Goal: Task Accomplishment & Management: Manage account settings

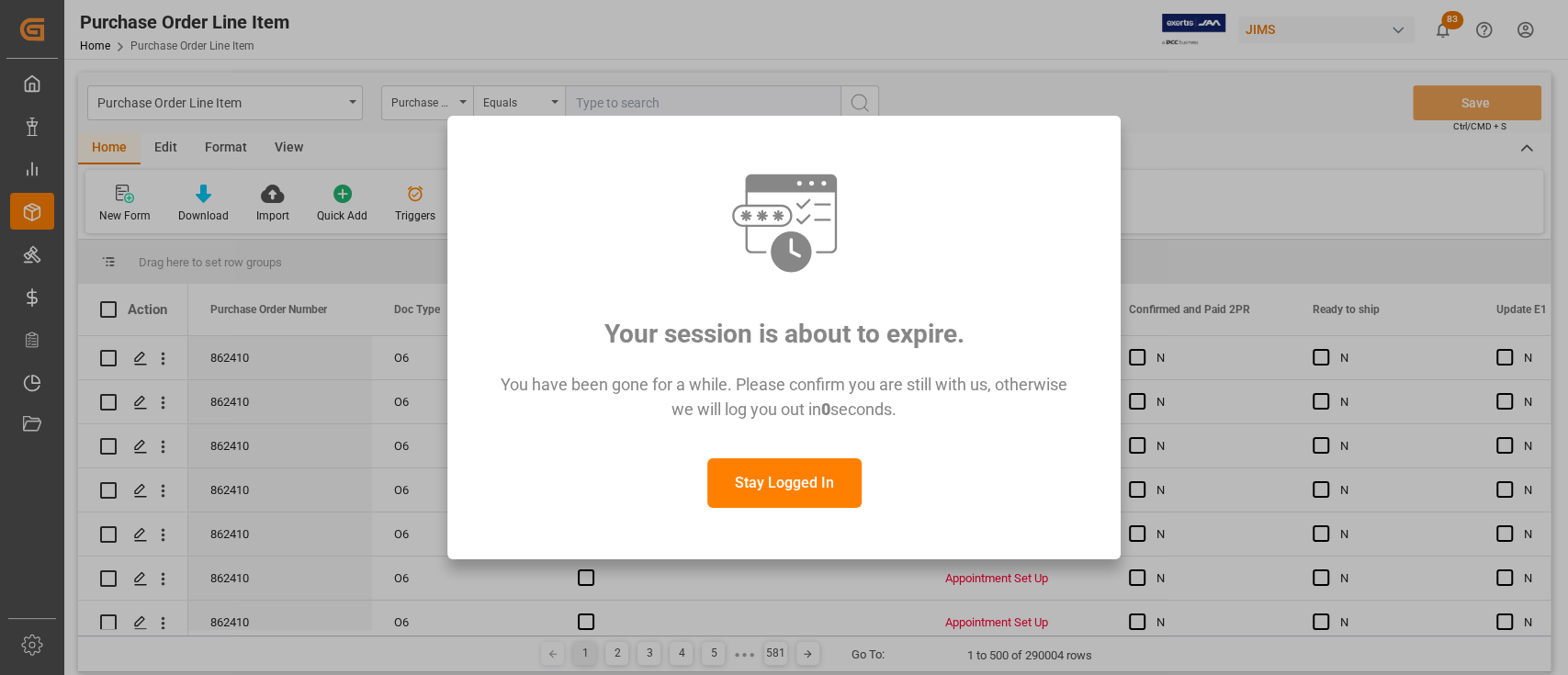
click at [775, 456] on div "You have been gone for a while. Please confirm you are still with us, otherwise…" at bounding box center [784, 406] width 606 height 105
click at [773, 477] on button "Stay Logged In" at bounding box center [784, 483] width 154 height 50
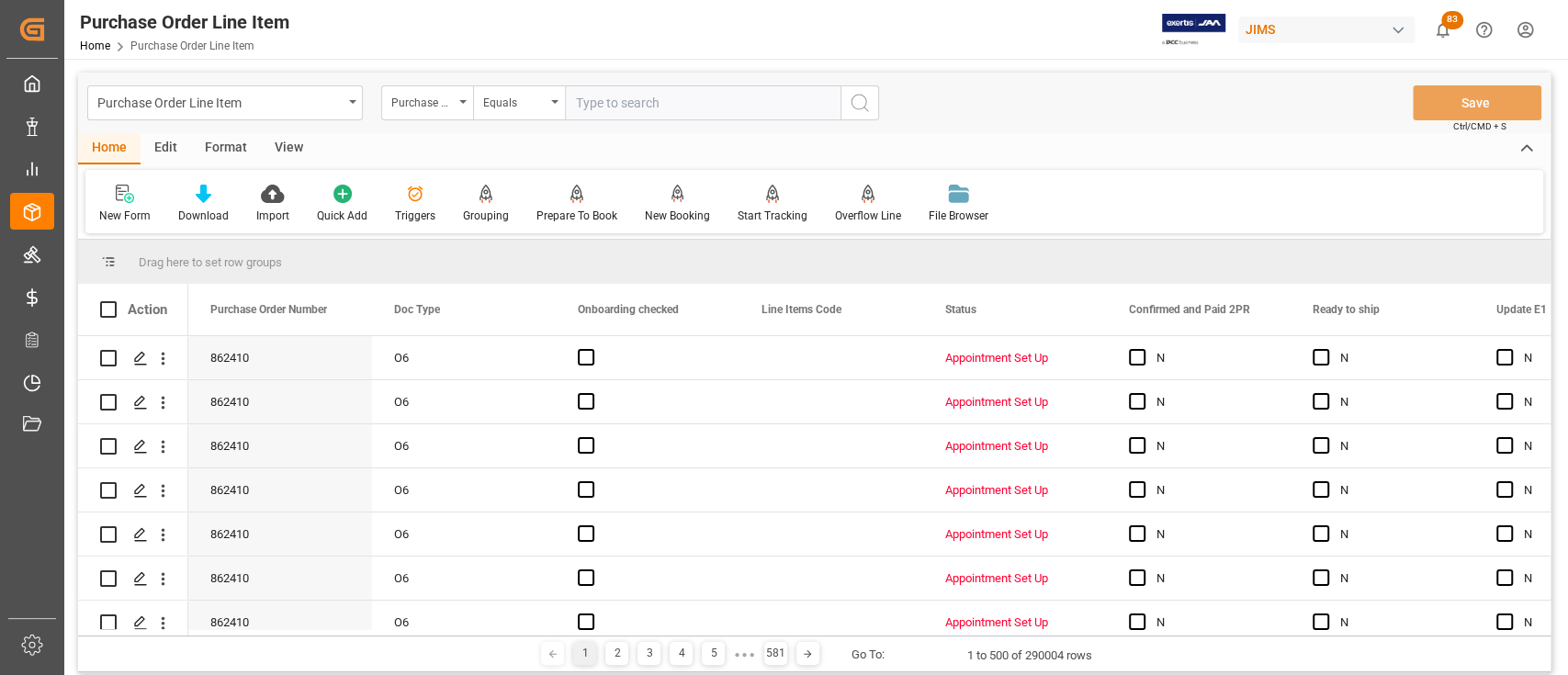
click at [1002, 46] on div "Purchase Order Line Item Home Purchase Order Line Item JIMS 83 Notifications On…" at bounding box center [810, 29] width 1516 height 58
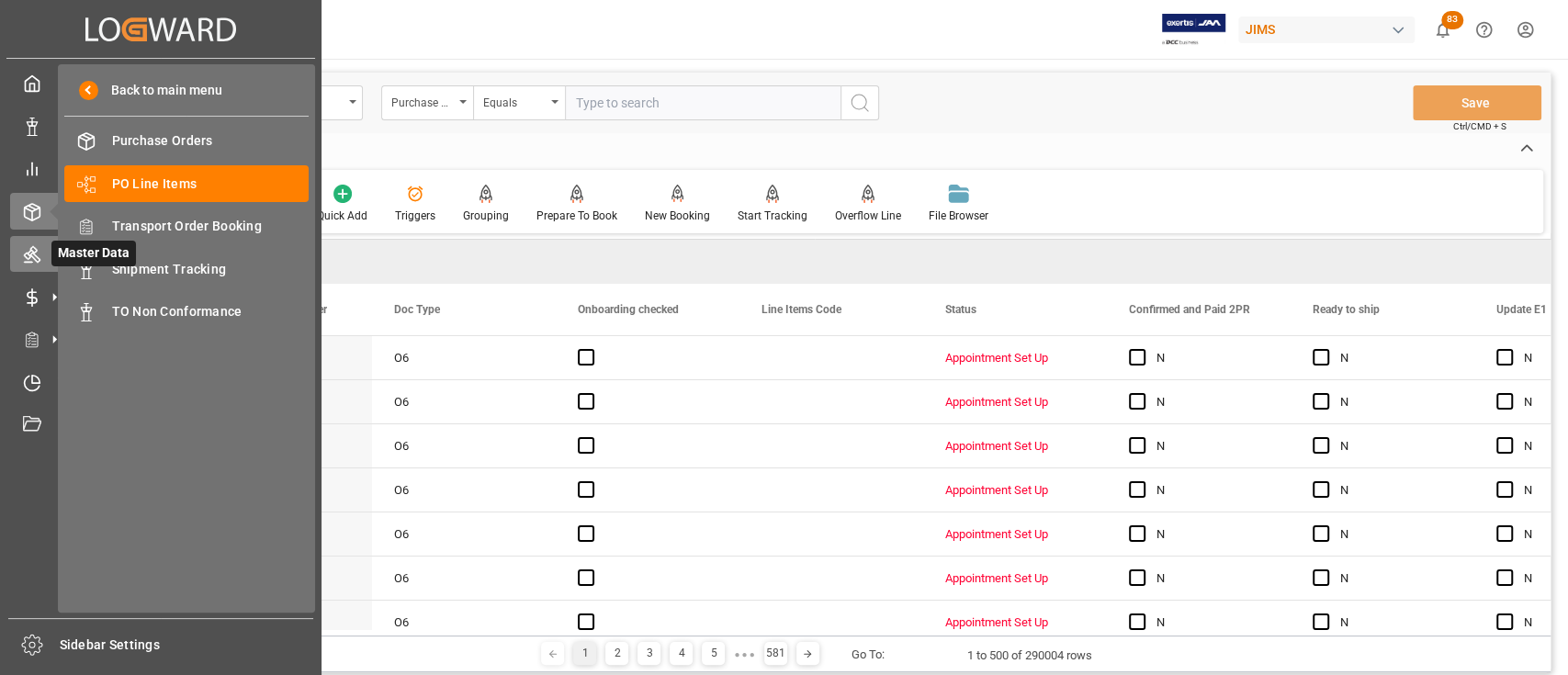
click at [36, 260] on icon at bounding box center [32, 254] width 18 height 18
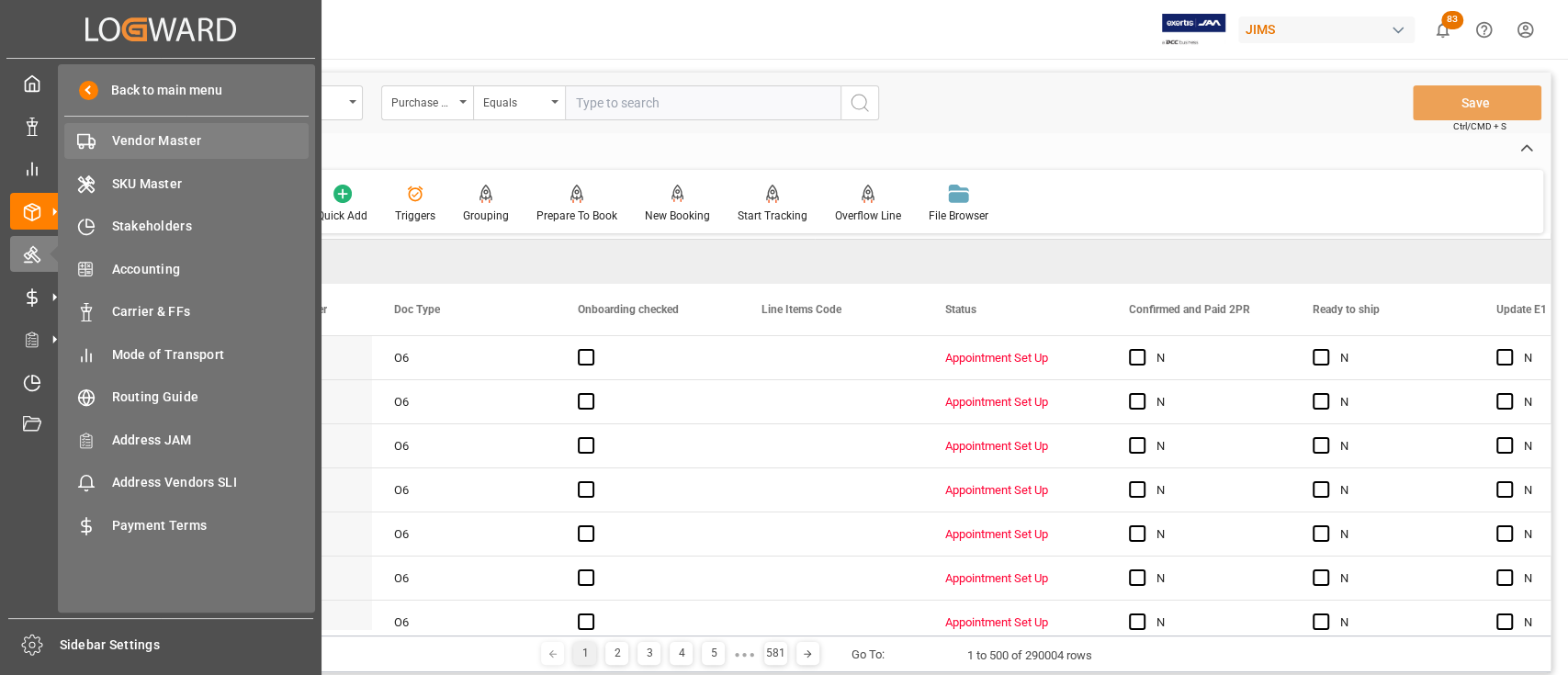
click at [148, 144] on span "Vendor Master" at bounding box center [210, 141] width 198 height 19
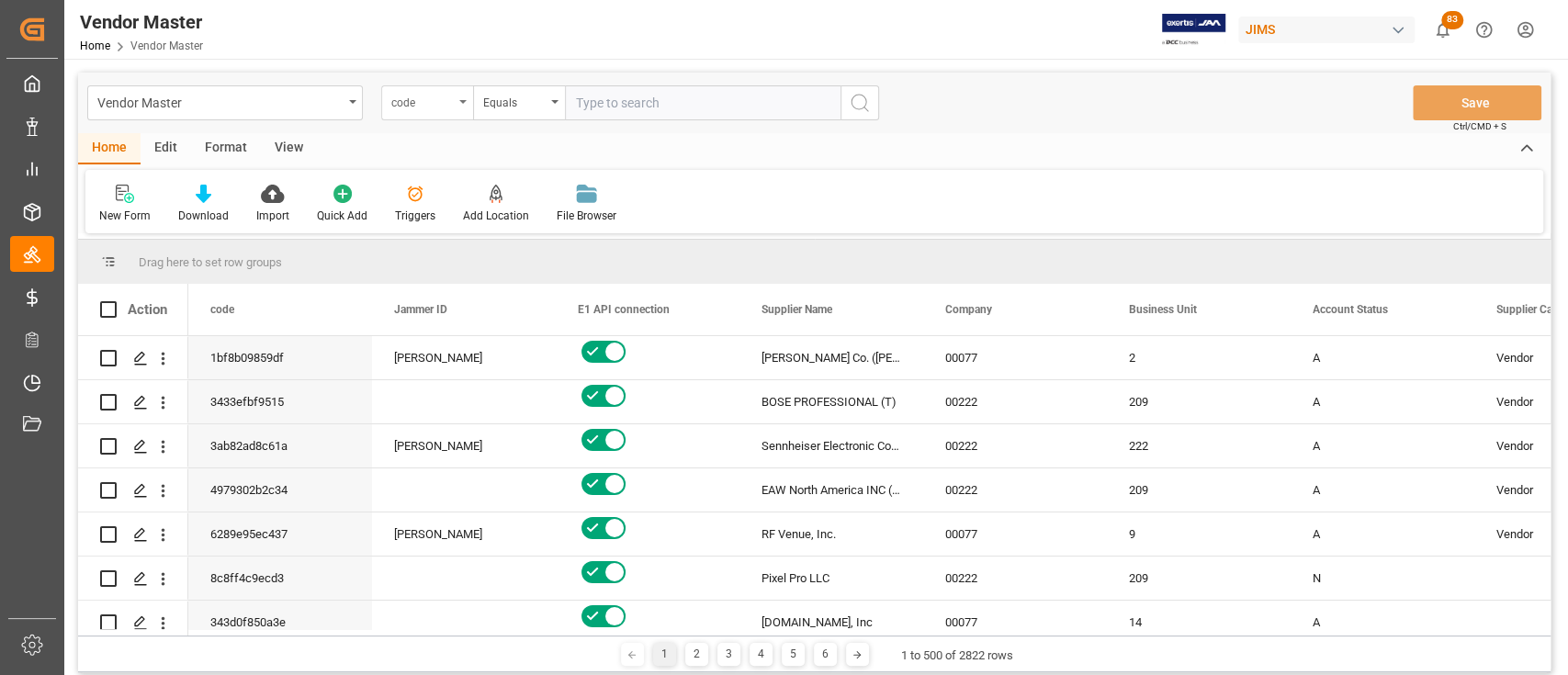
click at [467, 99] on div "code" at bounding box center [427, 102] width 92 height 35
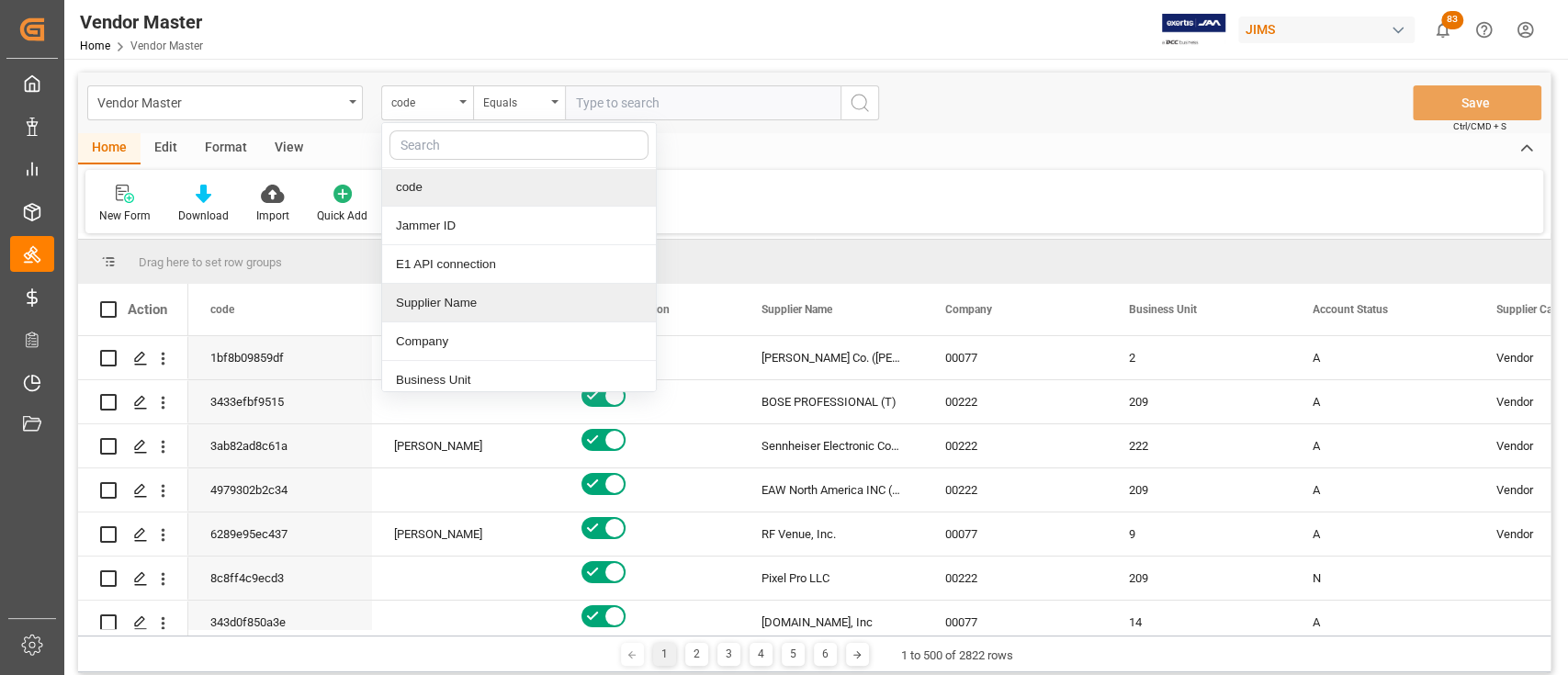
click at [494, 306] on div "Supplier Name" at bounding box center [519, 303] width 273 height 38
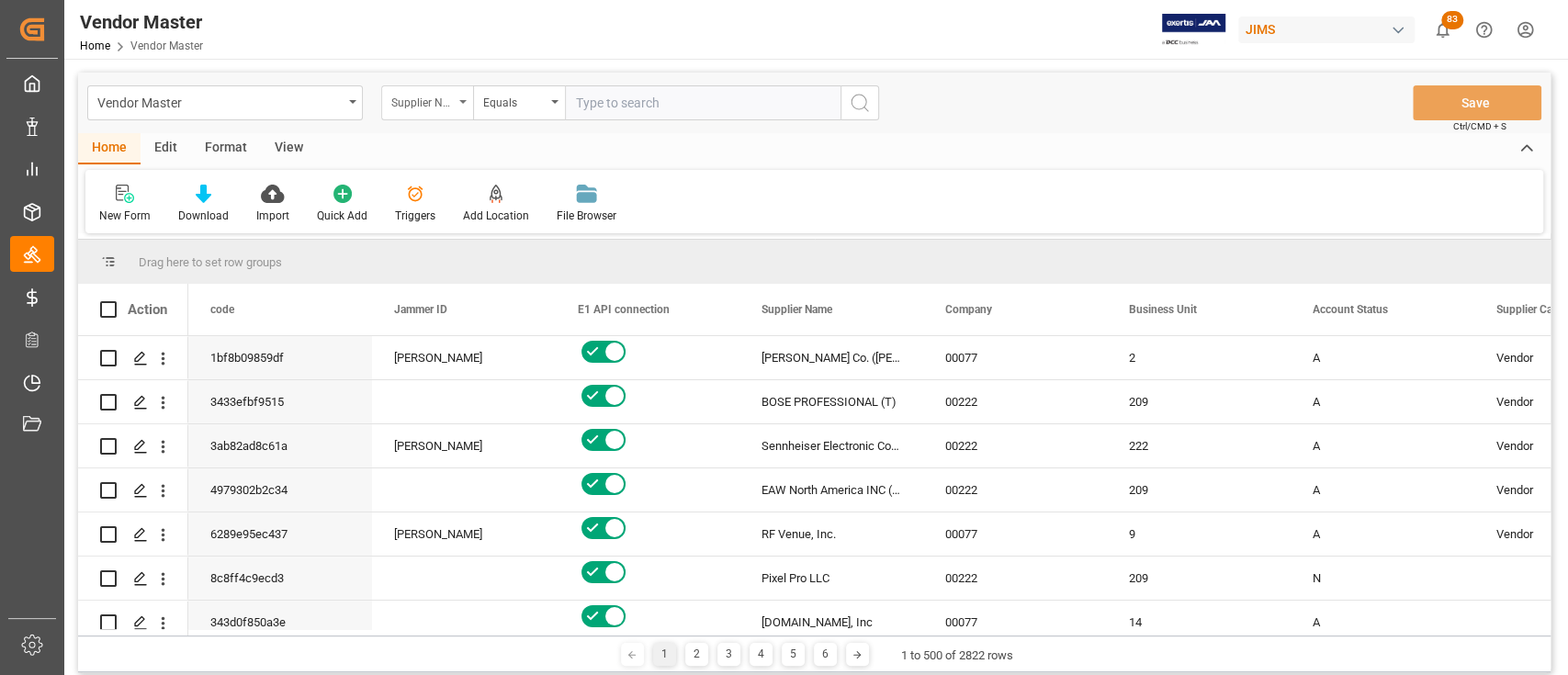
click at [467, 100] on div "Supplier Name" at bounding box center [427, 102] width 92 height 35
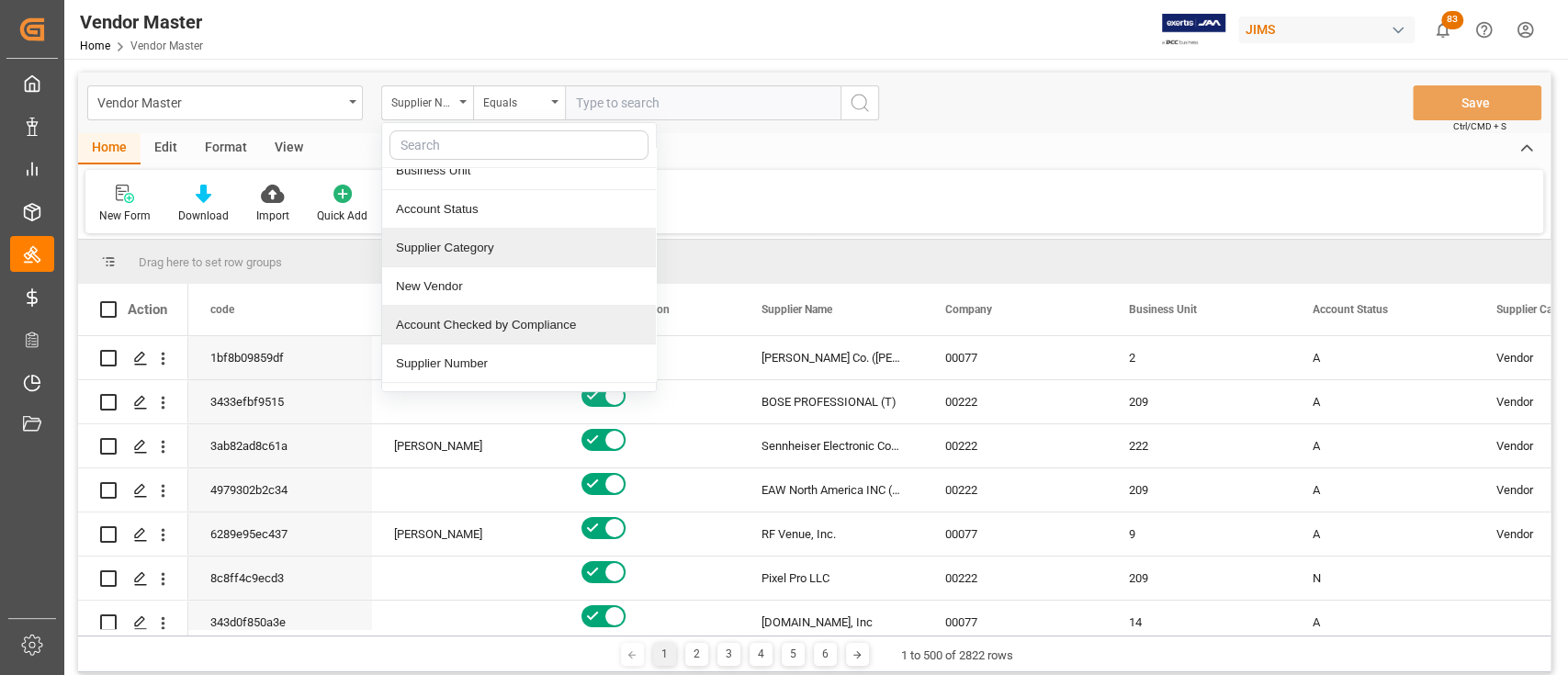
scroll to position [245, 0]
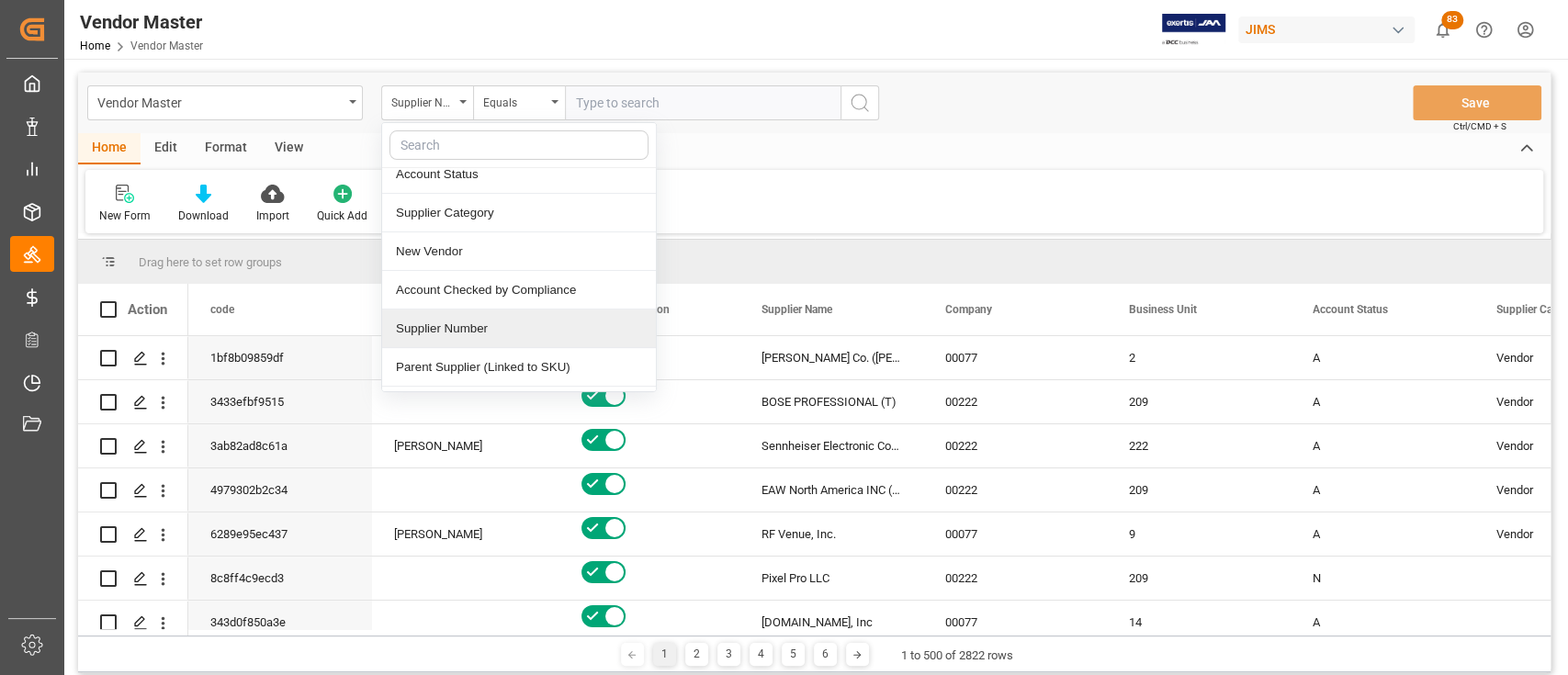
click at [474, 318] on div "Supplier Number" at bounding box center [519, 329] width 273 height 38
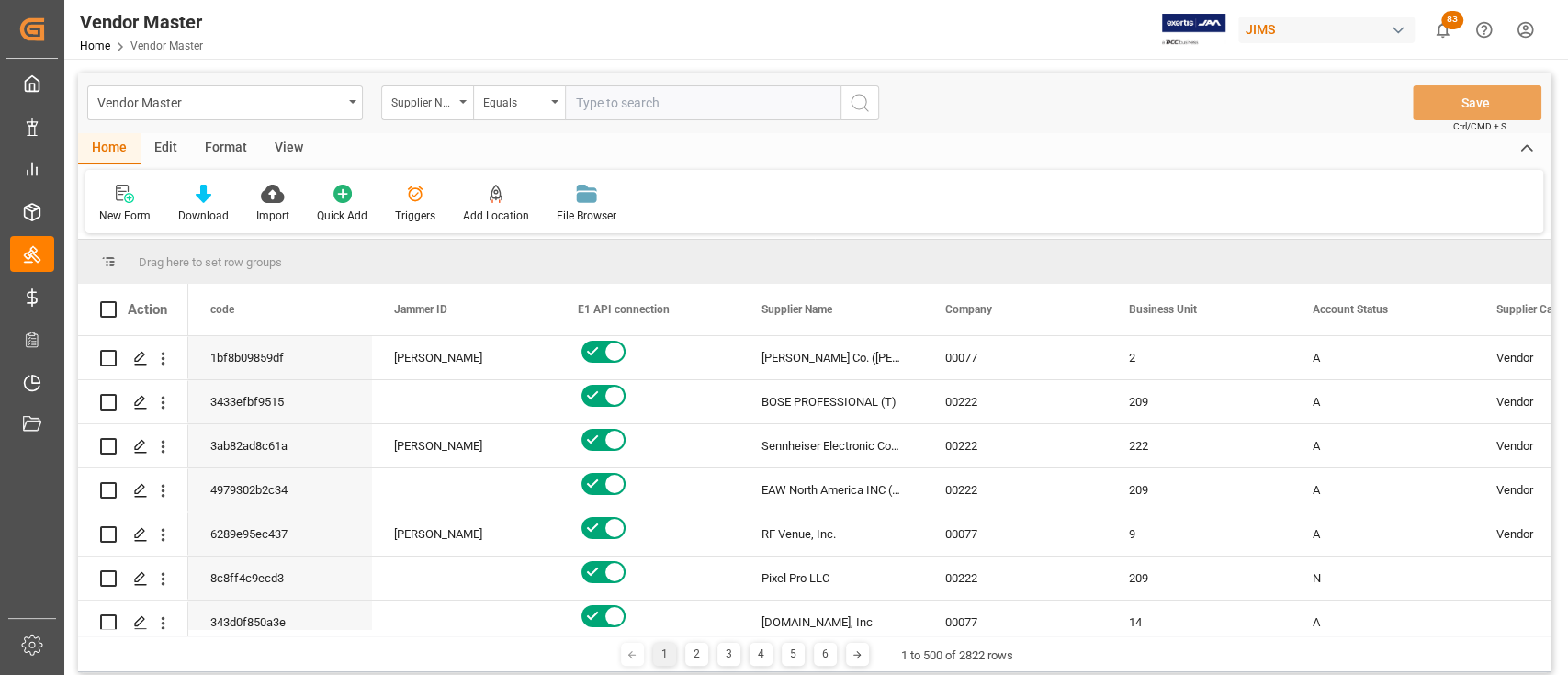
click at [598, 92] on input "text" at bounding box center [703, 102] width 275 height 35
paste input "780295"
type input "780295"
click at [861, 101] on icon "search button" at bounding box center [860, 102] width 22 height 22
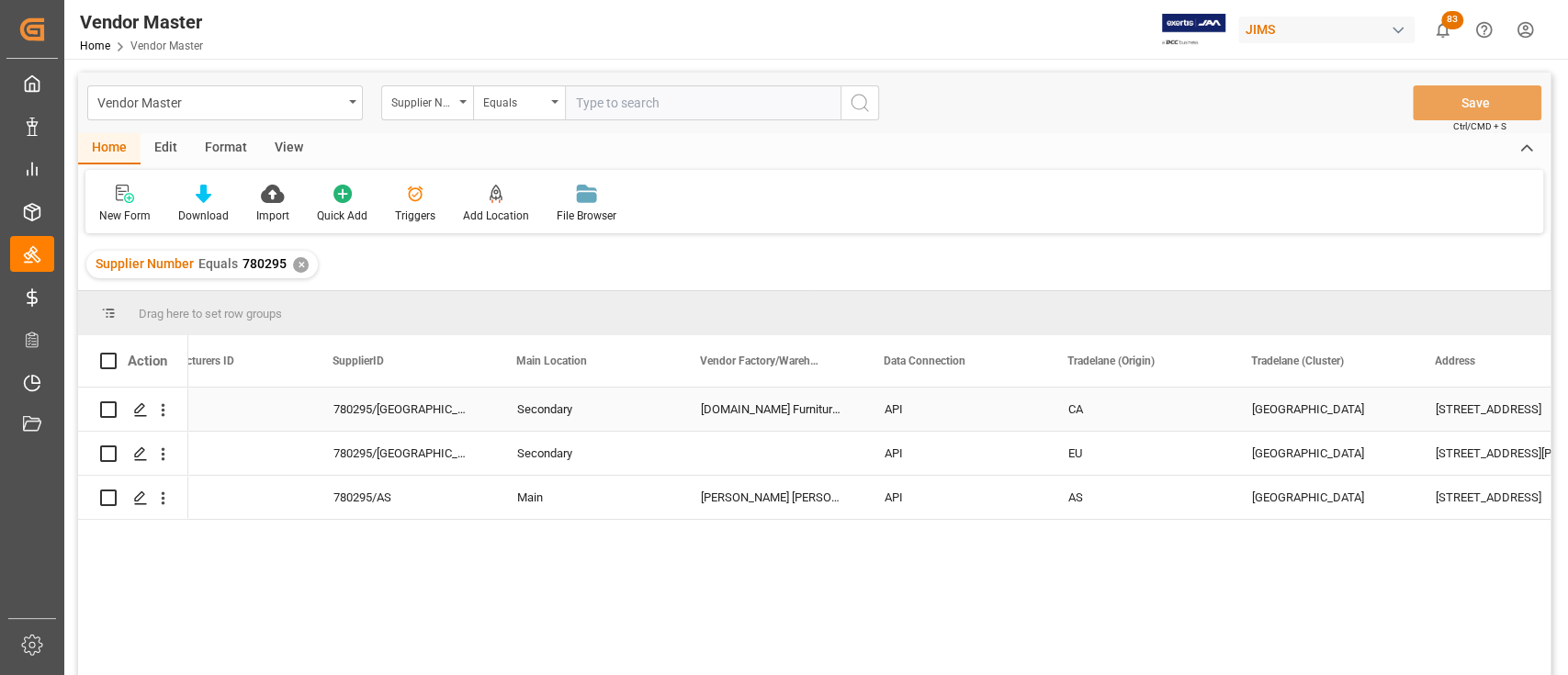
click at [911, 407] on div "API" at bounding box center [954, 409] width 140 height 42
click at [1013, 423] on polyline "open menu" at bounding box center [1013, 421] width 11 height 6
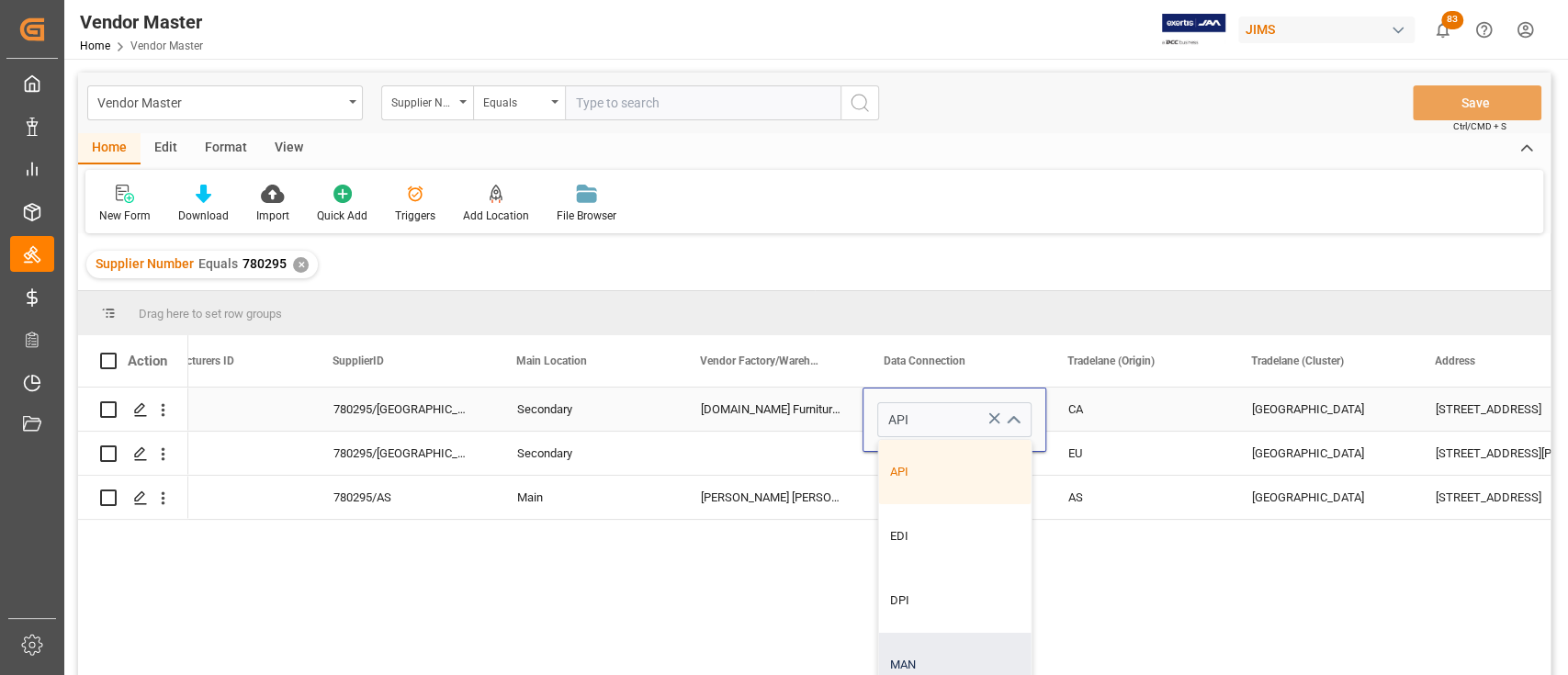
click at [942, 666] on div "MAN" at bounding box center [953, 664] width 152 height 64
type input "MAN"
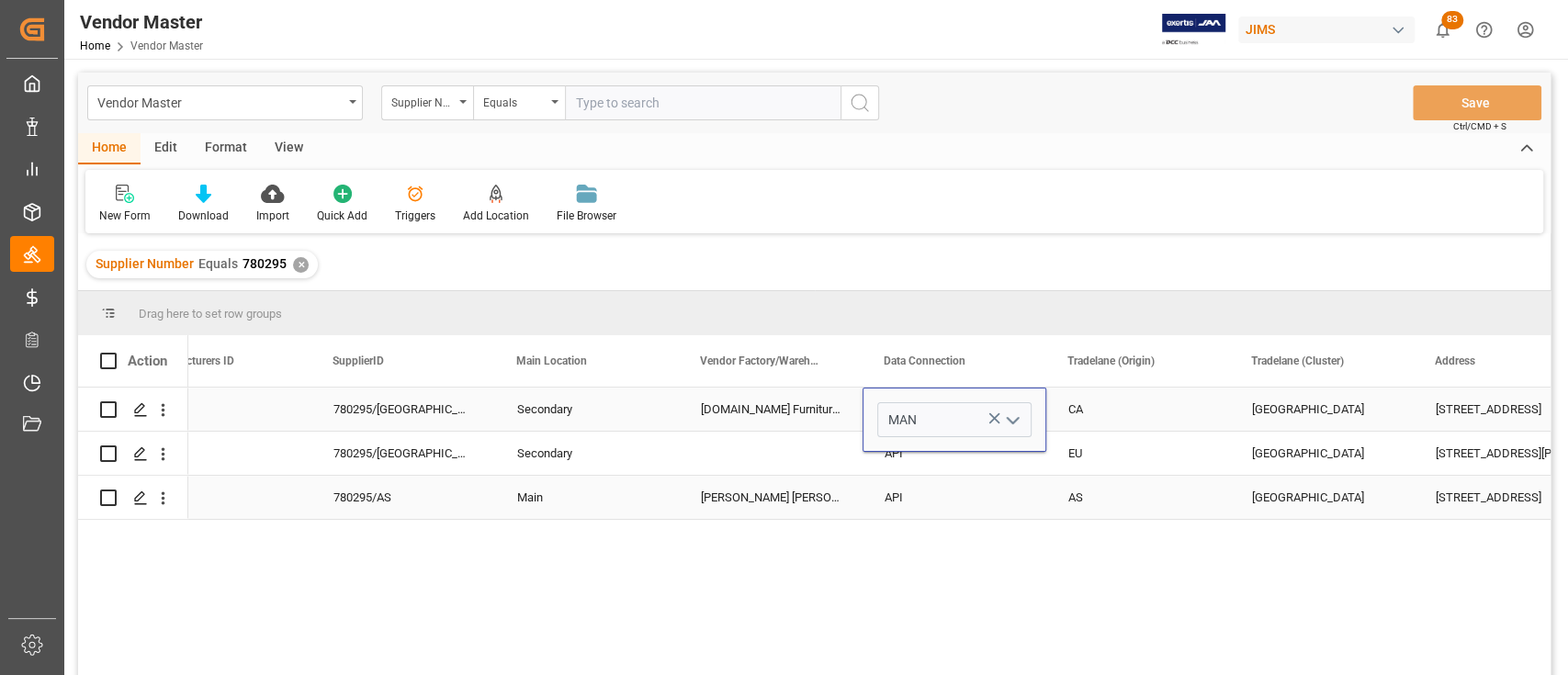
click at [966, 467] on div "API" at bounding box center [954, 454] width 140 height 42
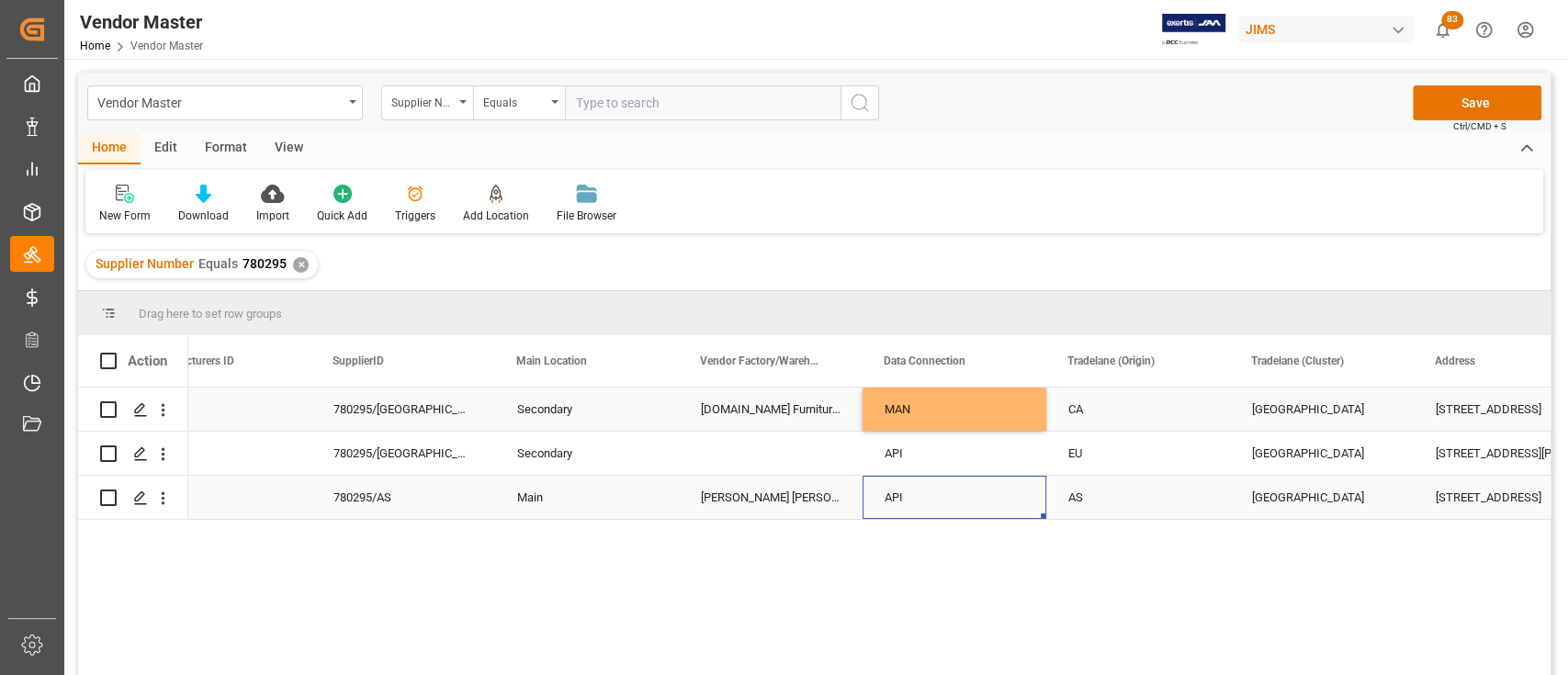
click at [957, 492] on div "API" at bounding box center [954, 498] width 140 height 42
click at [1021, 500] on div "API" at bounding box center [954, 498] width 140 height 42
click at [978, 496] on div "API" at bounding box center [954, 498] width 140 height 42
click at [1017, 483] on icon "open menu" at bounding box center [1012, 488] width 22 height 22
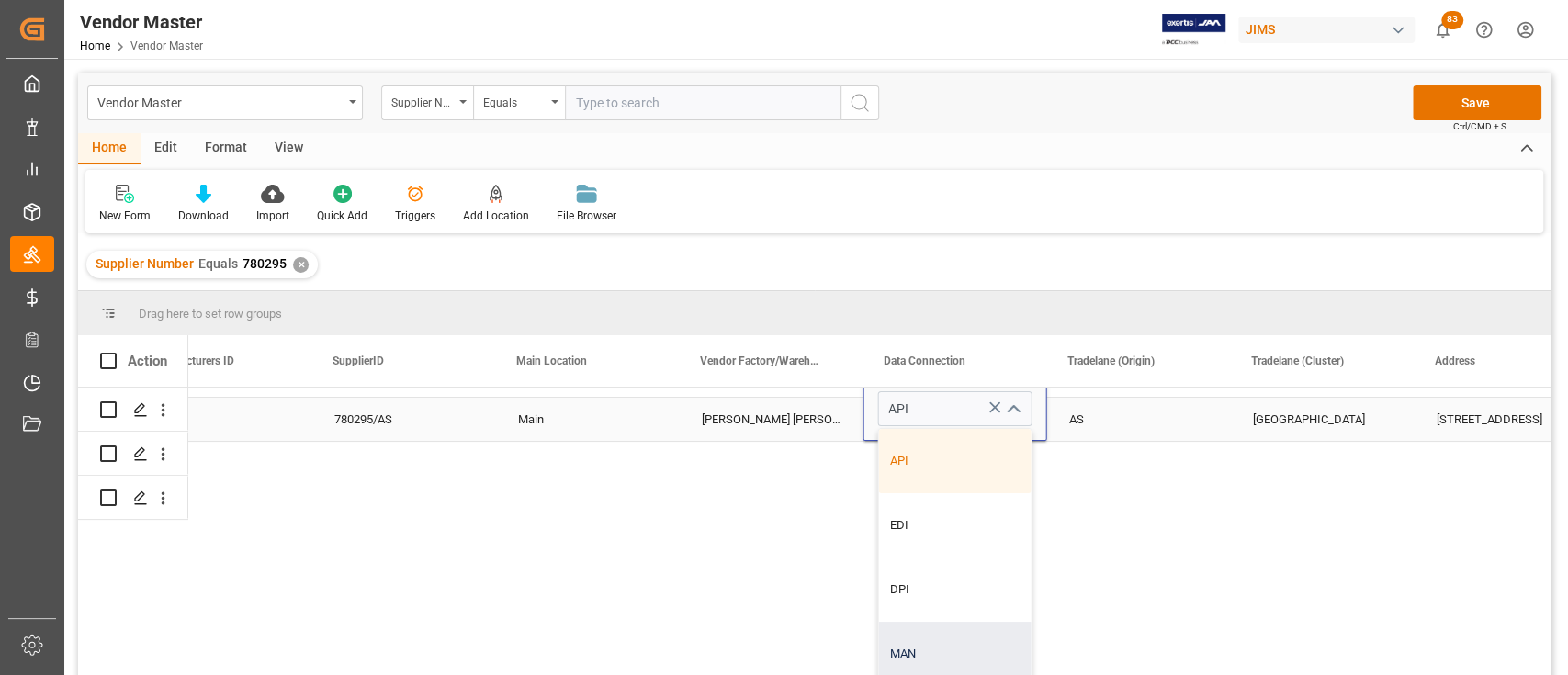
click at [938, 628] on div "MAN" at bounding box center [953, 653] width 152 height 64
type input "MAN"
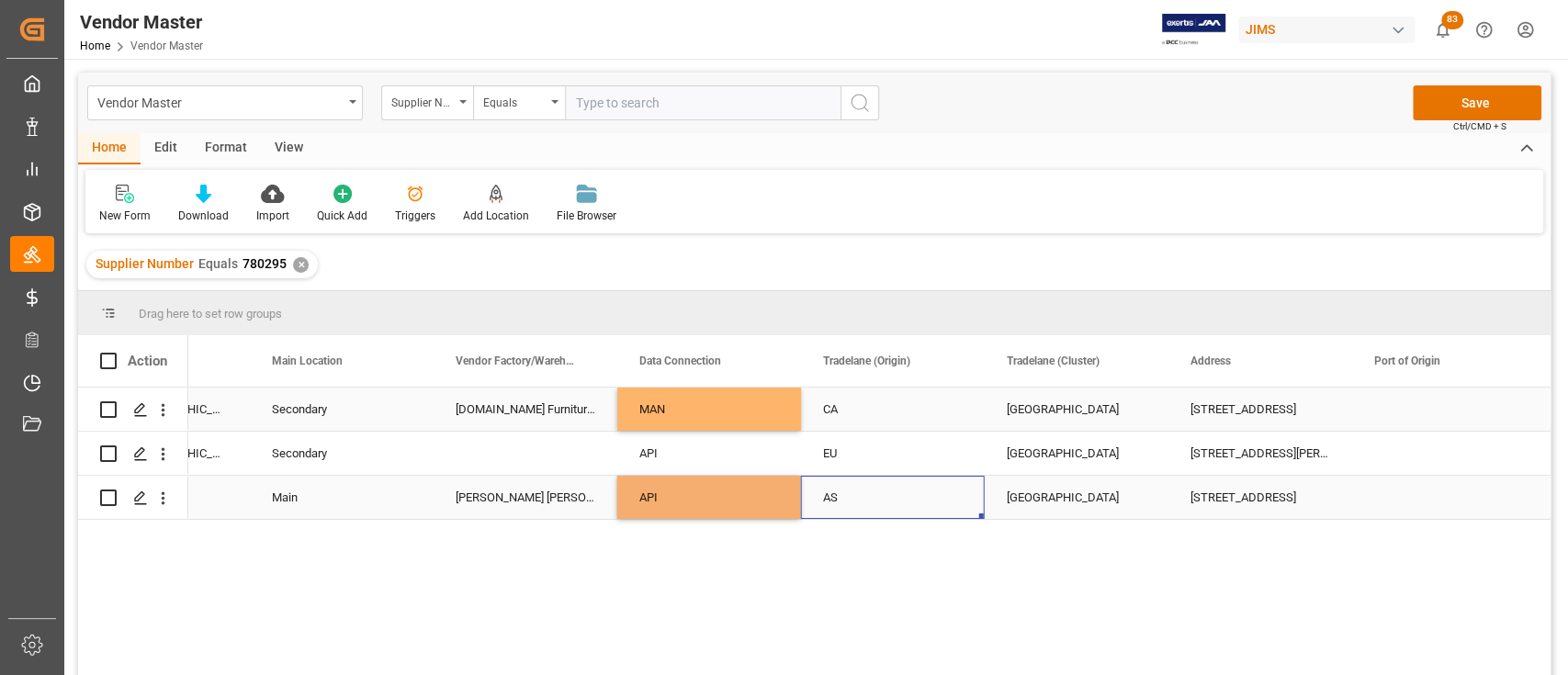
click at [922, 493] on div "AS" at bounding box center [893, 498] width 140 height 42
click at [1475, 94] on button "Save" at bounding box center [1477, 102] width 129 height 35
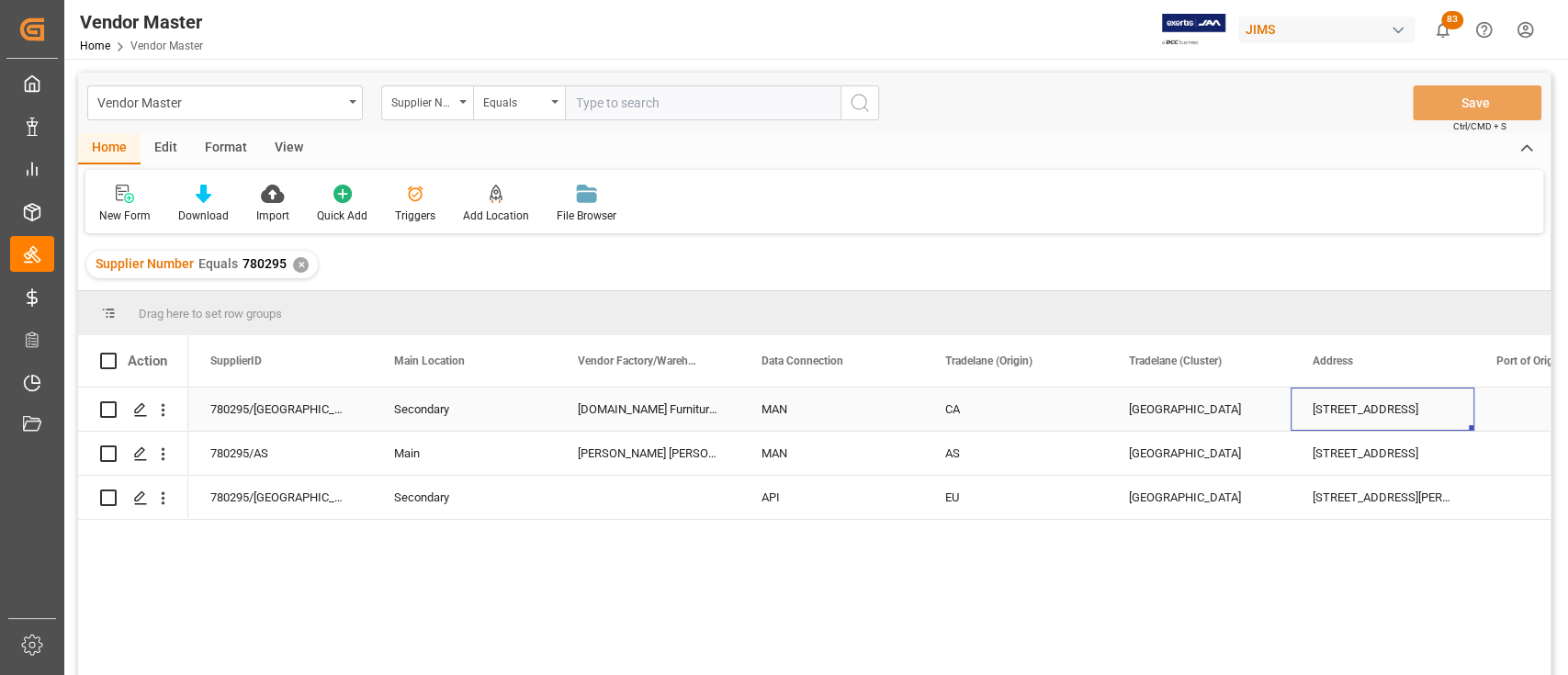
click at [1379, 413] on div "78 Hymus Road, Scarborough" at bounding box center [1383, 408] width 184 height 43
click at [1028, 589] on div "78 Hymus Road, Scarborough Toronto North Asia CA MAN Space.com Furniture Manufa…" at bounding box center [869, 536] width 1362 height 299
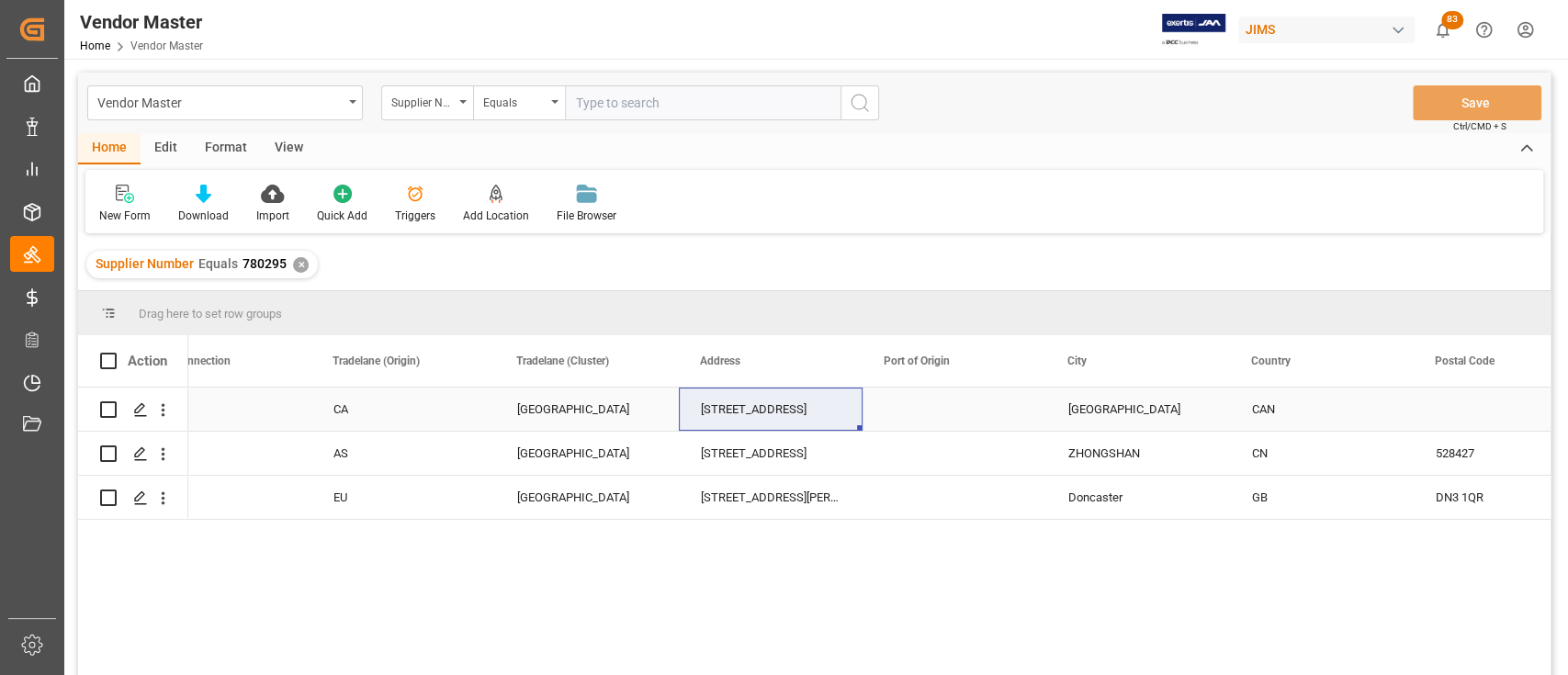
click at [577, 405] on div "North Asia" at bounding box center [587, 409] width 140 height 42
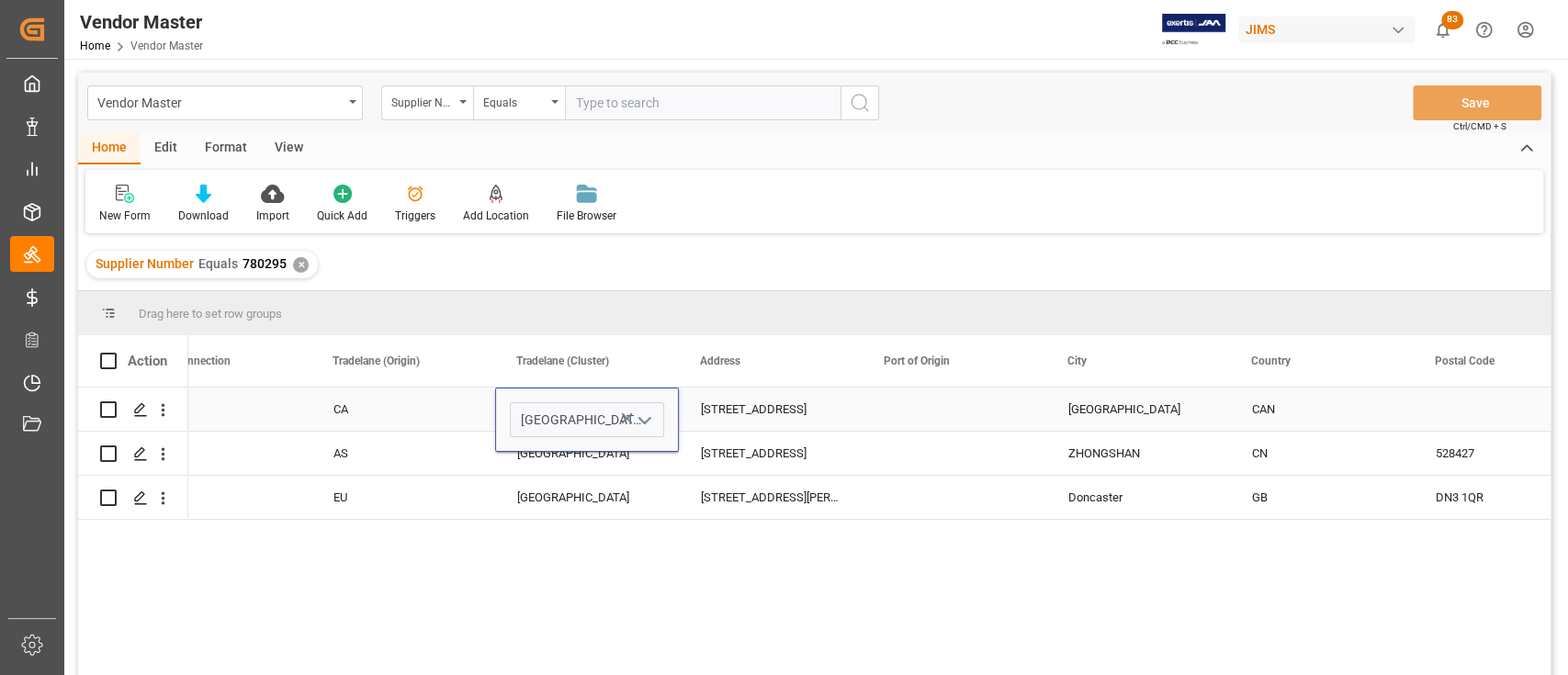
click at [577, 405] on input "North Asia" at bounding box center [586, 420] width 154 height 35
click at [643, 416] on icon "open menu" at bounding box center [644, 420] width 22 height 22
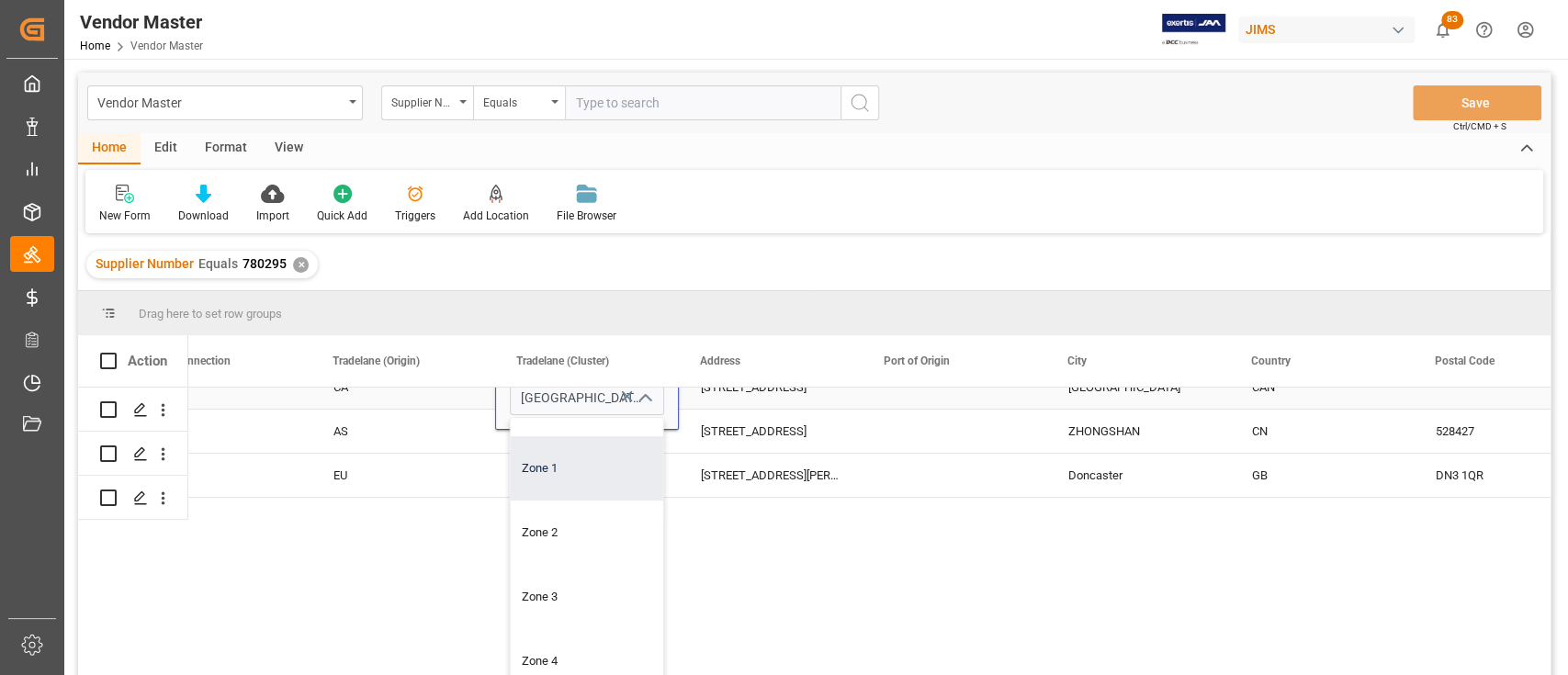
click at [565, 467] on div "Zone 1" at bounding box center [586, 468] width 152 height 64
type input "Zone 1"
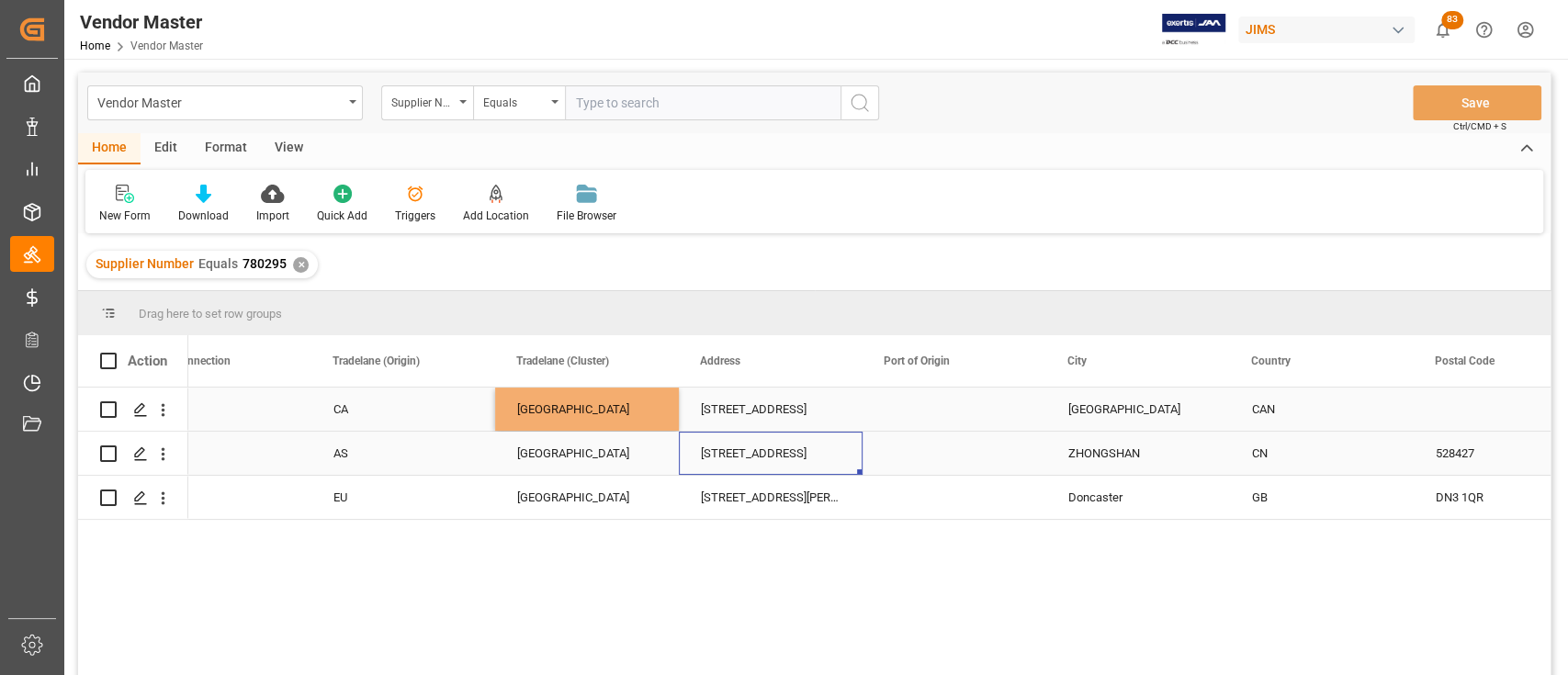
click at [776, 453] on div "No. 57, JIANYE ROAD, NANTOU Town, ZHONGSHAN City, GUANGDONG" at bounding box center [771, 453] width 184 height 43
click at [1472, 99] on button "Save" at bounding box center [1477, 102] width 129 height 35
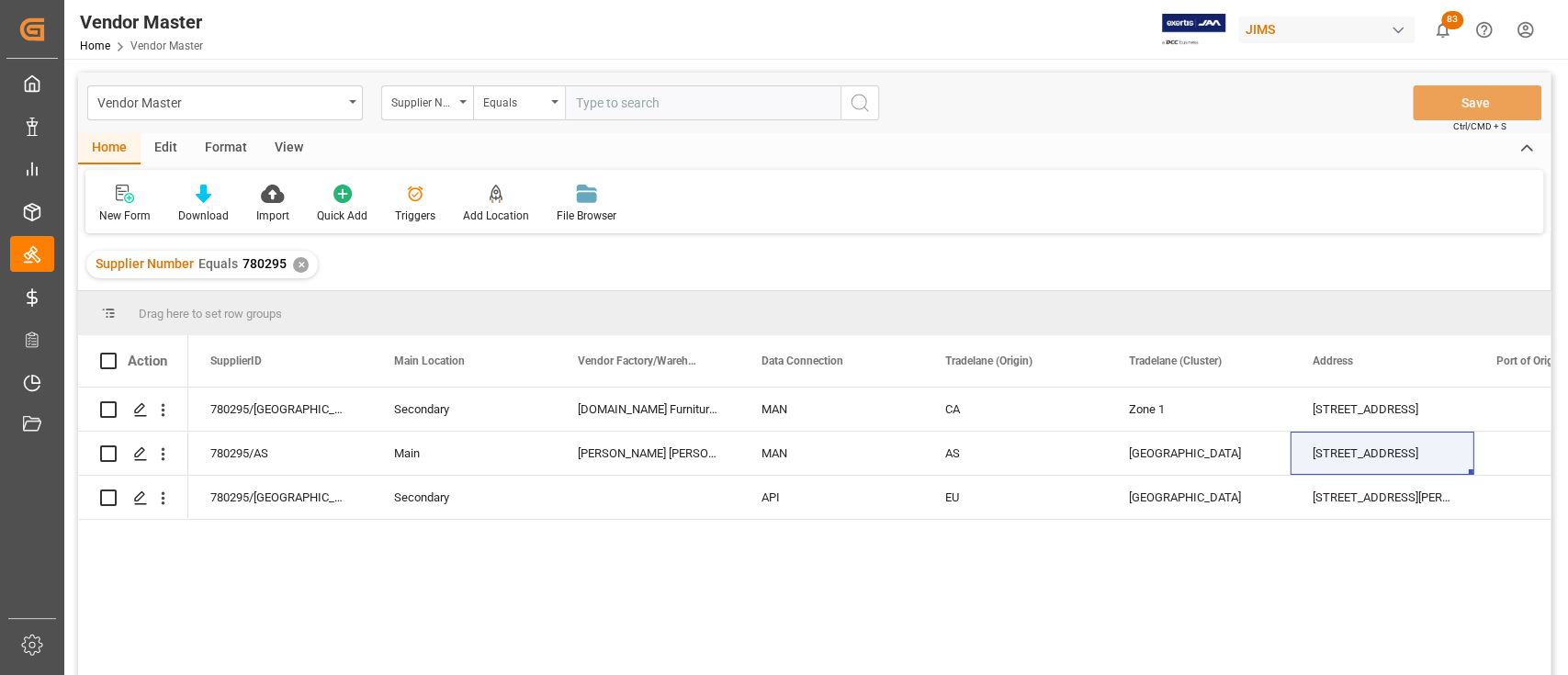
click at [1331, 575] on div "Space.com Furniture Manufacturing Limited MAN CA Zone 1 78 Hymus Road, Scarboro…" at bounding box center [869, 536] width 1362 height 299
click at [296, 270] on div "✕" at bounding box center [300, 265] width 15 height 15
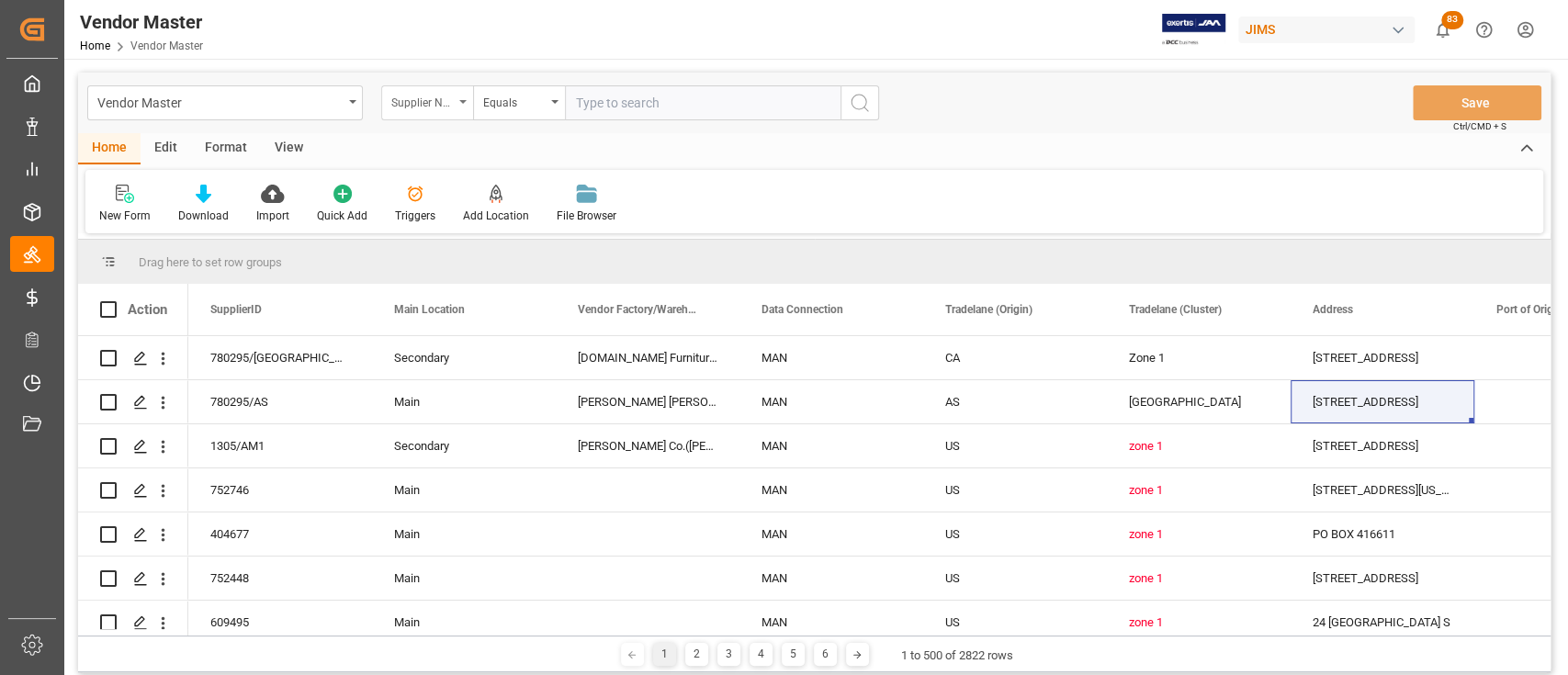
click at [463, 100] on icon "open menu" at bounding box center [463, 102] width 8 height 4
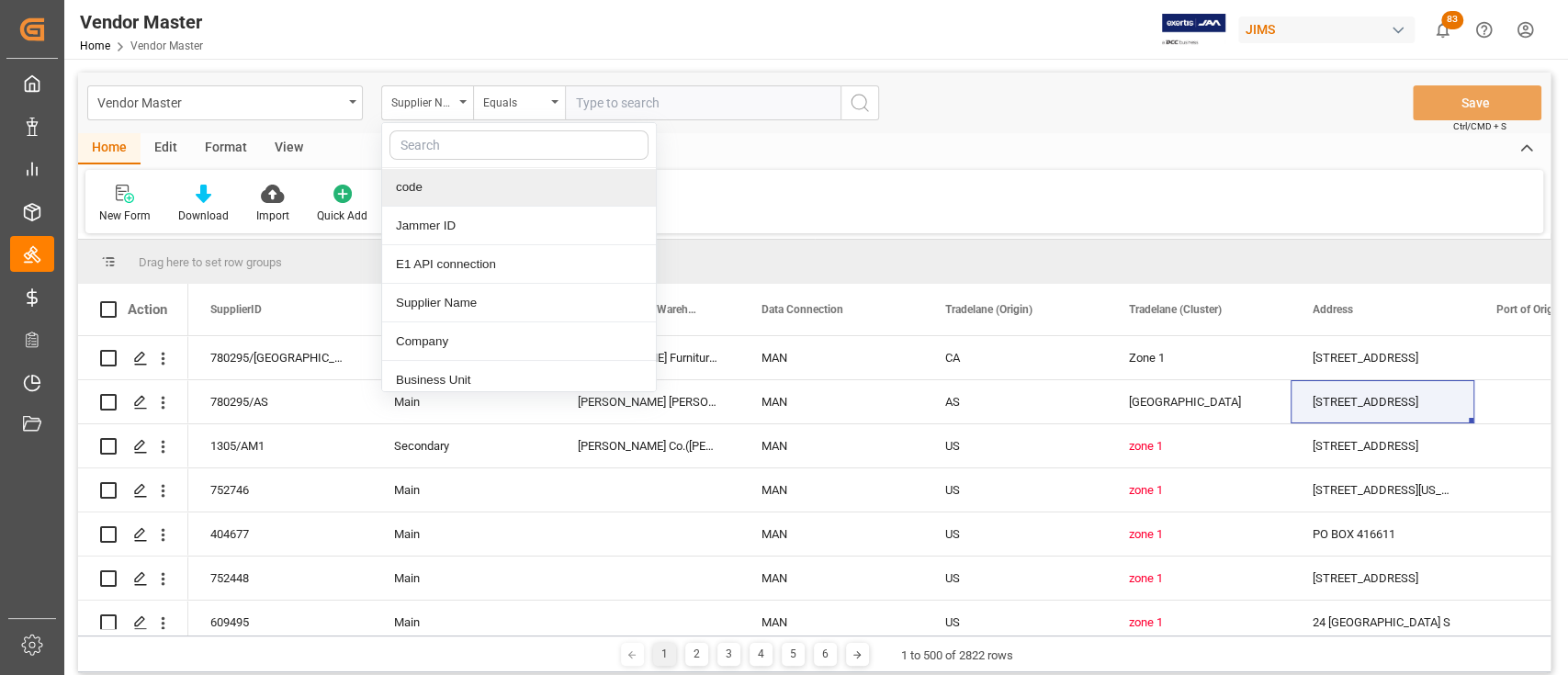
click at [434, 191] on div "code" at bounding box center [519, 187] width 273 height 38
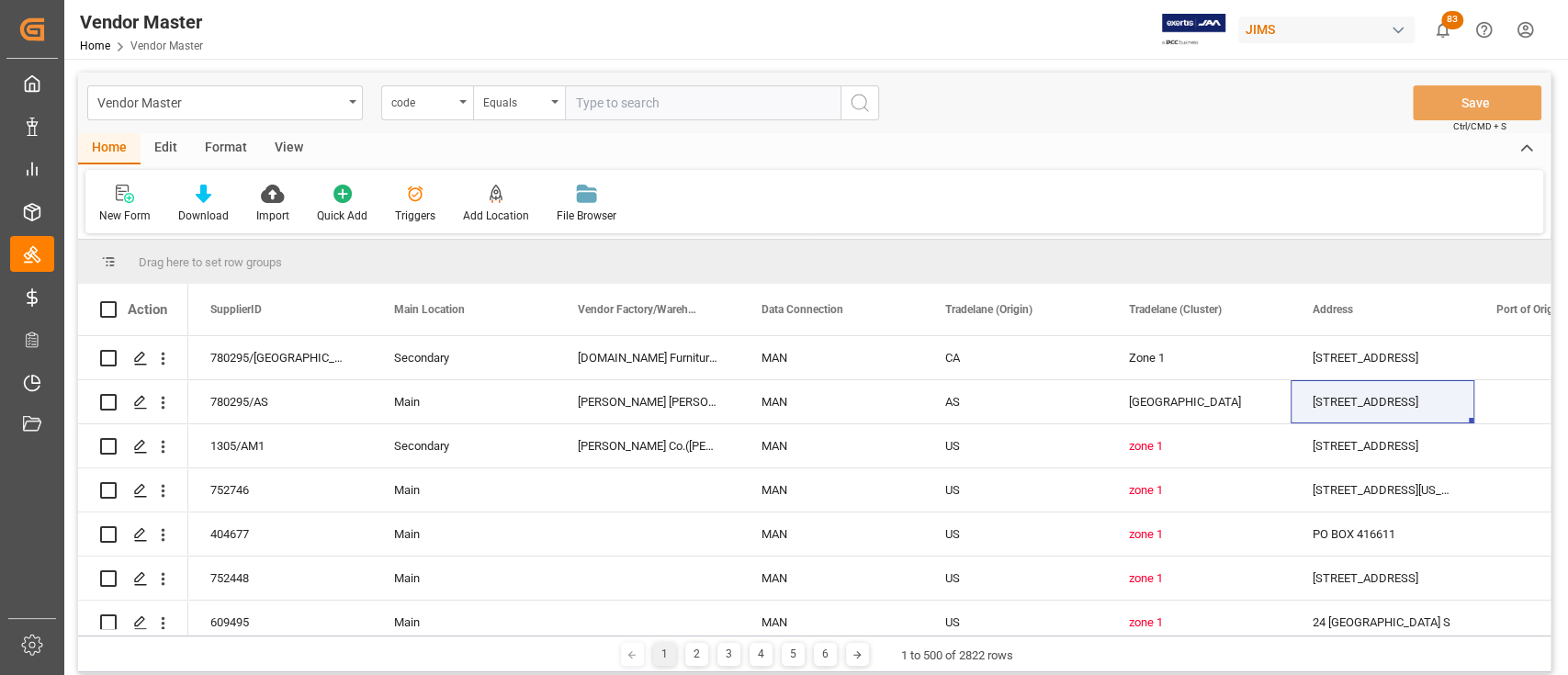
click at [690, 104] on input "text" at bounding box center [703, 102] width 275 height 35
paste input "d44b8925fd6c"
type input "d44b8925fd6c"
click at [857, 102] on icon "search button" at bounding box center [860, 102] width 22 height 22
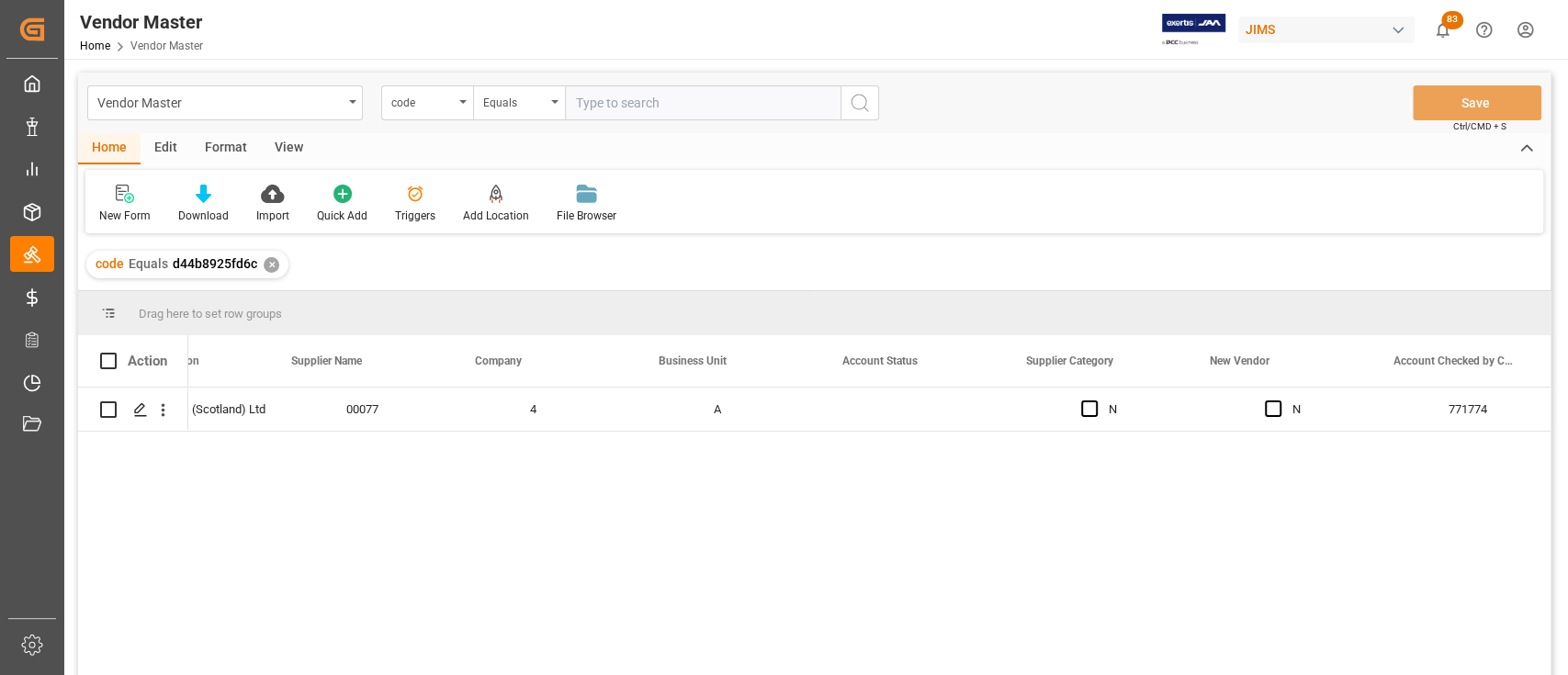
scroll to position [0, 309]
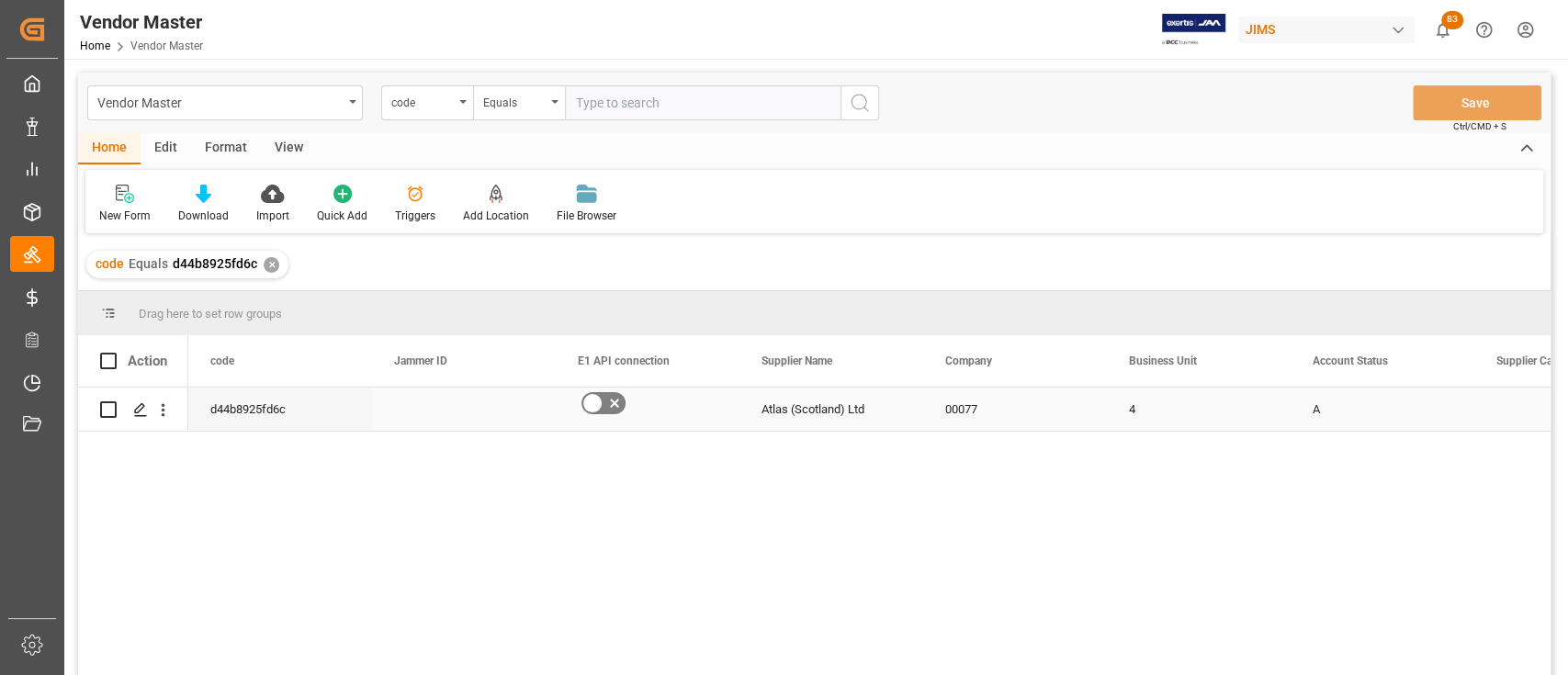
click at [617, 406] on icon "Press SPACE to select this row." at bounding box center [615, 404] width 10 height 10
click at [0, 0] on input "Press SPACE to select this row." at bounding box center [0, 0] width 0 height 0
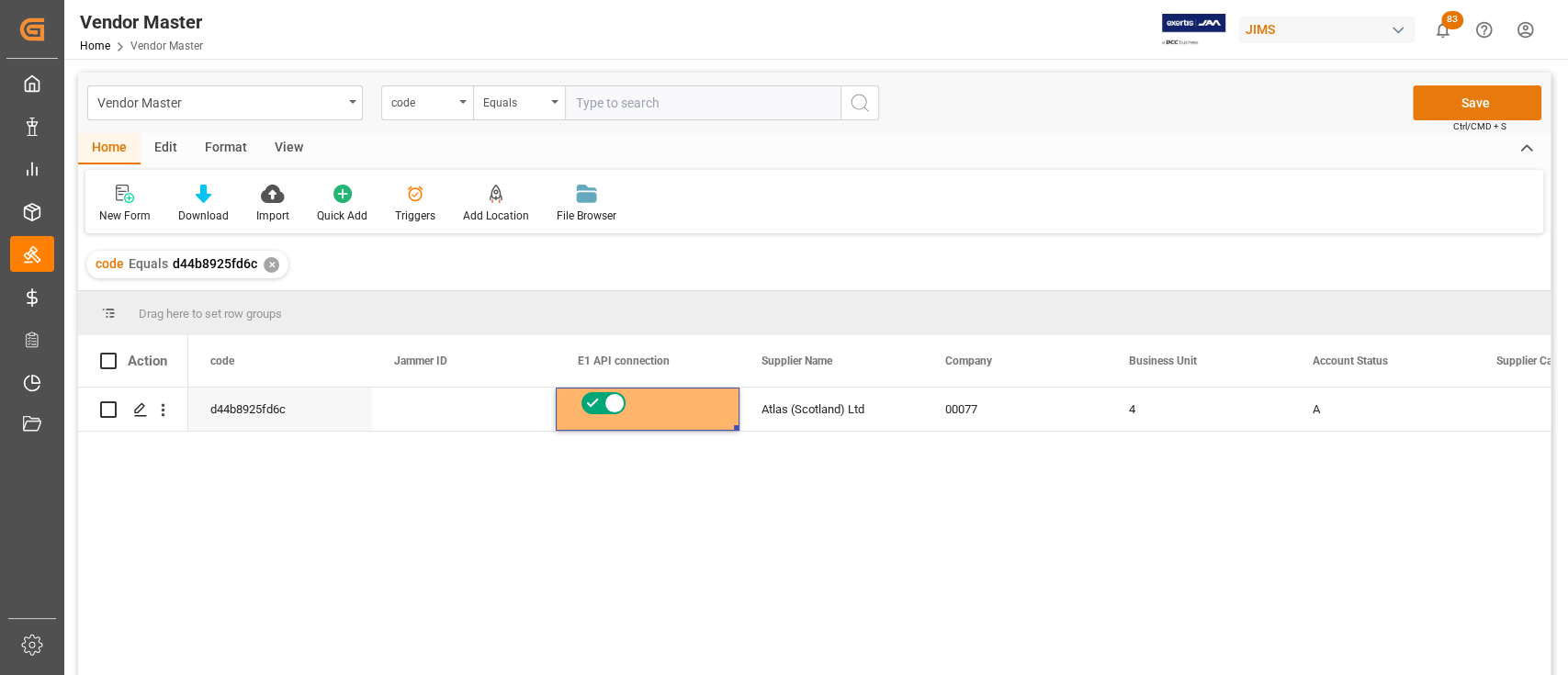
click at [1482, 102] on button "Save" at bounding box center [1477, 102] width 129 height 35
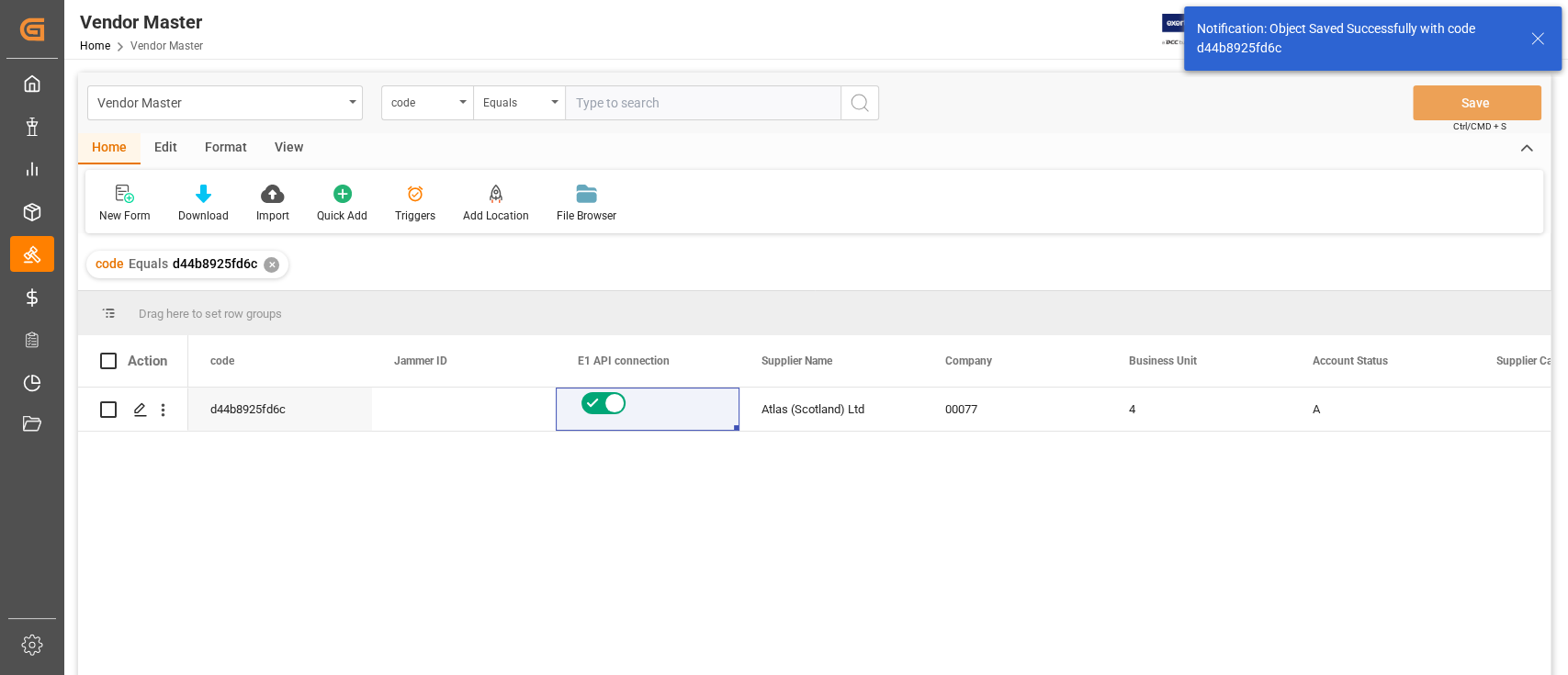
click at [271, 263] on div "✕" at bounding box center [272, 265] width 15 height 15
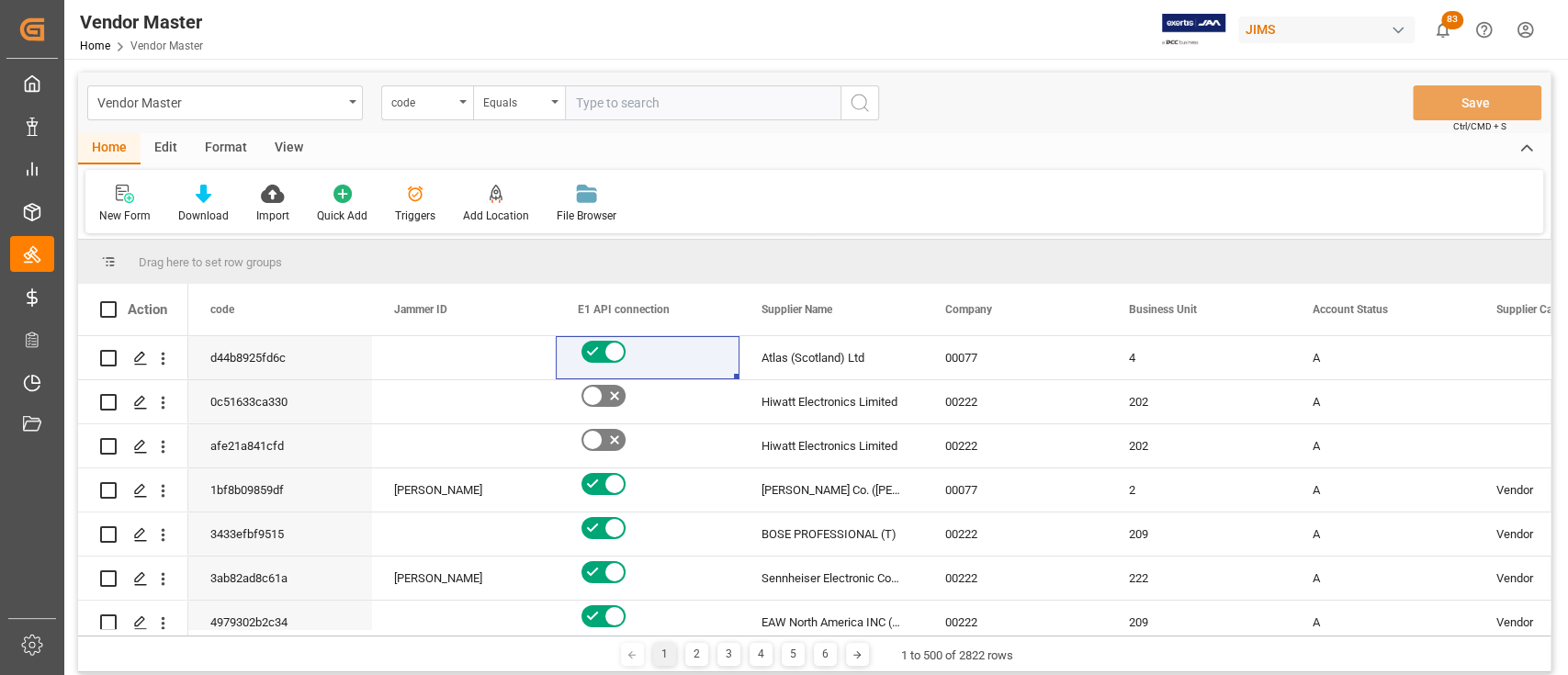
click at [610, 106] on input "text" at bounding box center [703, 102] width 275 height 35
paste input "22576994052d"
type input "22576994052d"
click at [874, 103] on button "search button" at bounding box center [860, 102] width 38 height 35
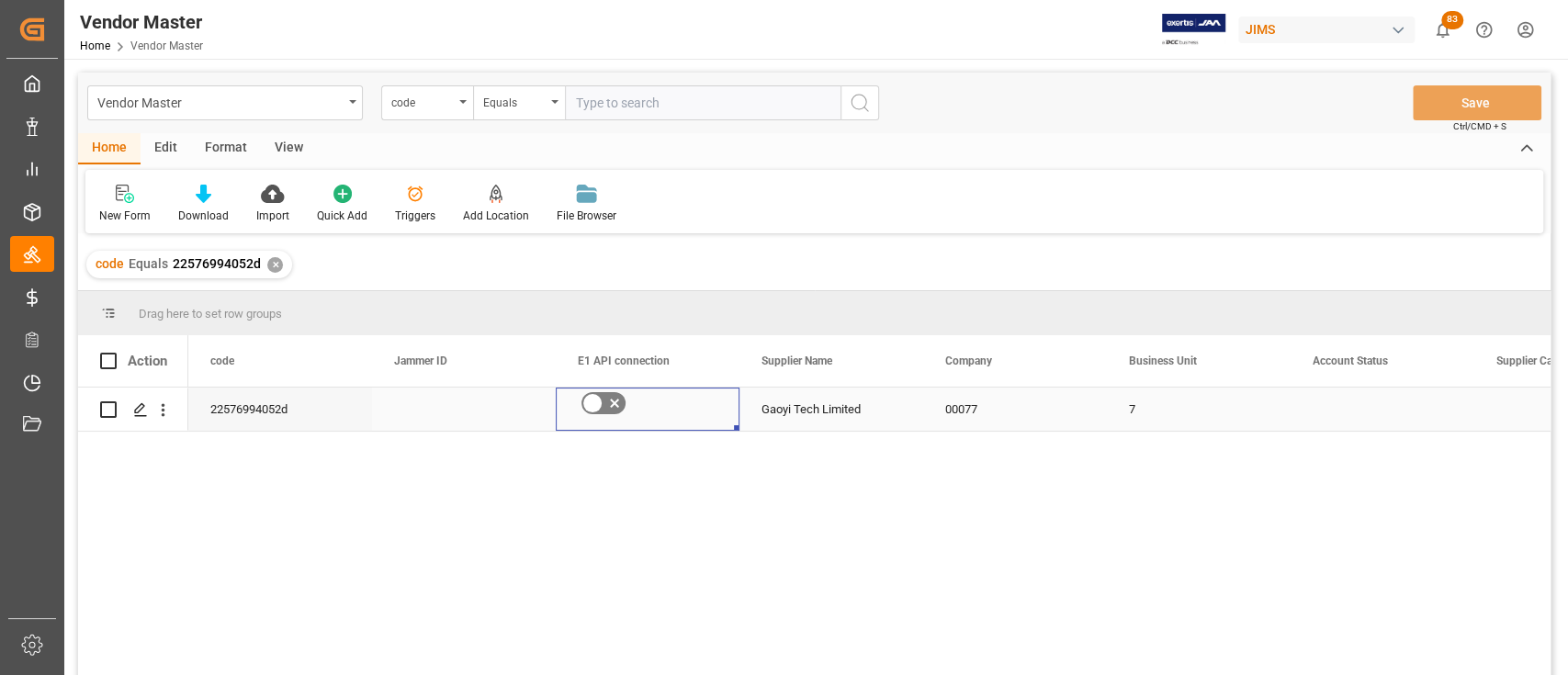
click at [610, 399] on icon "Press SPACE to select this row." at bounding box center [614, 403] width 22 height 22
click at [0, 0] on input "Press SPACE to select this row." at bounding box center [0, 0] width 0 height 0
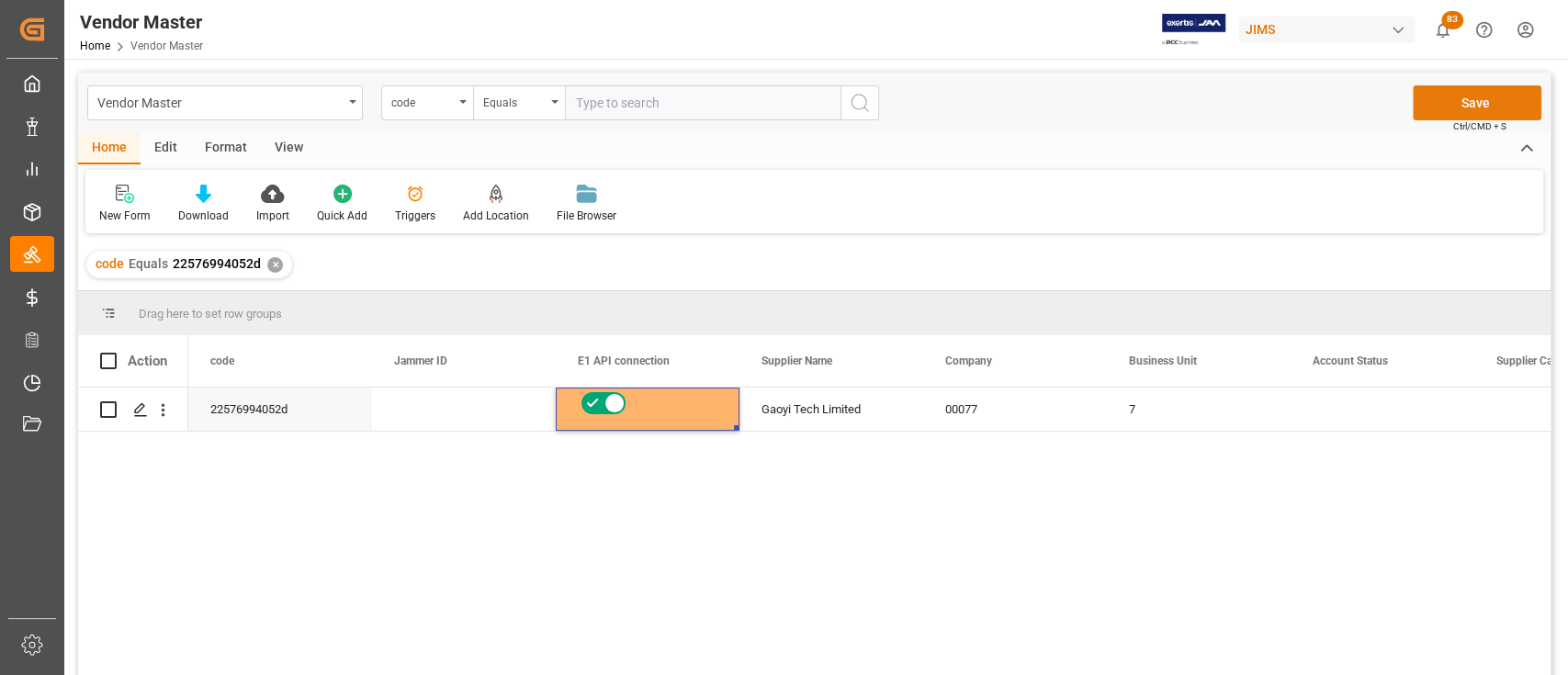
click at [1438, 100] on button "Save" at bounding box center [1477, 102] width 129 height 35
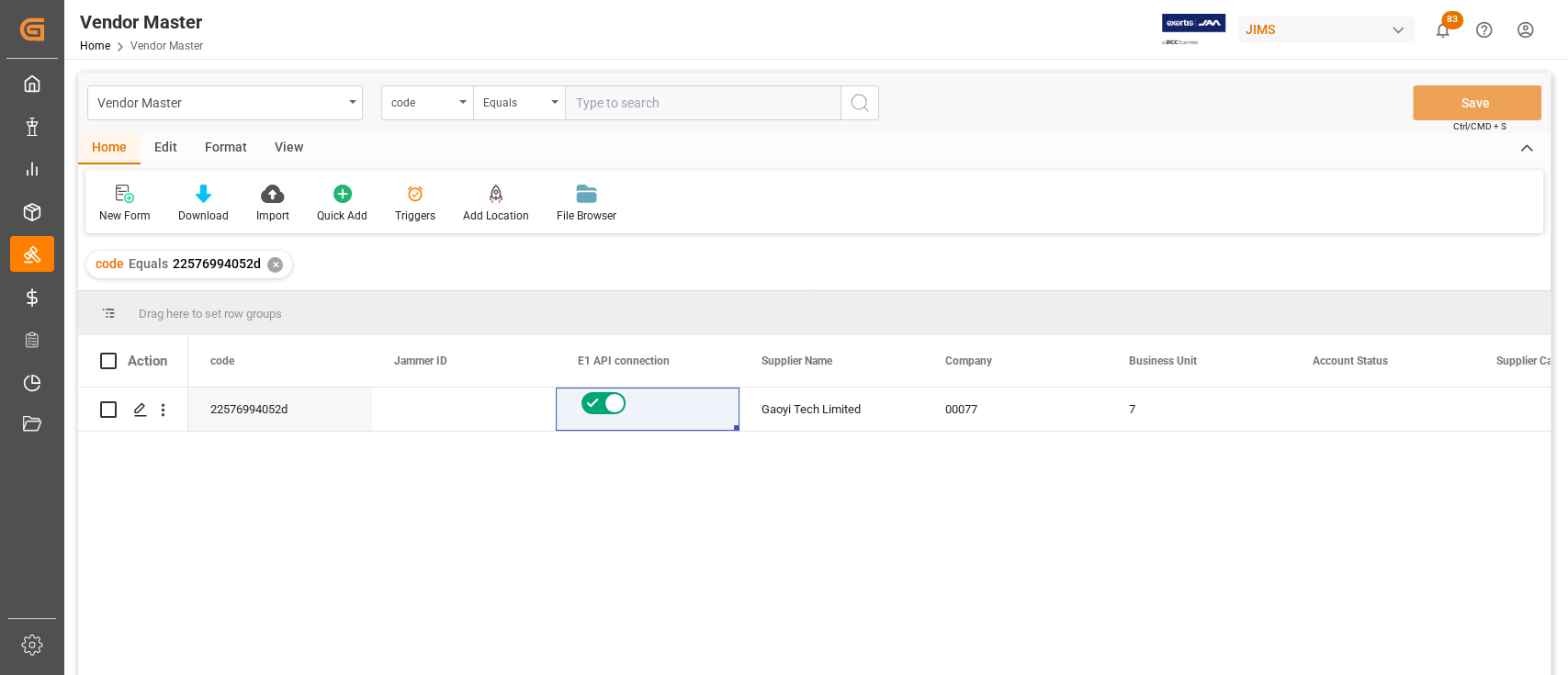
click at [272, 265] on div "✕" at bounding box center [275, 265] width 15 height 15
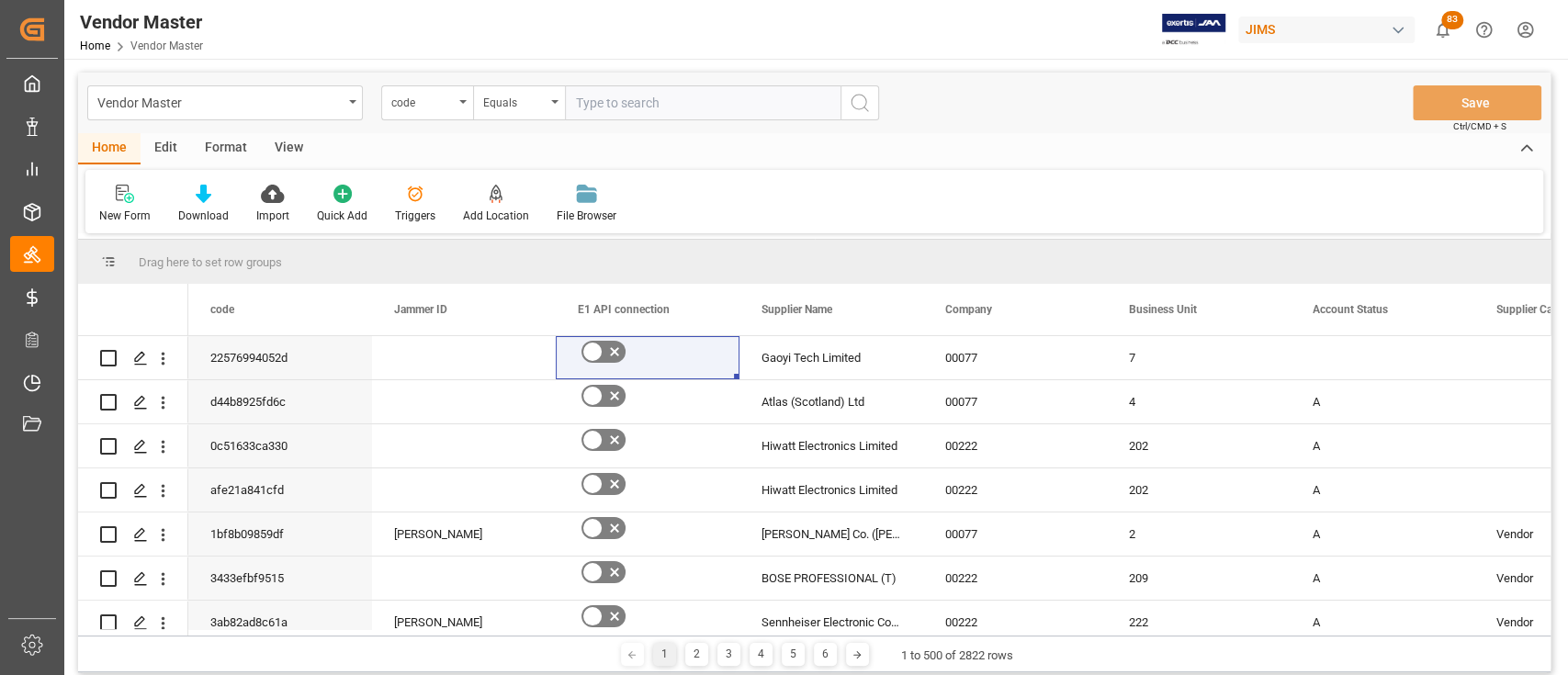
click at [684, 100] on input "text" at bounding box center [703, 102] width 275 height 35
paste input "efb976607b26"
type input "efb976607b26"
click at [852, 104] on circle "search button" at bounding box center [859, 101] width 14 height 14
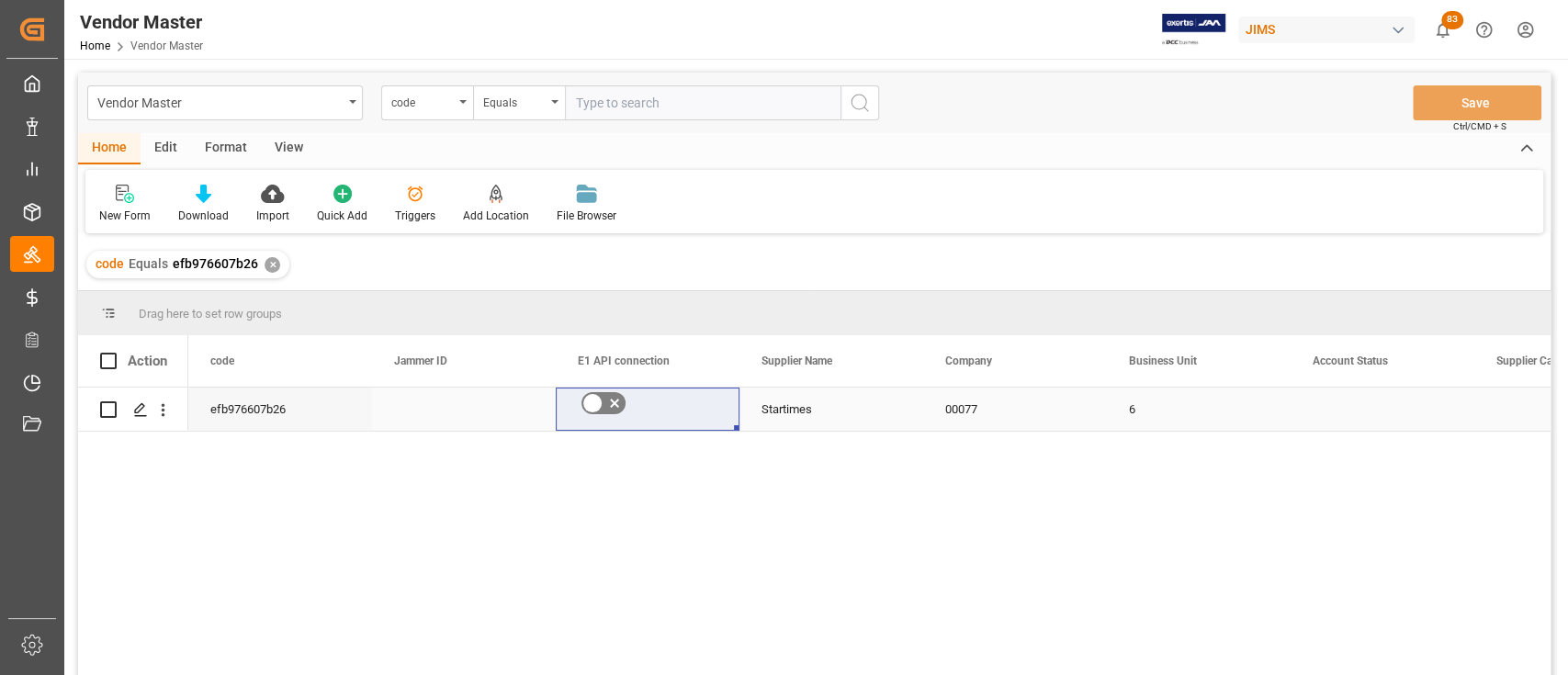
click at [618, 406] on icon "Press SPACE to select this row." at bounding box center [615, 404] width 10 height 10
click at [0, 0] on input "Press SPACE to select this row." at bounding box center [0, 0] width 0 height 0
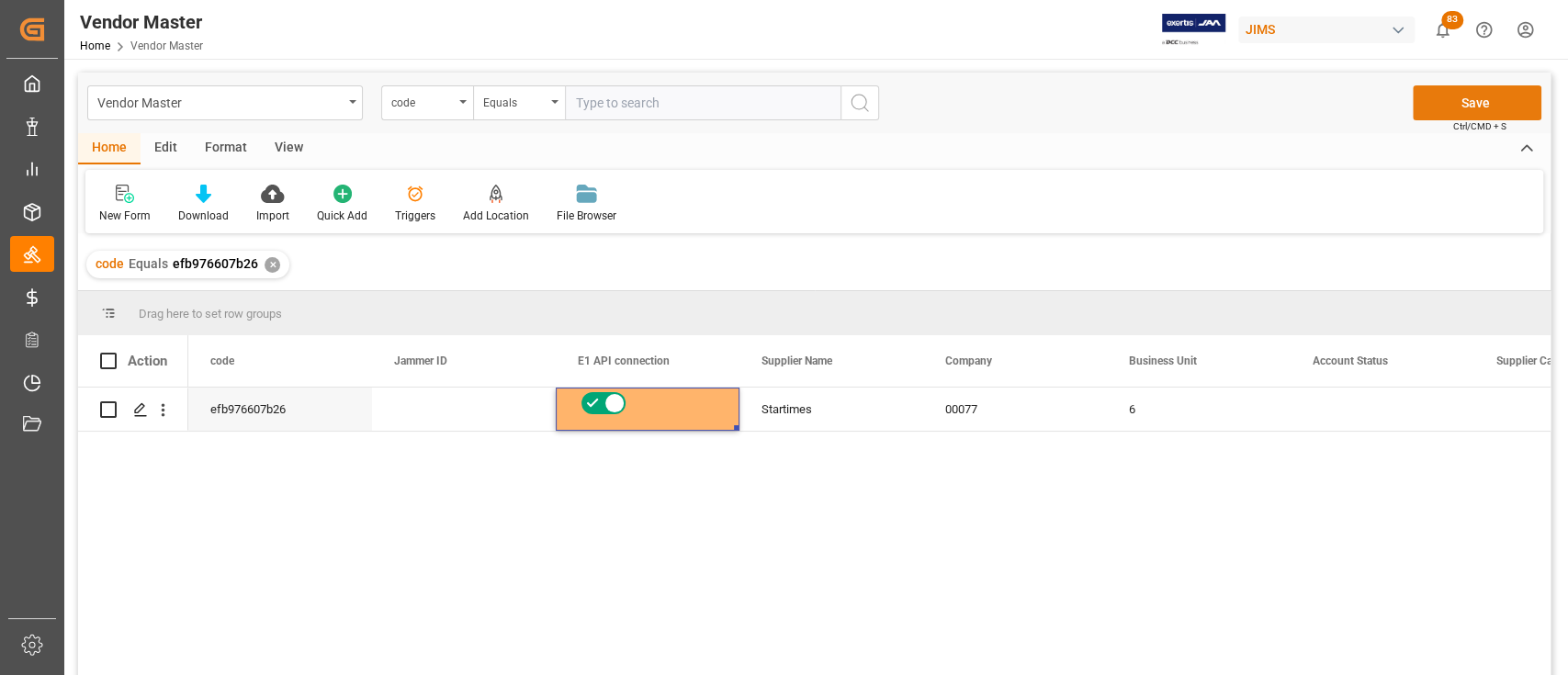
click at [1483, 101] on button "Save" at bounding box center [1477, 102] width 129 height 35
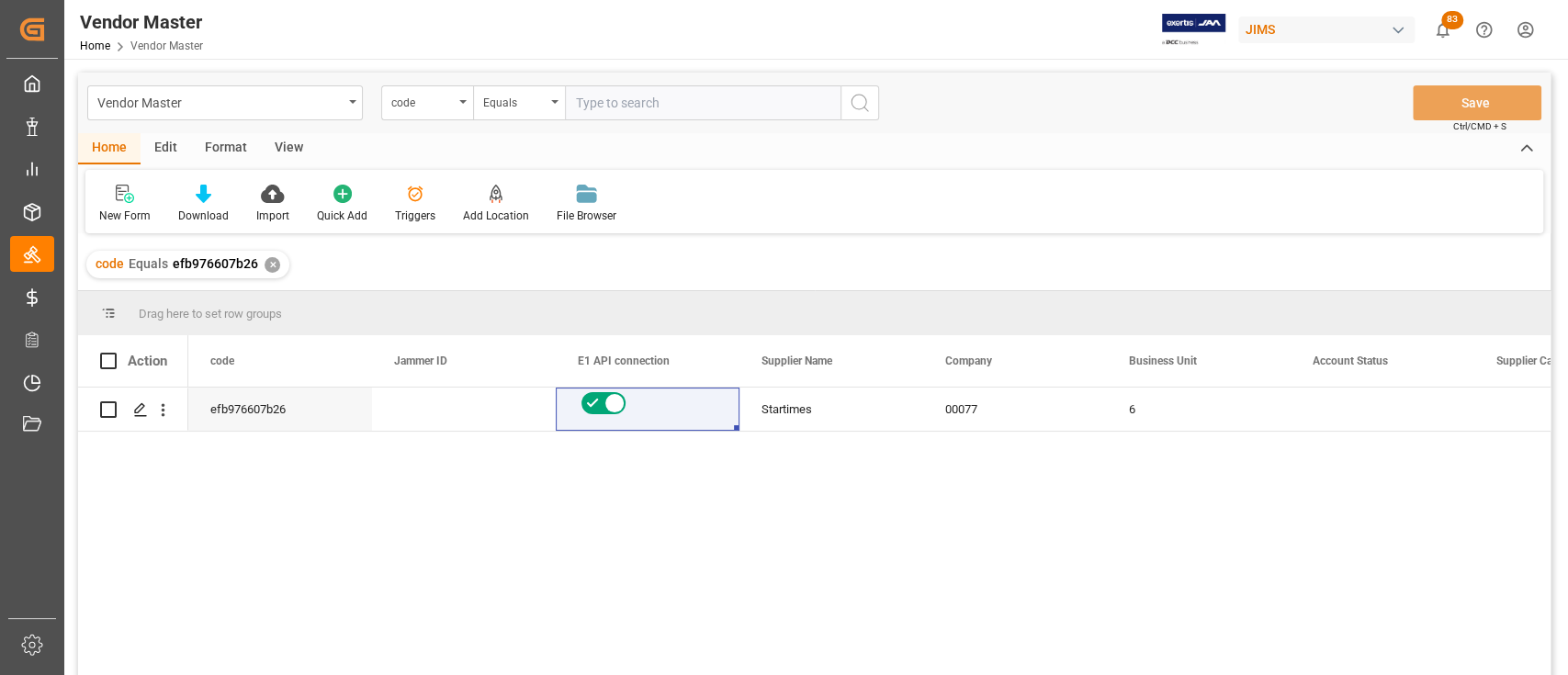
click at [272, 268] on div "✕" at bounding box center [272, 265] width 15 height 15
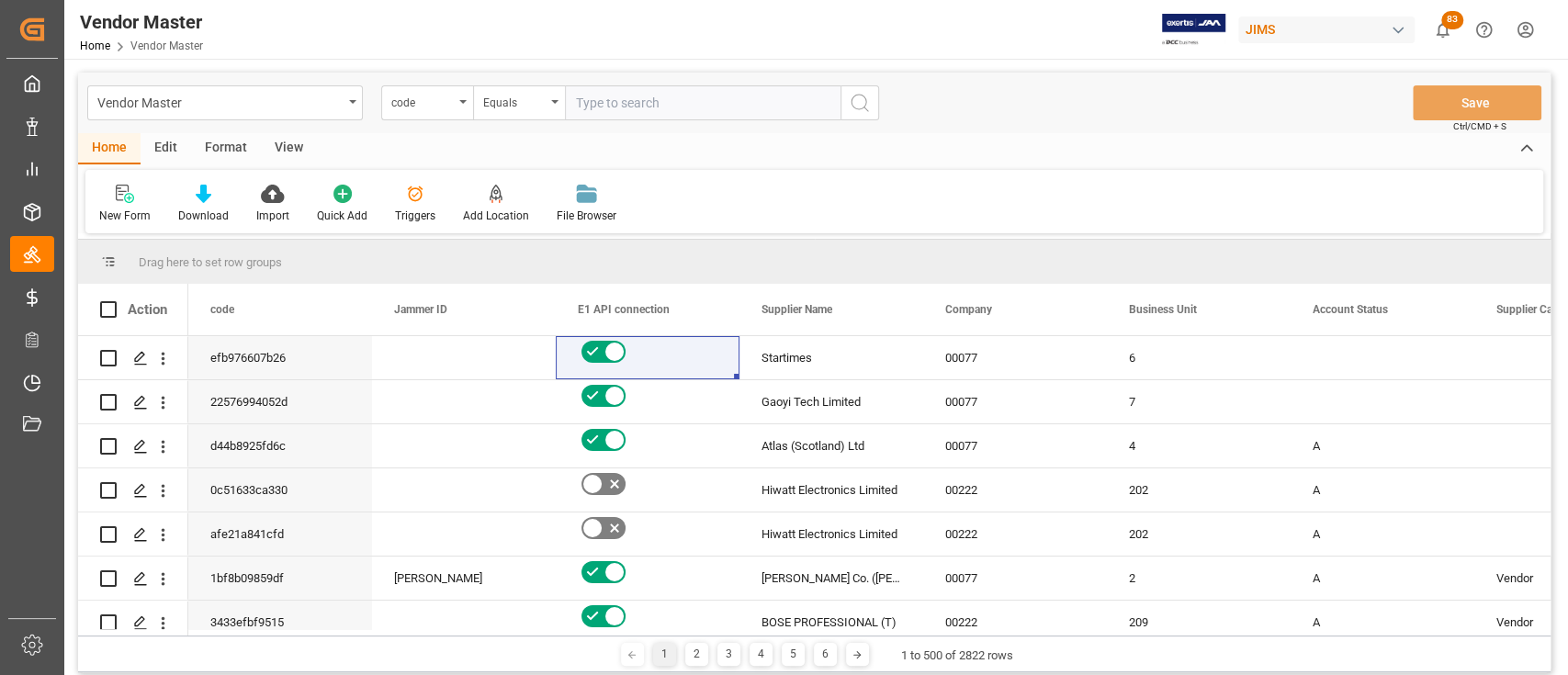
click at [651, 106] on input "text" at bounding box center [703, 102] width 275 height 35
paste input "63f4fc07dc80"
type input "63f4fc07dc80"
click at [860, 98] on icon "search button" at bounding box center [860, 102] width 22 height 22
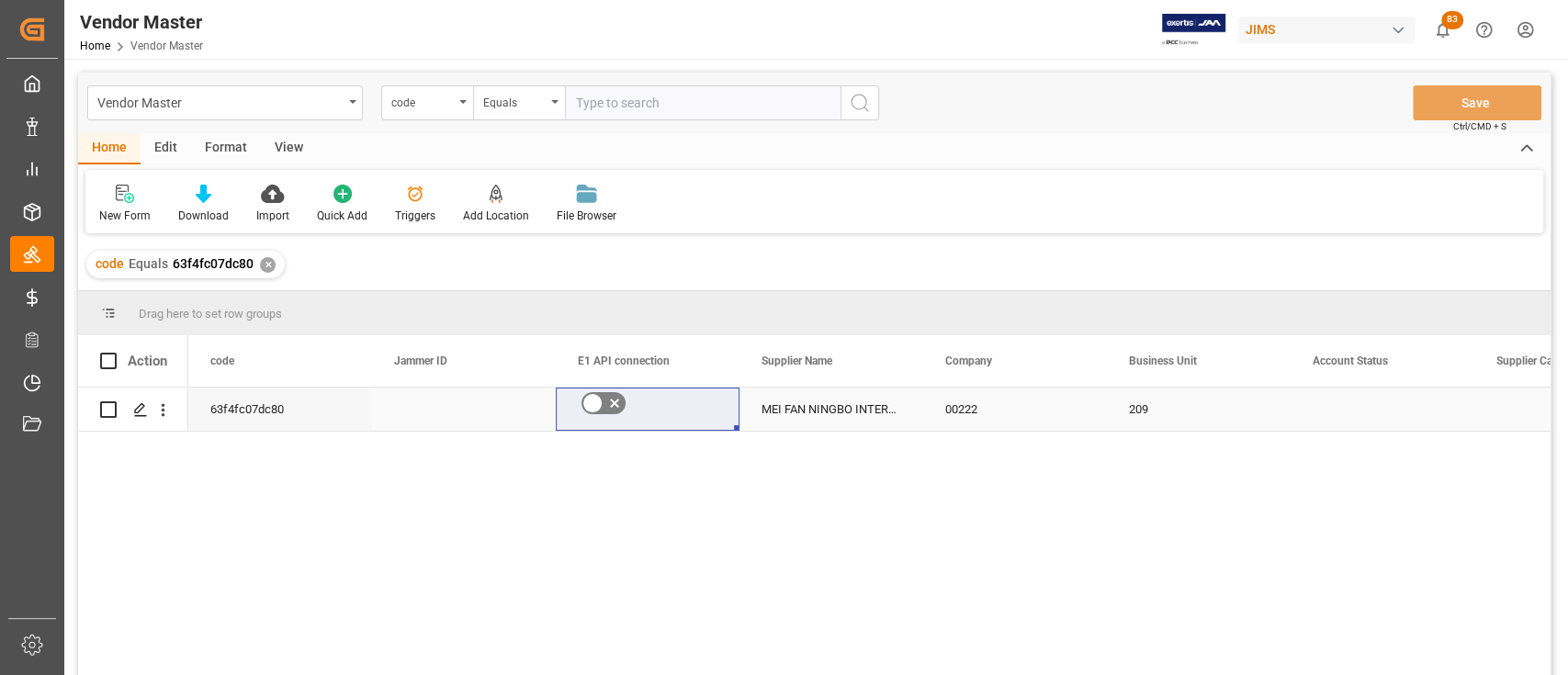
click at [603, 405] on icon "Press SPACE to select this row." at bounding box center [614, 403] width 22 height 22
click at [0, 0] on input "Press SPACE to select this row." at bounding box center [0, 0] width 0 height 0
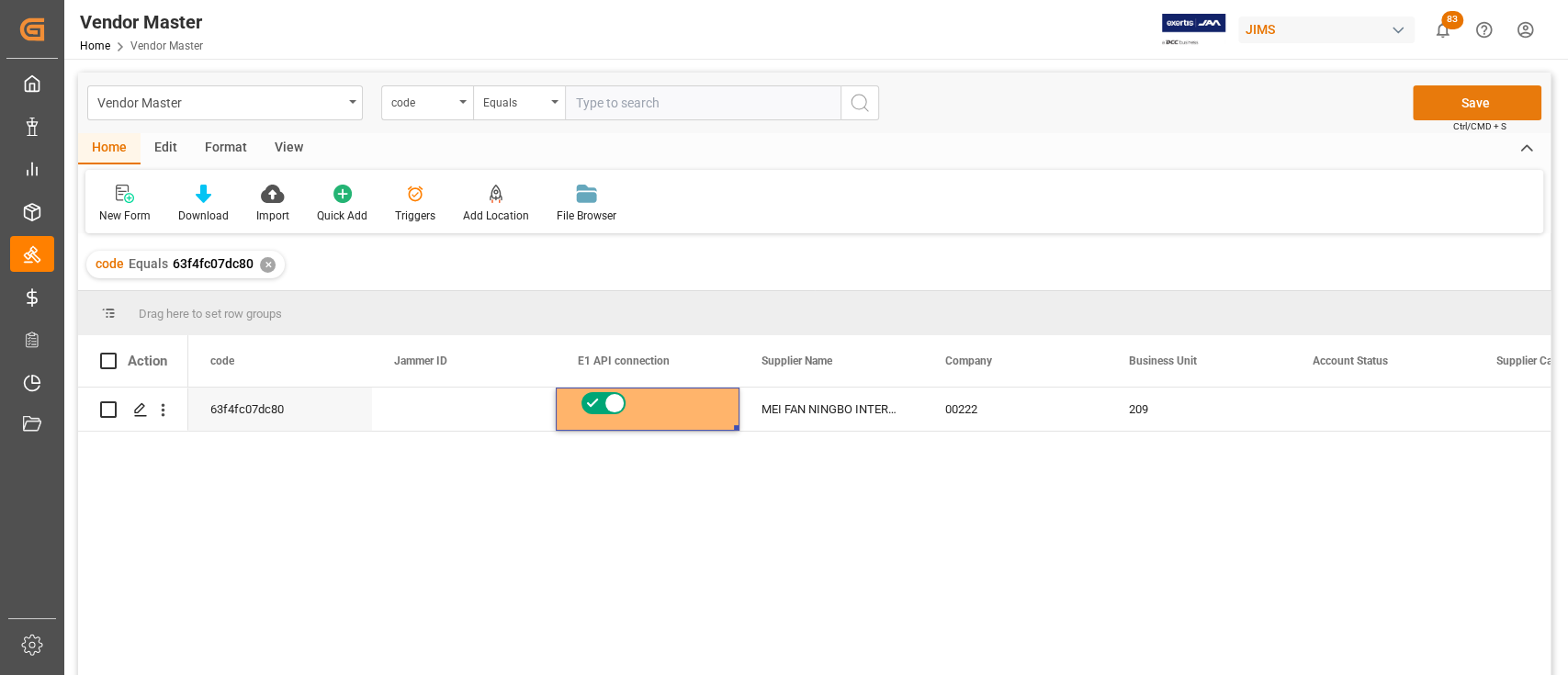
click at [1499, 94] on button "Save" at bounding box center [1477, 102] width 129 height 35
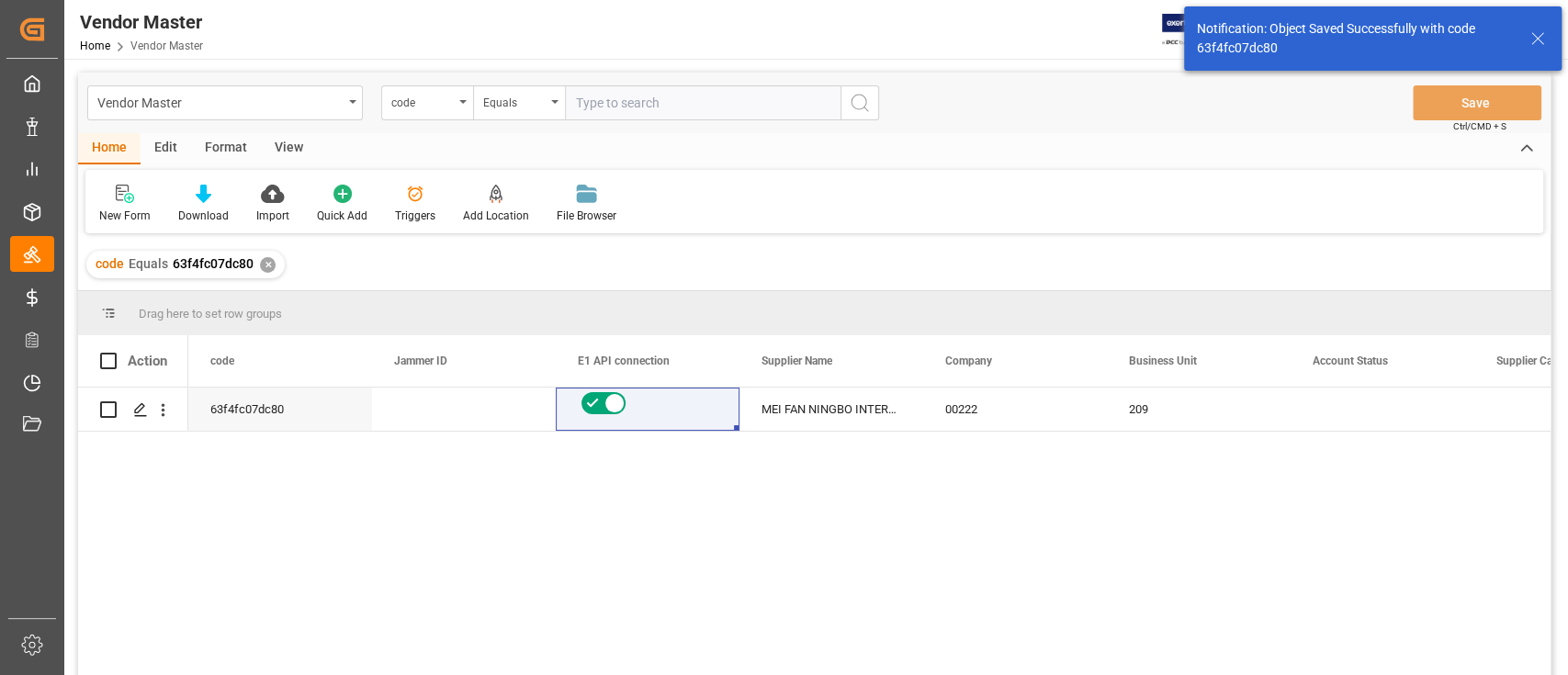
click at [265, 266] on div "✕" at bounding box center [268, 265] width 15 height 15
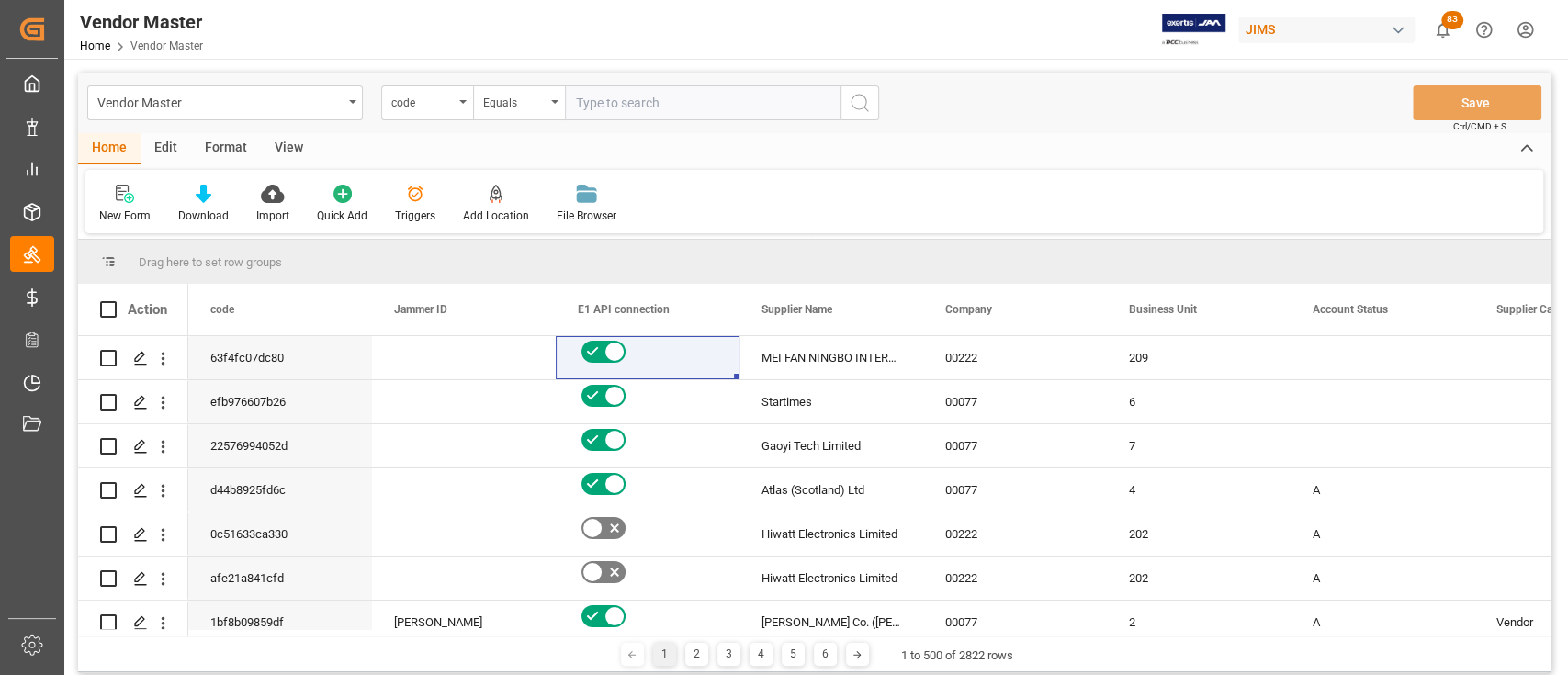
click at [635, 103] on input "text" at bounding box center [703, 102] width 275 height 35
paste input "aa3de4bbb1a7"
type input "aa3de4bbb1a7"
click at [869, 94] on icon "search button" at bounding box center [860, 102] width 22 height 22
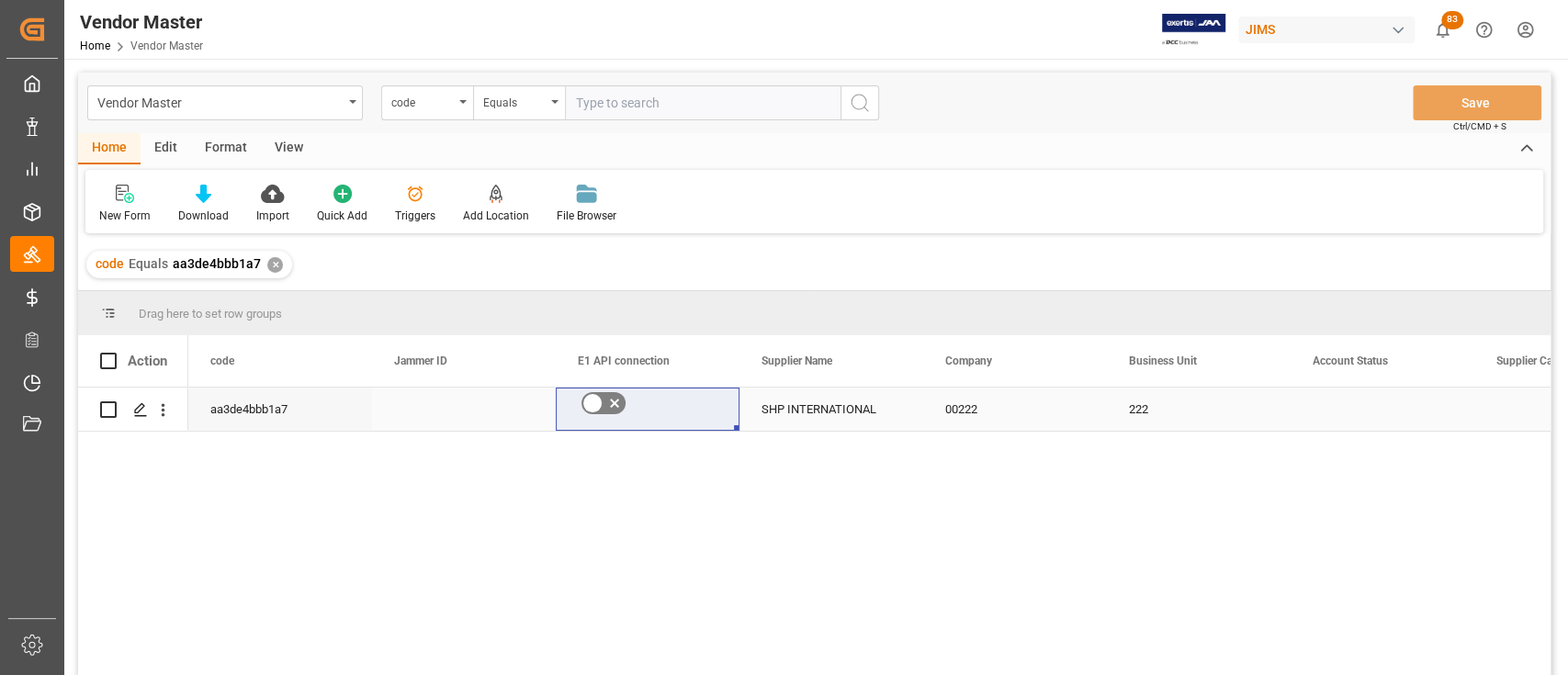
click at [610, 401] on icon "Press SPACE to select this row." at bounding box center [615, 404] width 10 height 10
click at [0, 0] on input "Press SPACE to select this row." at bounding box center [0, 0] width 0 height 0
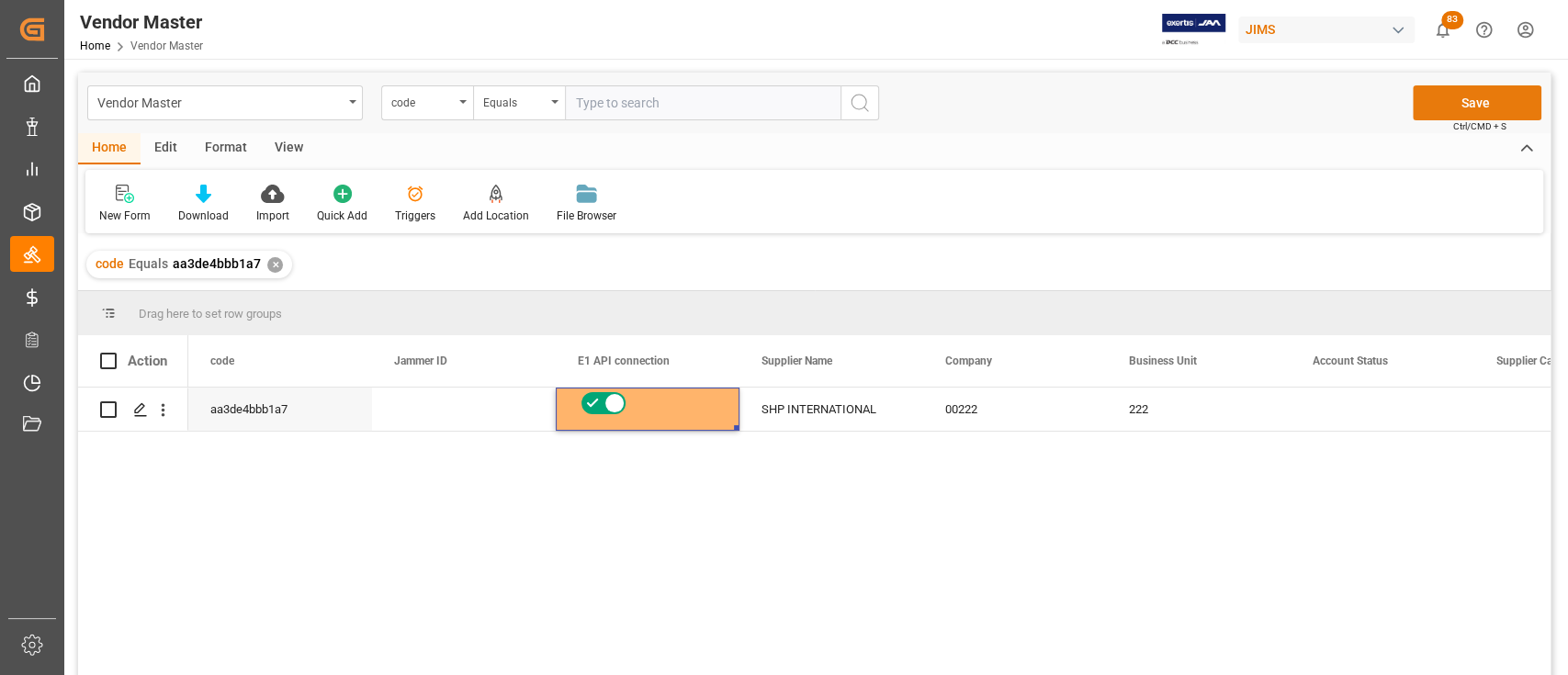
click at [1482, 101] on button "Save" at bounding box center [1477, 102] width 129 height 35
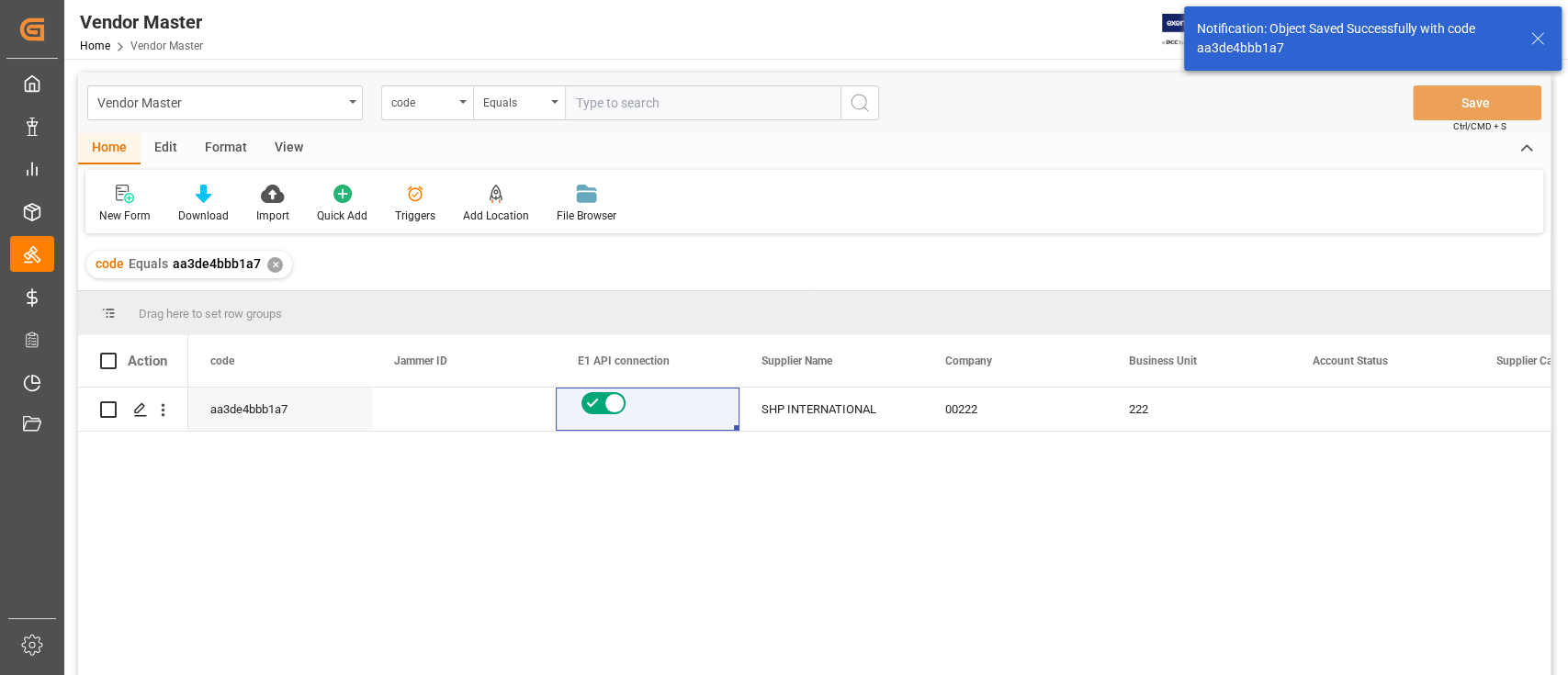
click at [275, 263] on div "✕" at bounding box center [275, 265] width 15 height 15
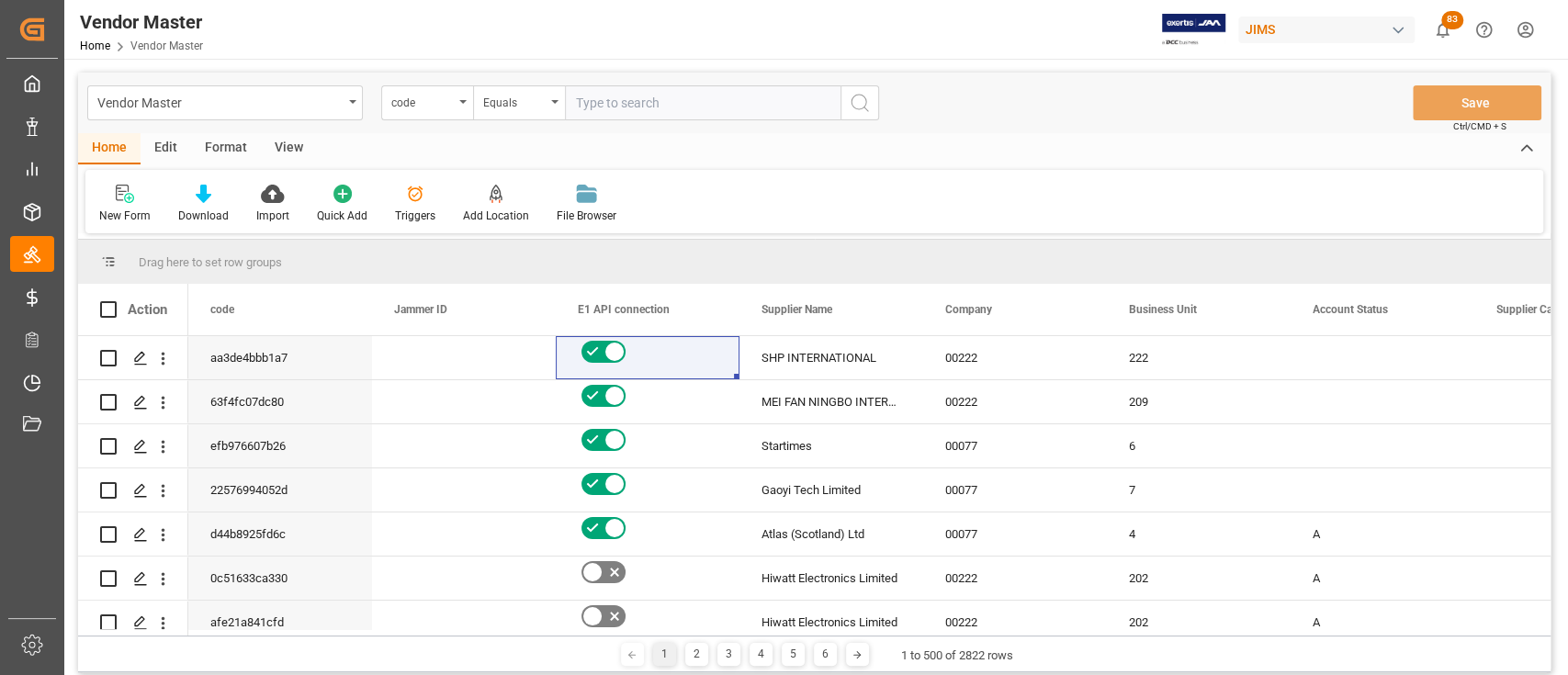
click at [633, 101] on input "text" at bounding box center [703, 102] width 275 height 35
paste input "062c50ef00d0"
type input "062c50ef00d0"
click at [863, 96] on icon "search button" at bounding box center [860, 102] width 22 height 22
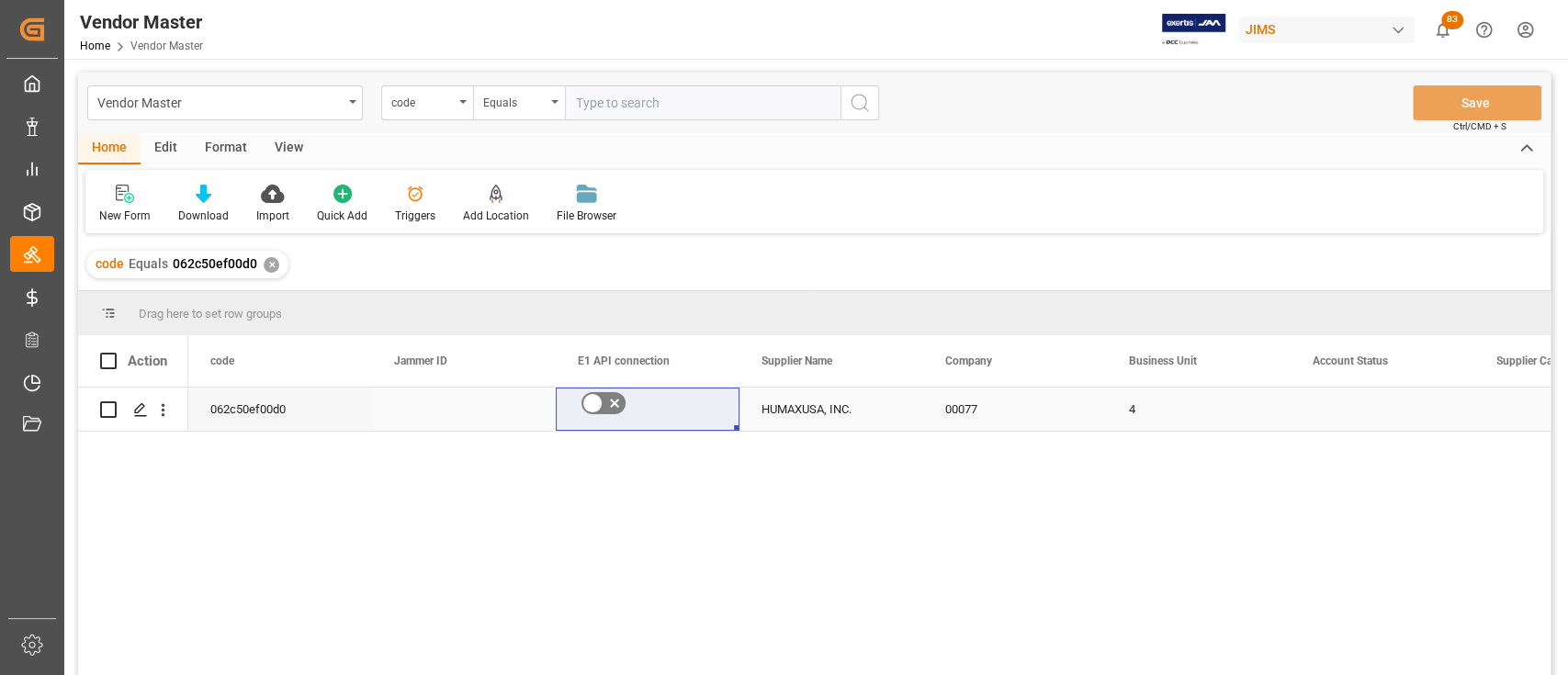
click at [611, 403] on icon "Press SPACE to select this row." at bounding box center [614, 403] width 22 height 22
click at [0, 0] on input "Press SPACE to select this row." at bounding box center [0, 0] width 0 height 0
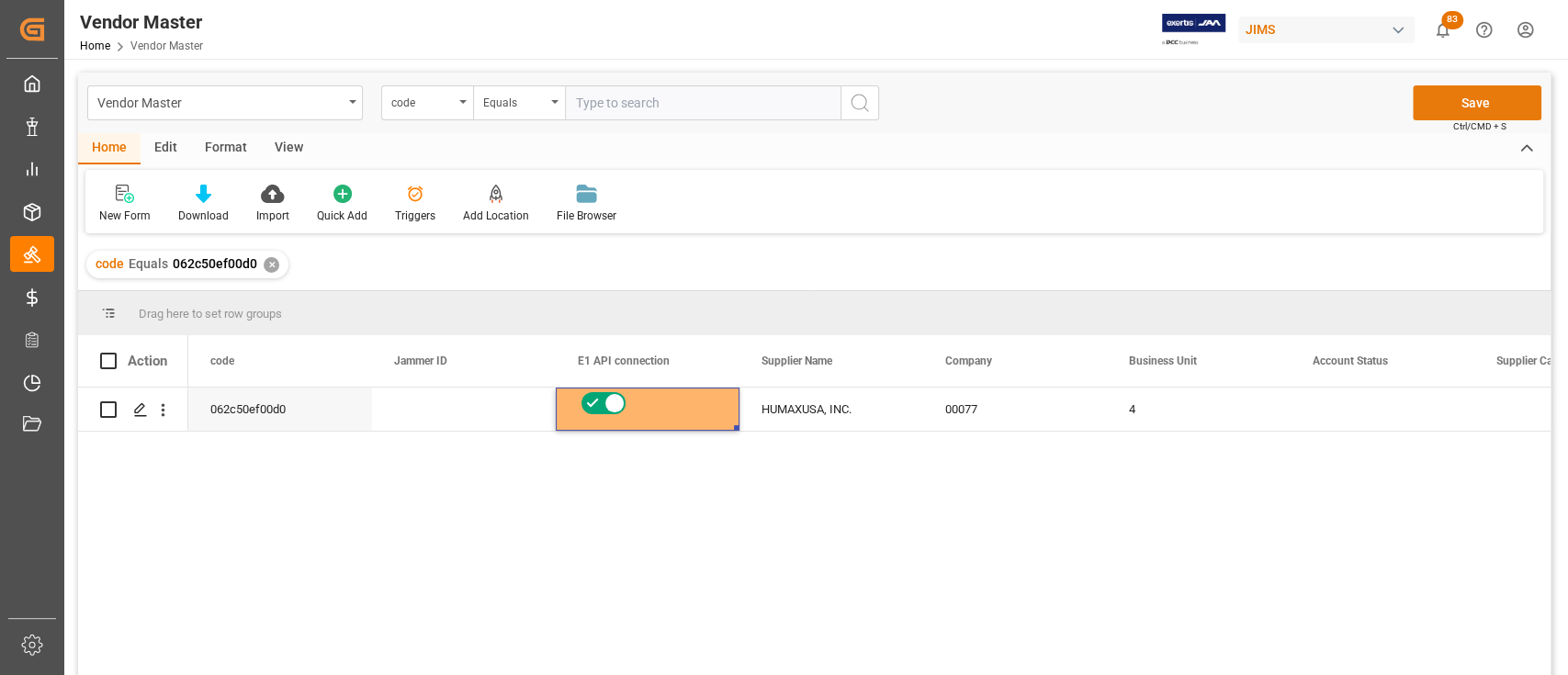
click at [1487, 105] on button "Save" at bounding box center [1477, 102] width 129 height 35
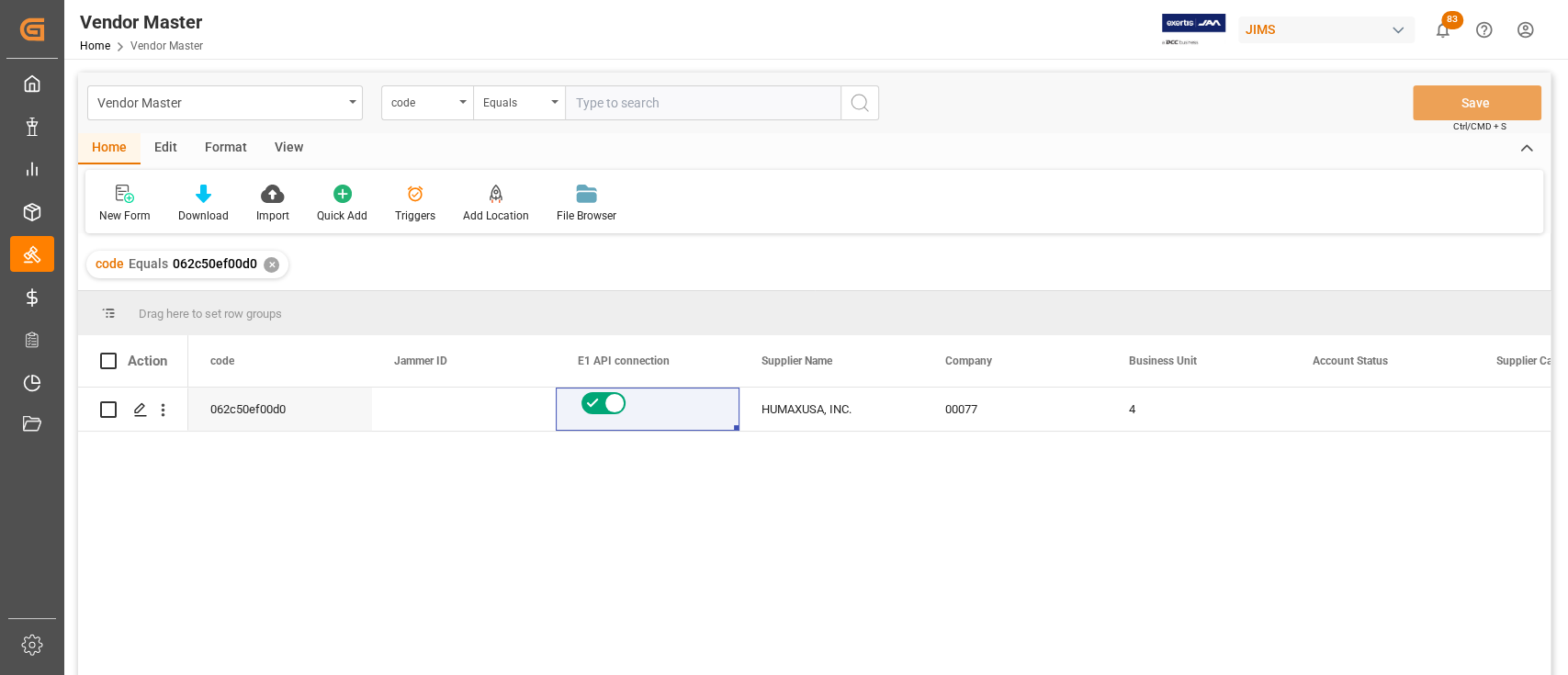
click at [270, 266] on div "✕" at bounding box center [272, 265] width 15 height 15
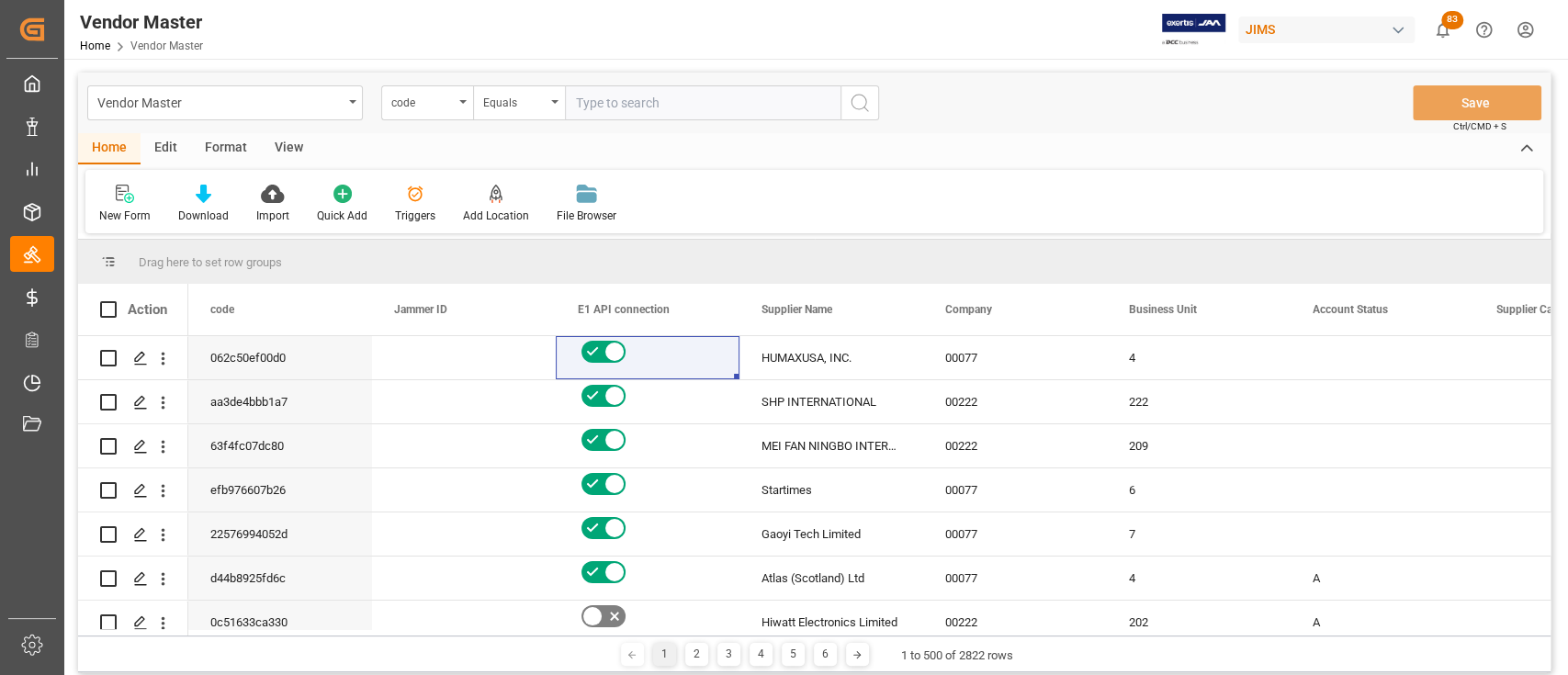
click at [704, 102] on input "text" at bounding box center [703, 102] width 275 height 35
paste input "d0e6f56b0fa2"
type input "d0e6f56b0fa2"
click at [858, 99] on icon "search button" at bounding box center [860, 102] width 22 height 22
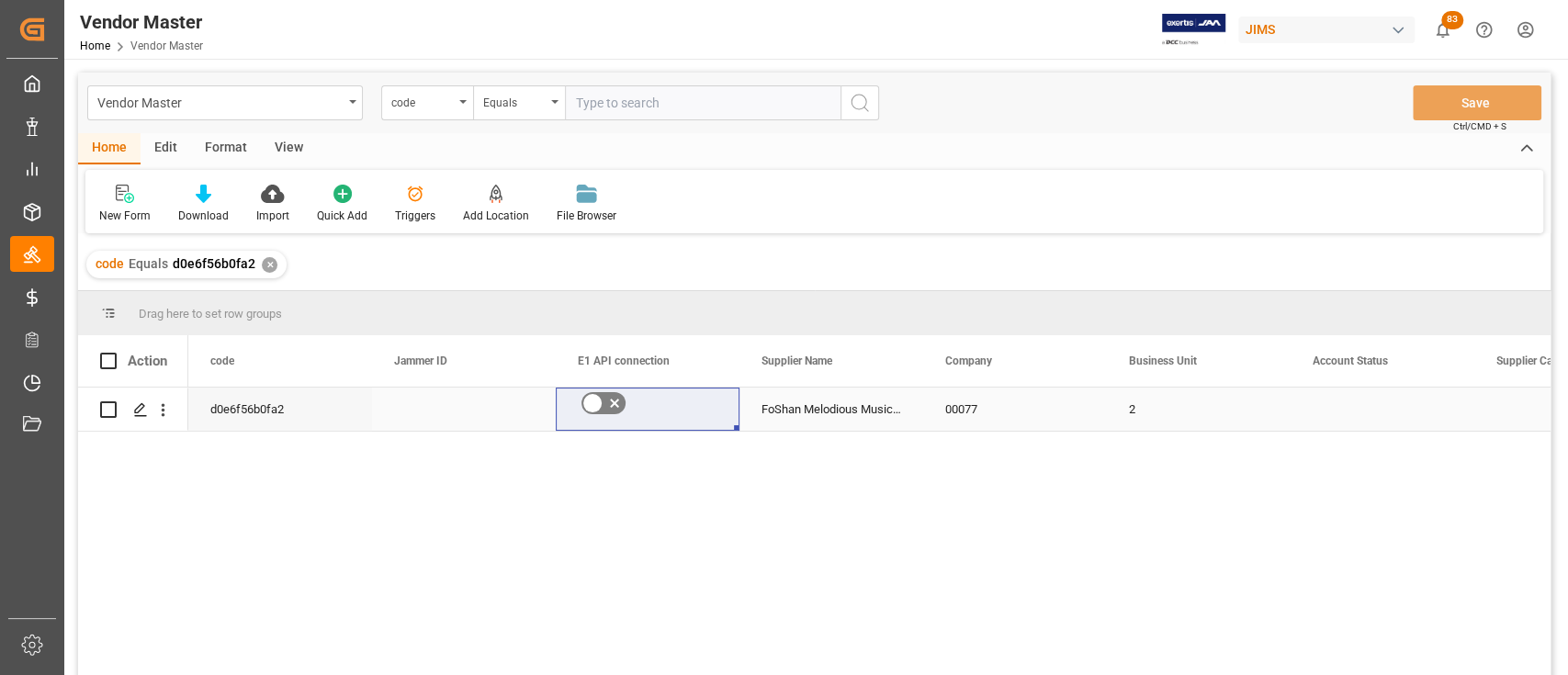
click at [618, 401] on icon "Press SPACE to select this row." at bounding box center [614, 403] width 22 height 22
click at [0, 0] on input "Press SPACE to select this row." at bounding box center [0, 0] width 0 height 0
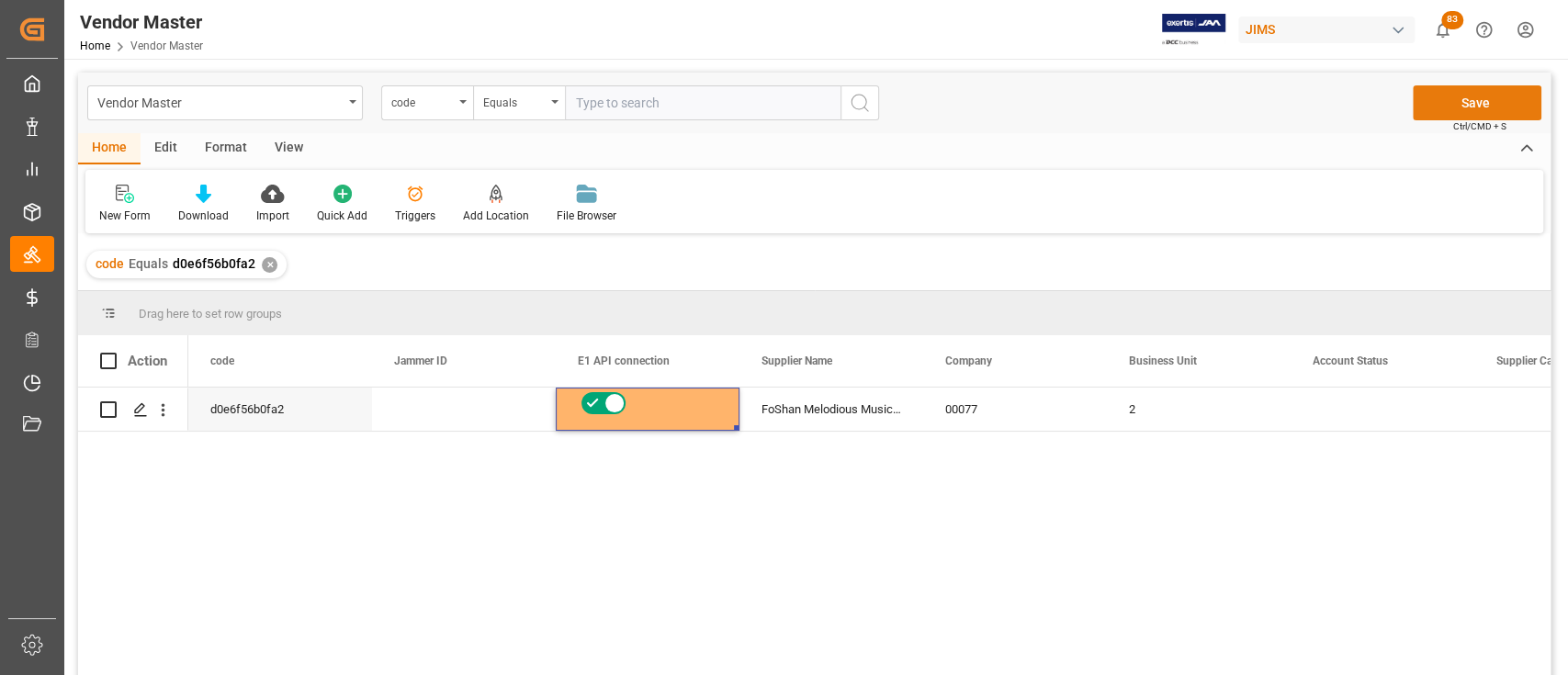
click at [1470, 112] on button "Save" at bounding box center [1477, 102] width 129 height 35
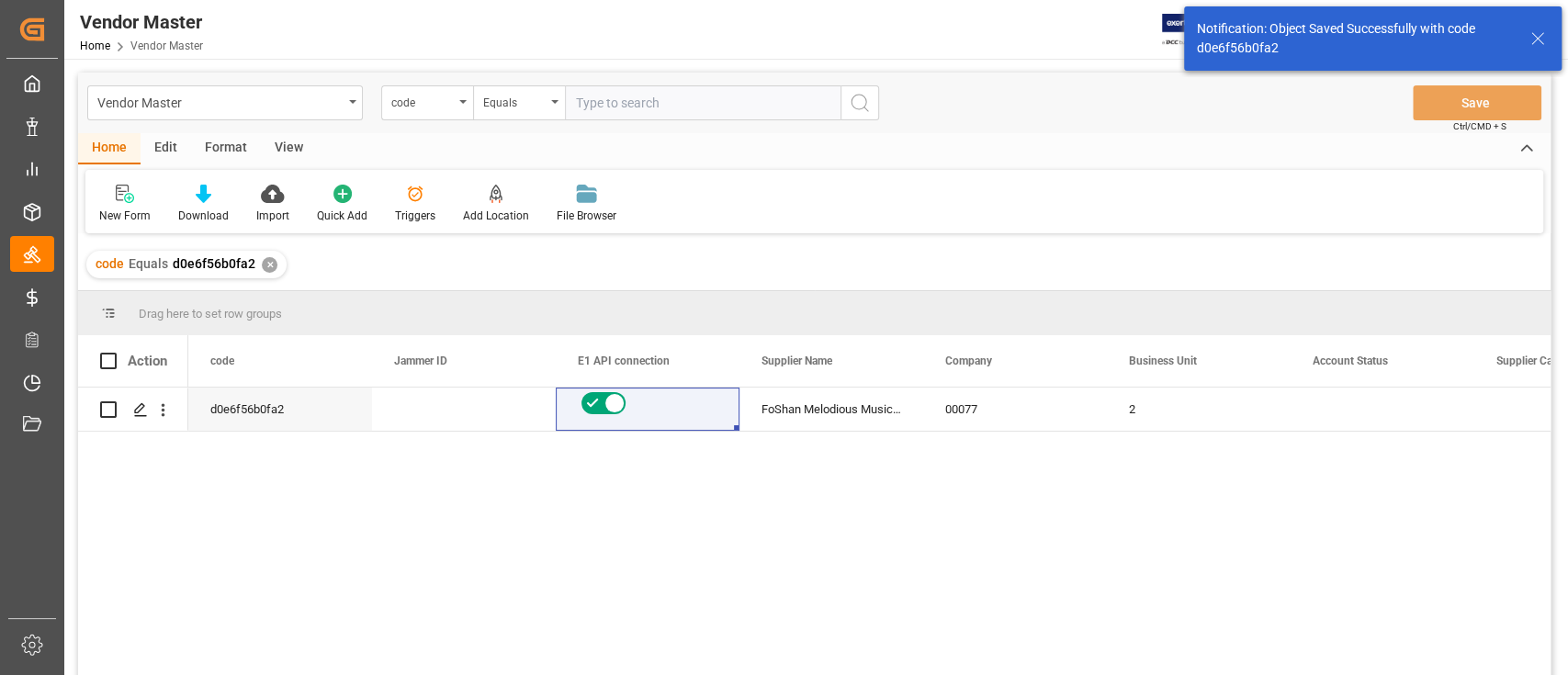
click at [263, 264] on div "✕" at bounding box center [270, 265] width 15 height 15
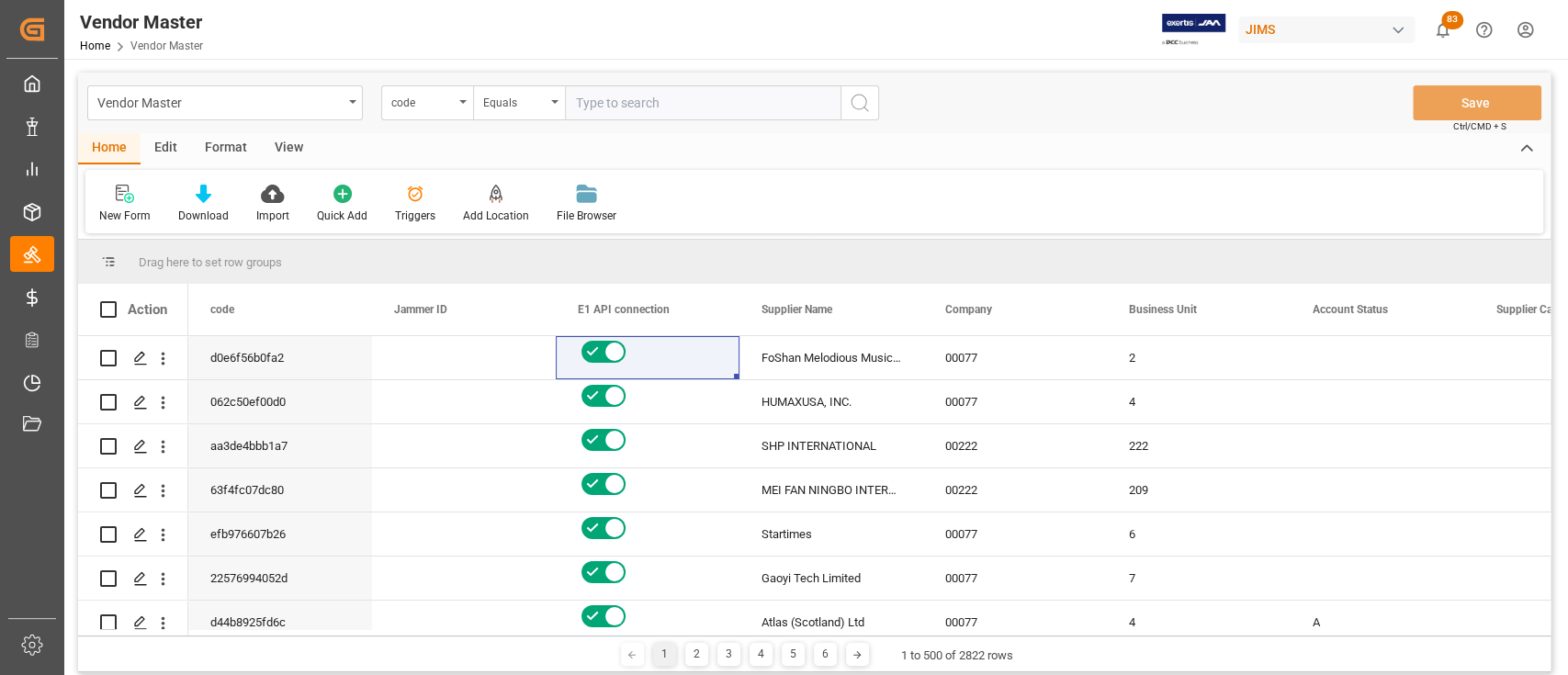
click at [615, 109] on input "text" at bounding box center [703, 102] width 275 height 35
paste input "e6fc34fd8021"
type input "e6fc34fd8021"
click at [863, 106] on icon "search button" at bounding box center [860, 102] width 22 height 22
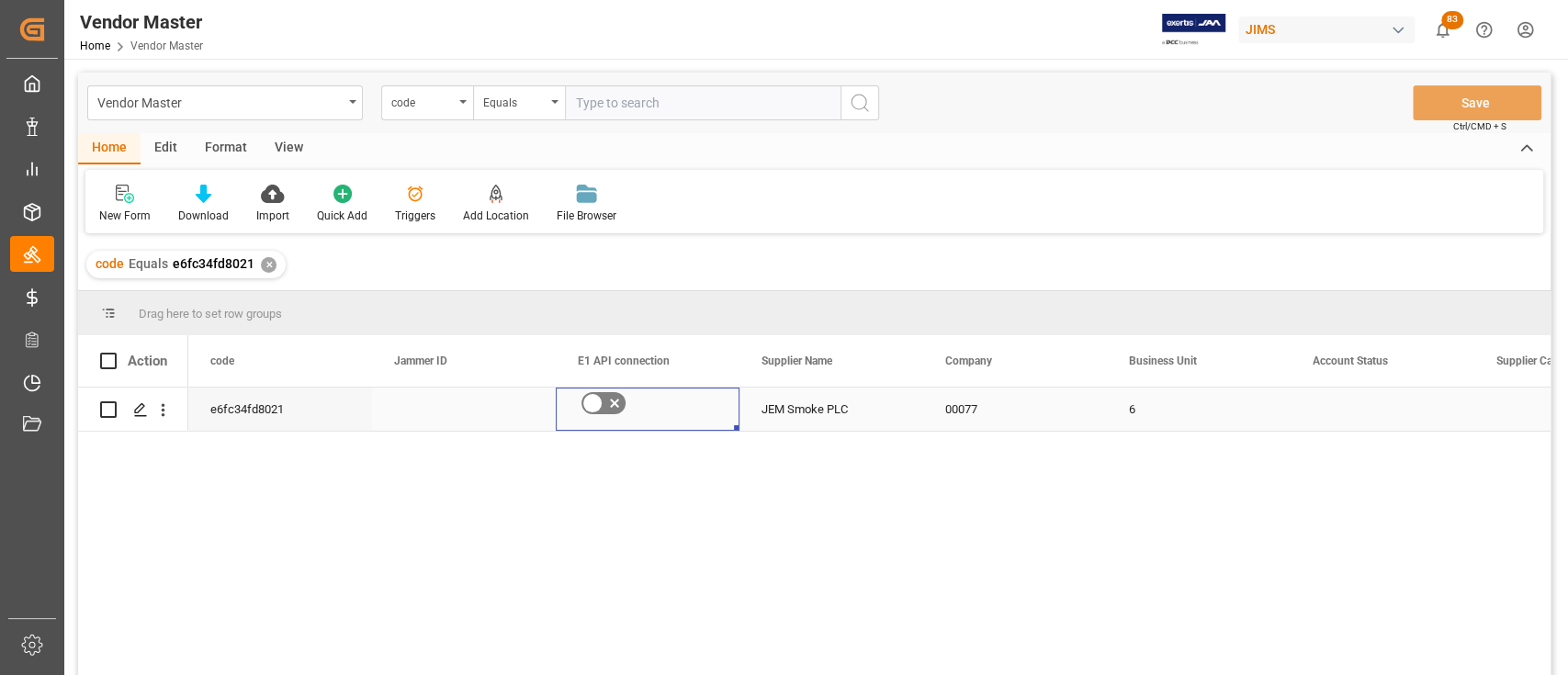
click at [611, 397] on icon "Press SPACE to select this row." at bounding box center [614, 403] width 22 height 22
click at [0, 0] on input "Press SPACE to select this row." at bounding box center [0, 0] width 0 height 0
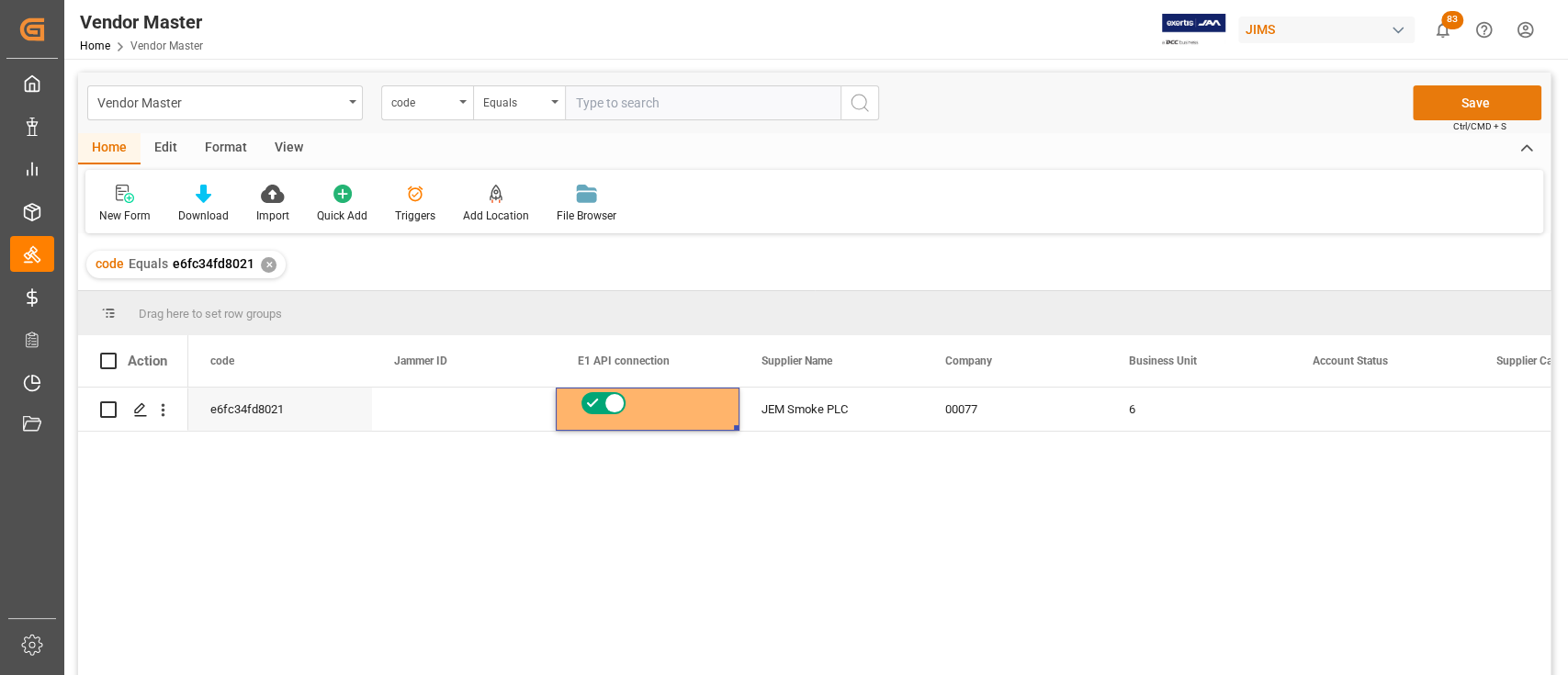
click at [1465, 102] on button "Save" at bounding box center [1477, 102] width 129 height 35
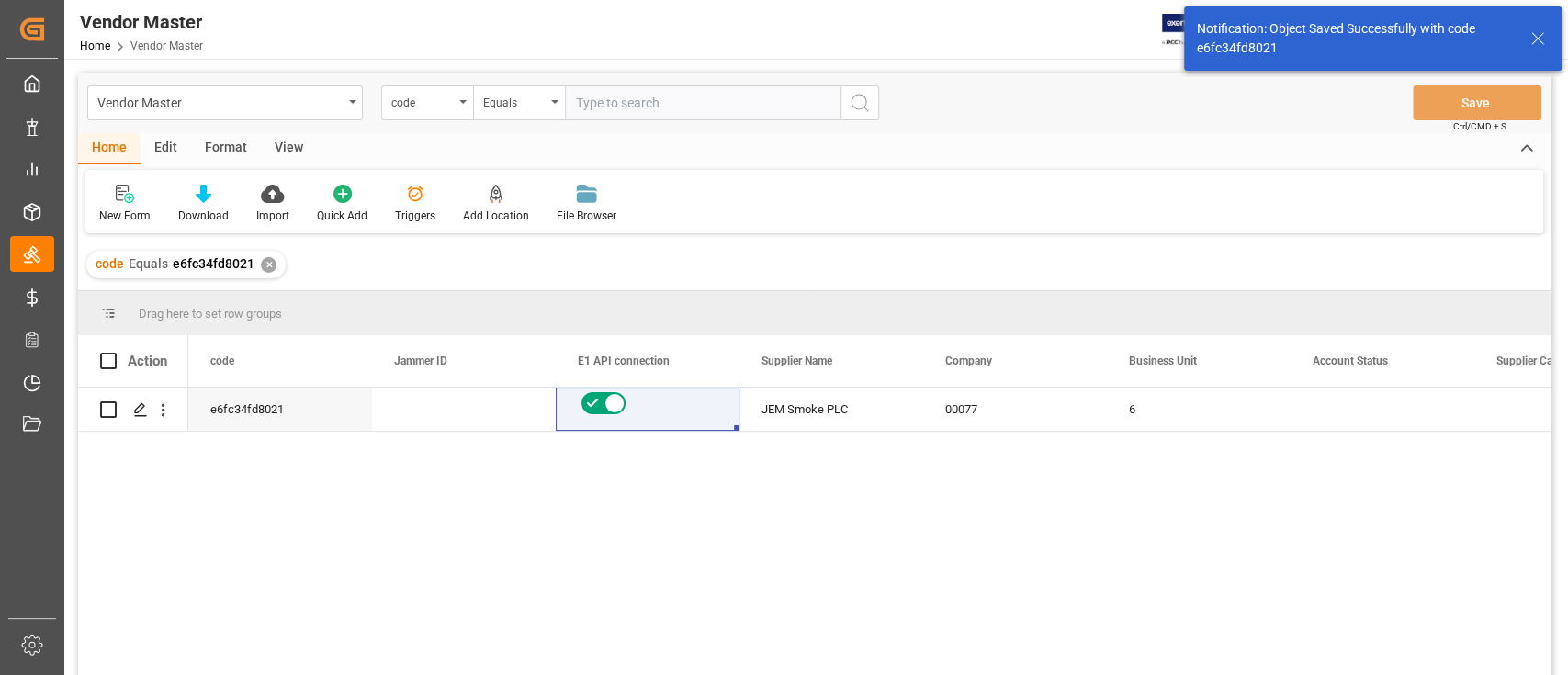
click at [265, 262] on div "✕" at bounding box center [269, 265] width 15 height 15
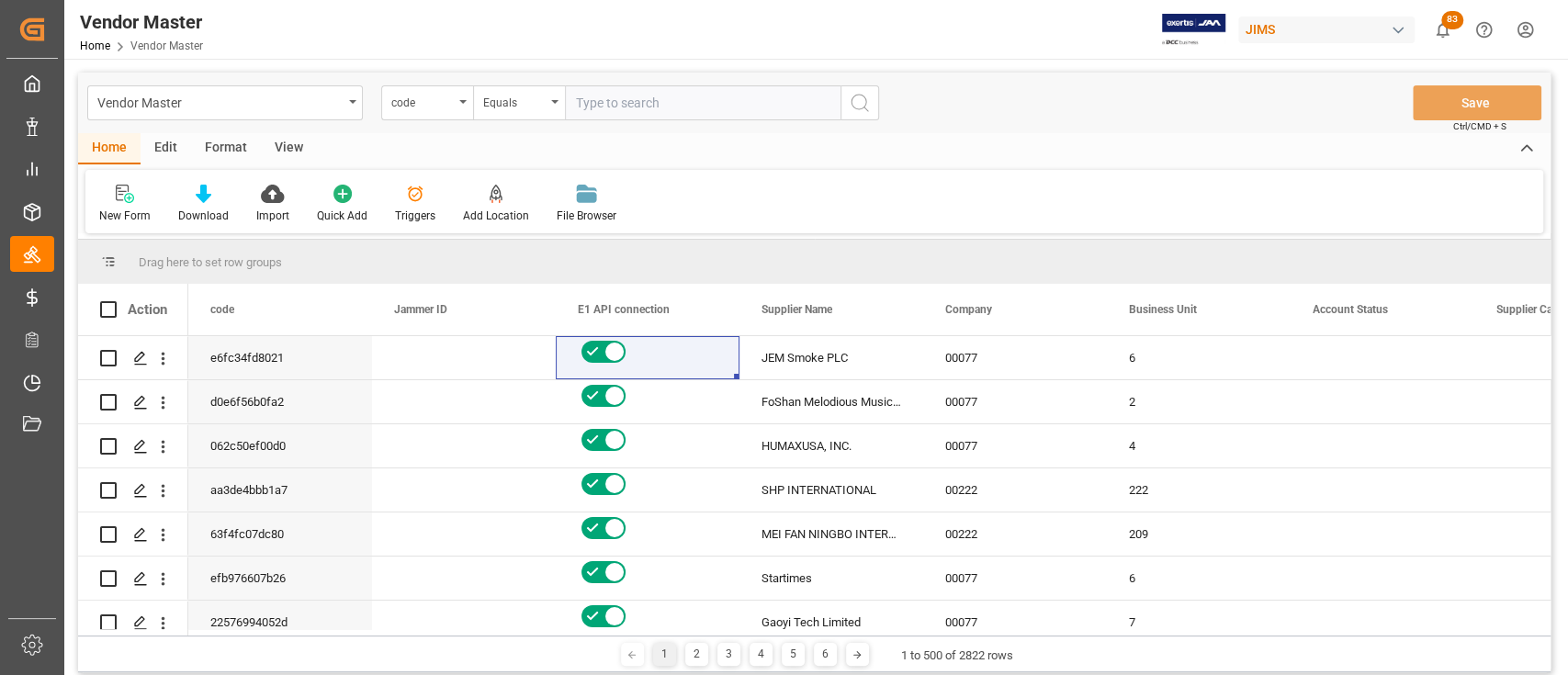
click at [1065, 133] on div "Home Edit Format View" at bounding box center [815, 148] width 1472 height 32
click at [683, 107] on input "text" at bounding box center [703, 102] width 275 height 35
paste input "e6fc34fd8021"
type input "e6fc34fd8021"
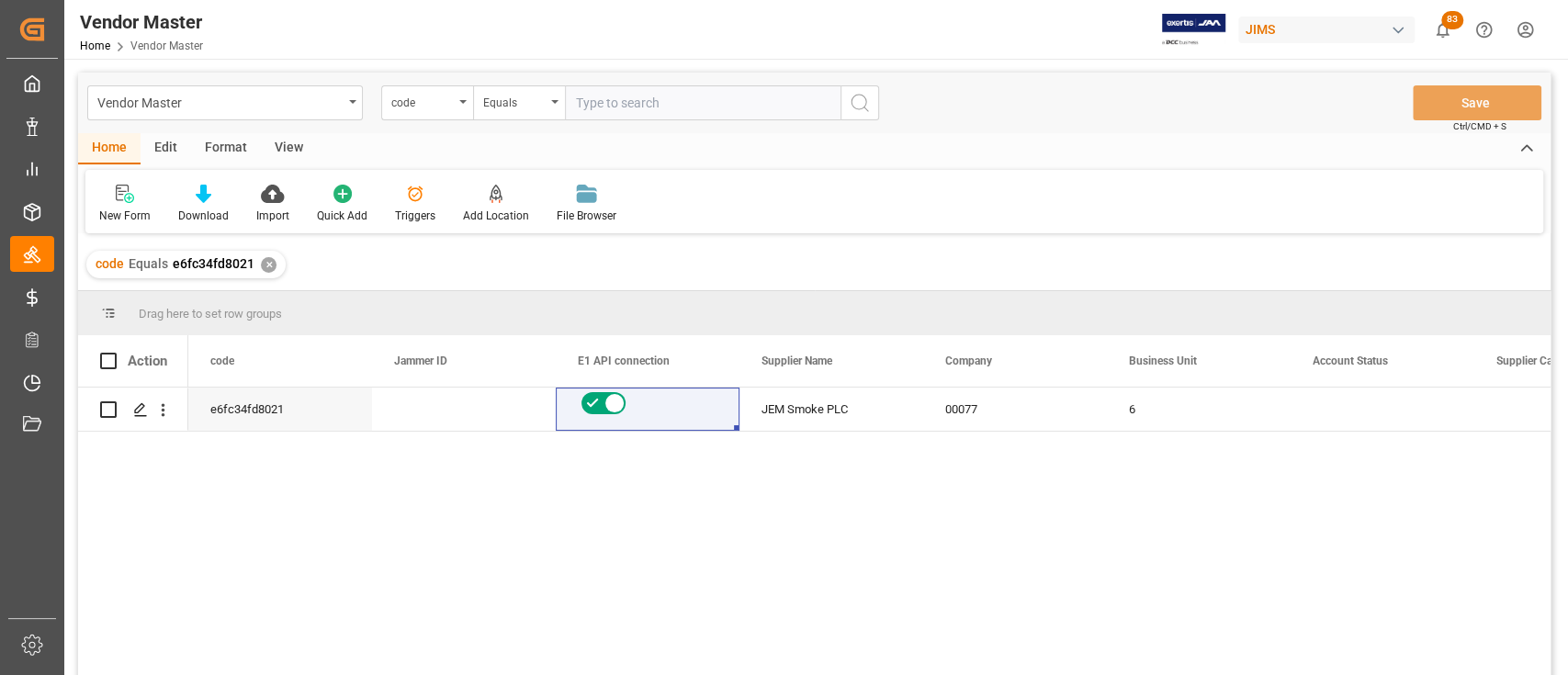
click at [266, 261] on div "✕" at bounding box center [269, 265] width 15 height 15
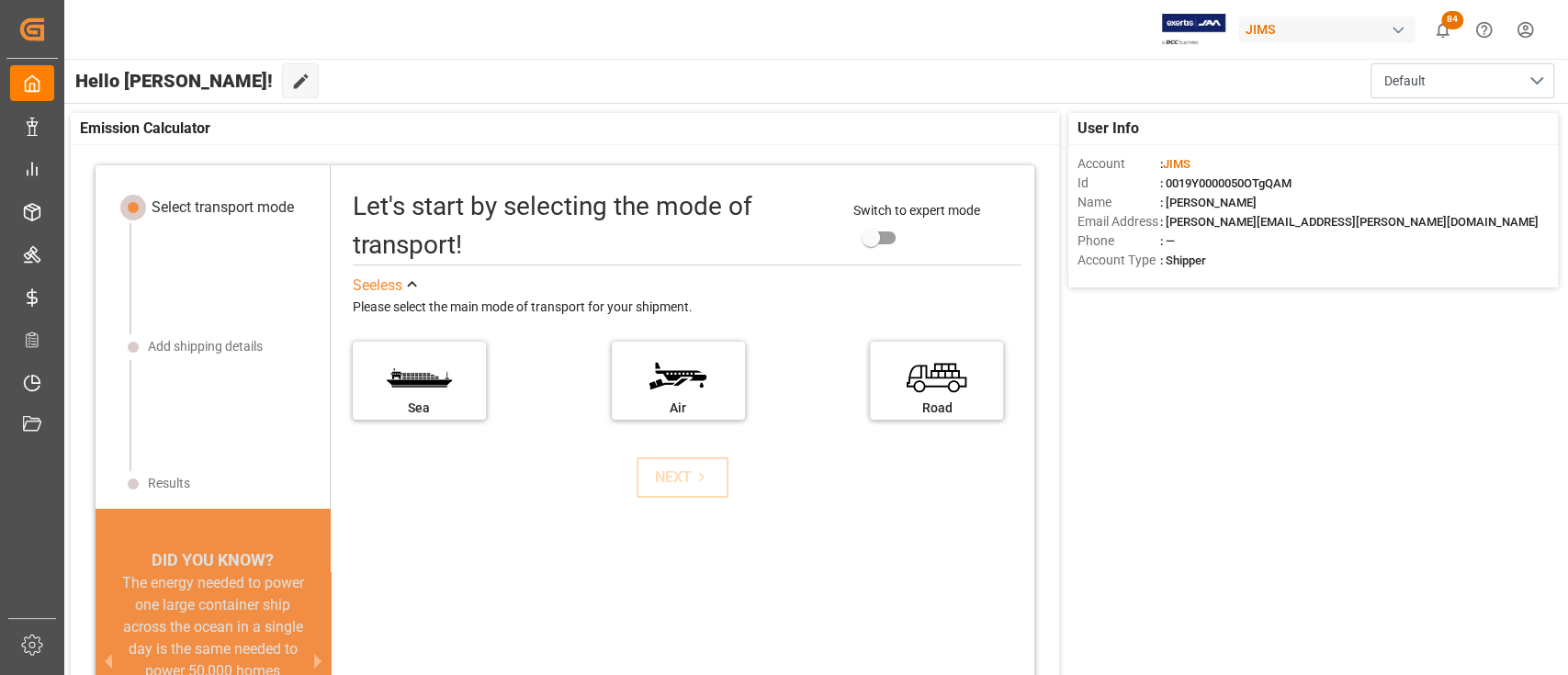
click at [883, 15] on div "JIMS 84 Notifications Only show unread All Watching Mark all categories read Do…" at bounding box center [810, 29] width 1516 height 58
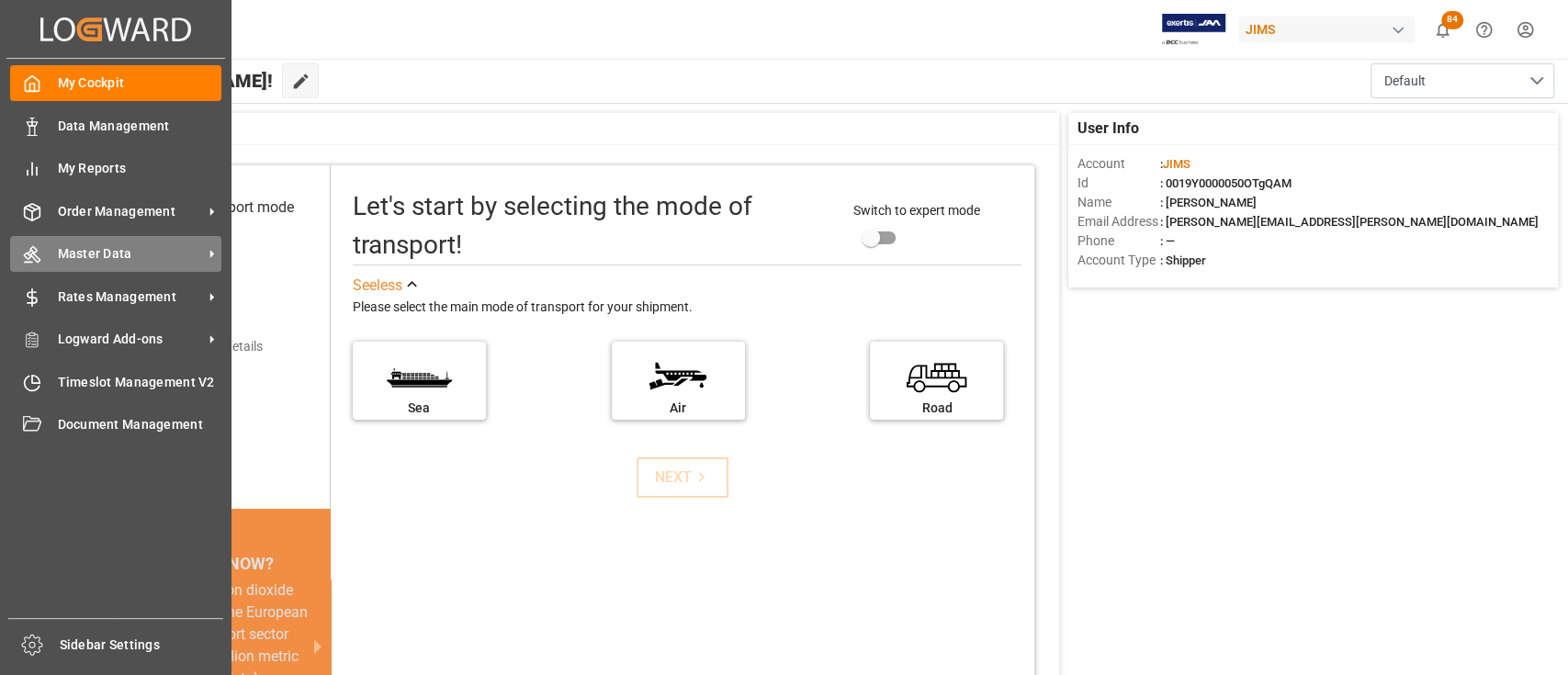
click at [125, 246] on span "Master Data" at bounding box center [131, 254] width 145 height 19
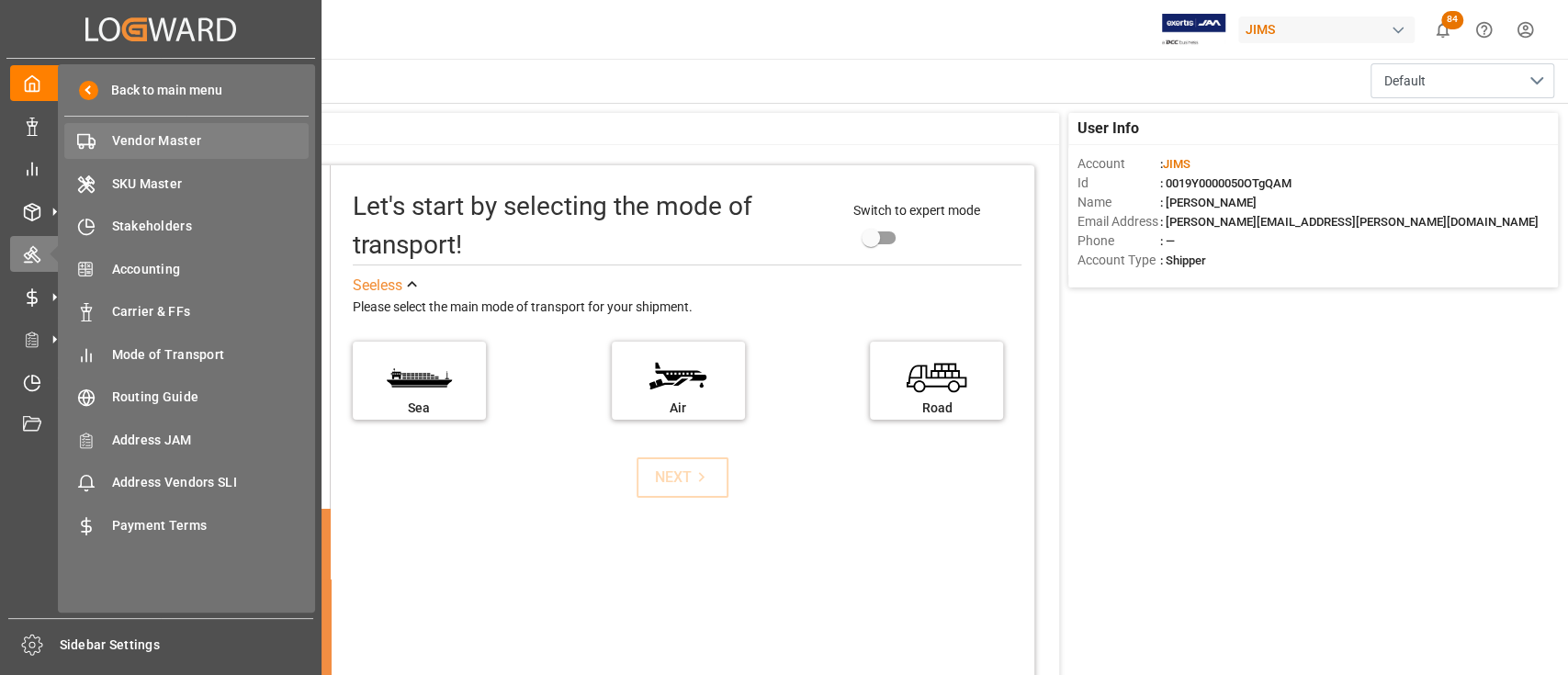
click at [181, 132] on span "Vendor Master" at bounding box center [210, 141] width 198 height 19
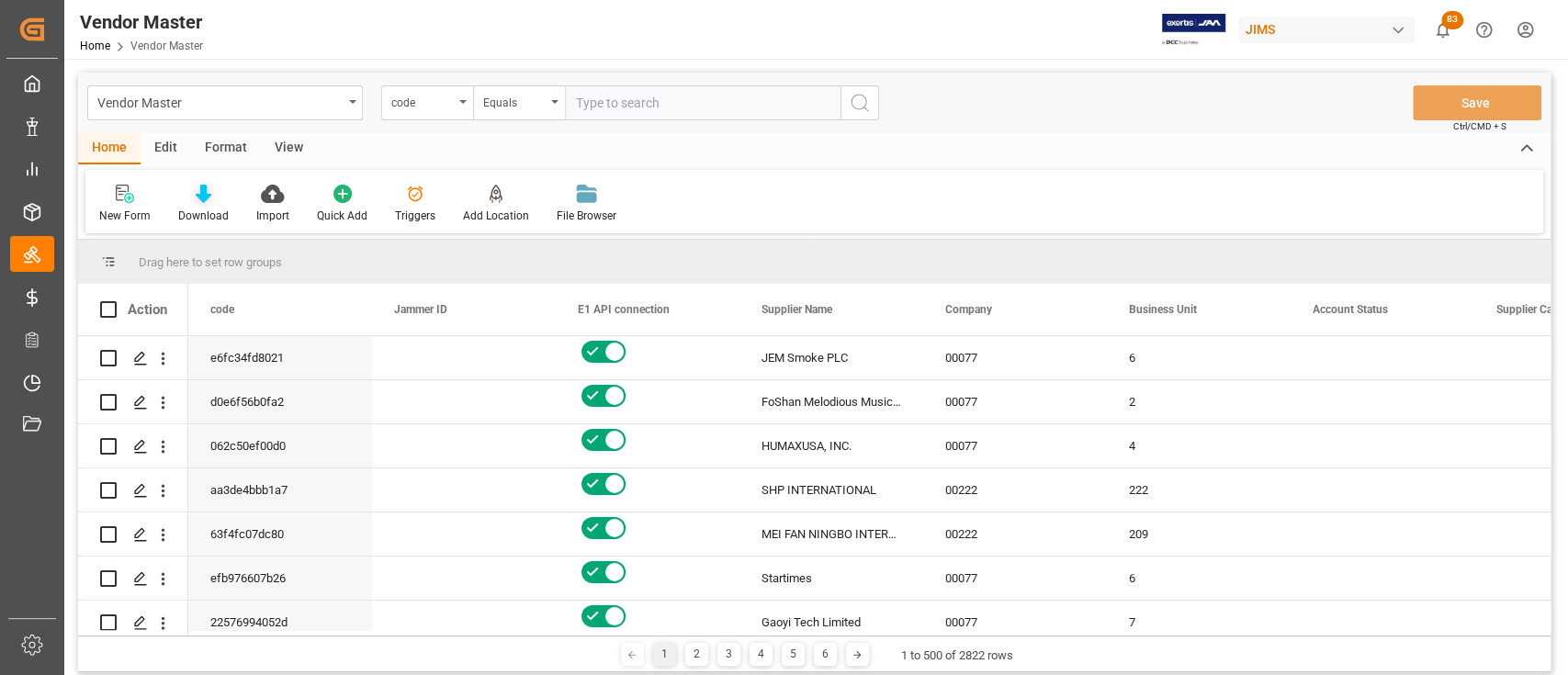
click at [202, 197] on icon at bounding box center [204, 193] width 15 height 18
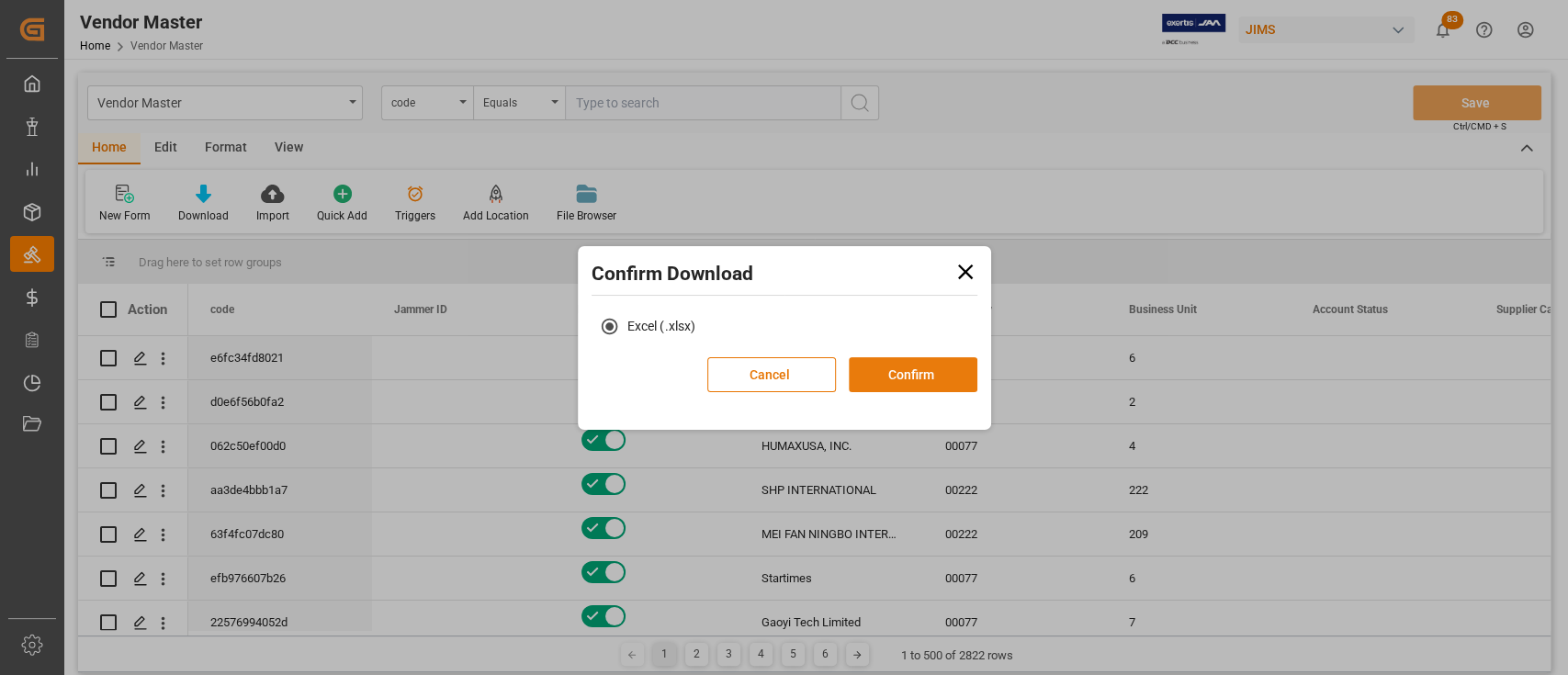
click at [914, 367] on button "Confirm" at bounding box center [913, 375] width 129 height 35
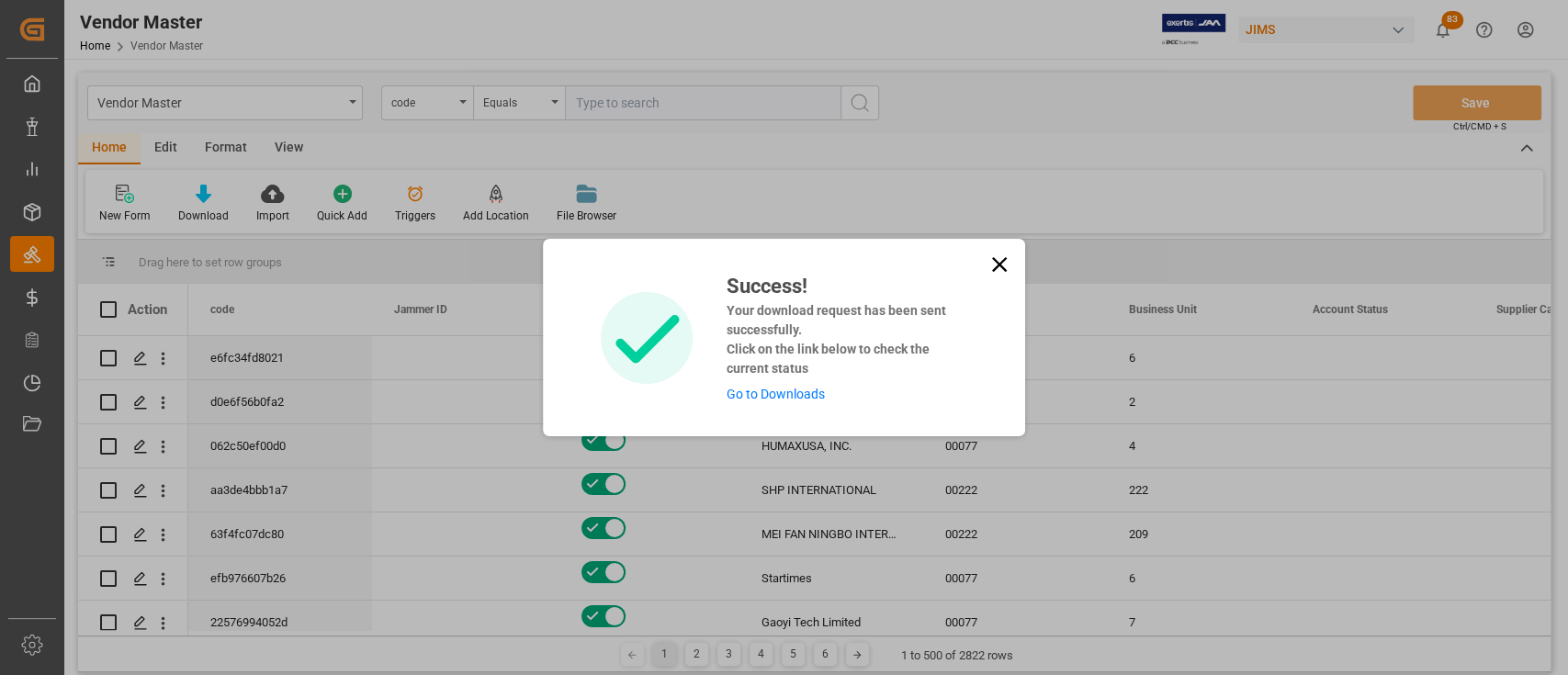
click at [794, 401] on link "Go to Downloads" at bounding box center [774, 393] width 98 height 14
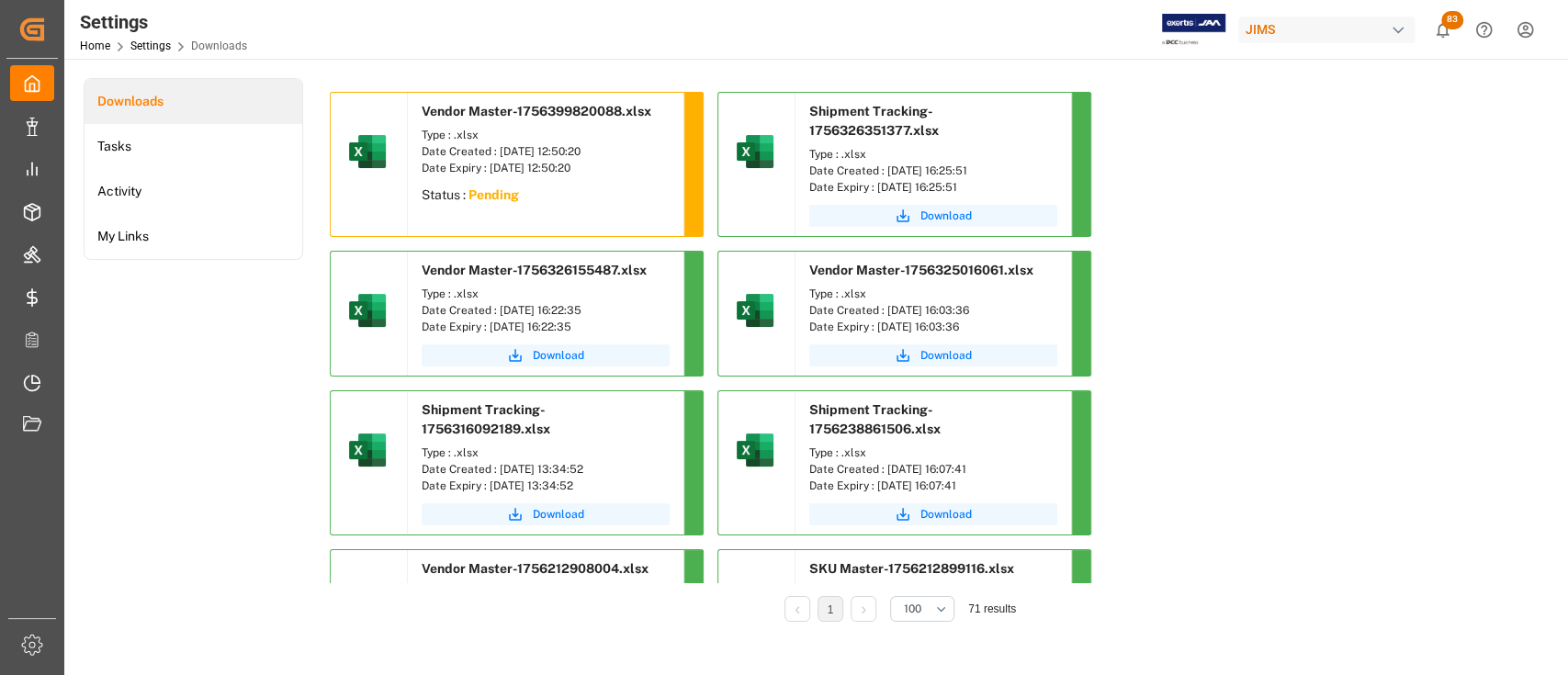
drag, startPoint x: 1237, startPoint y: 241, endPoint x: 1296, endPoint y: 263, distance: 63.0
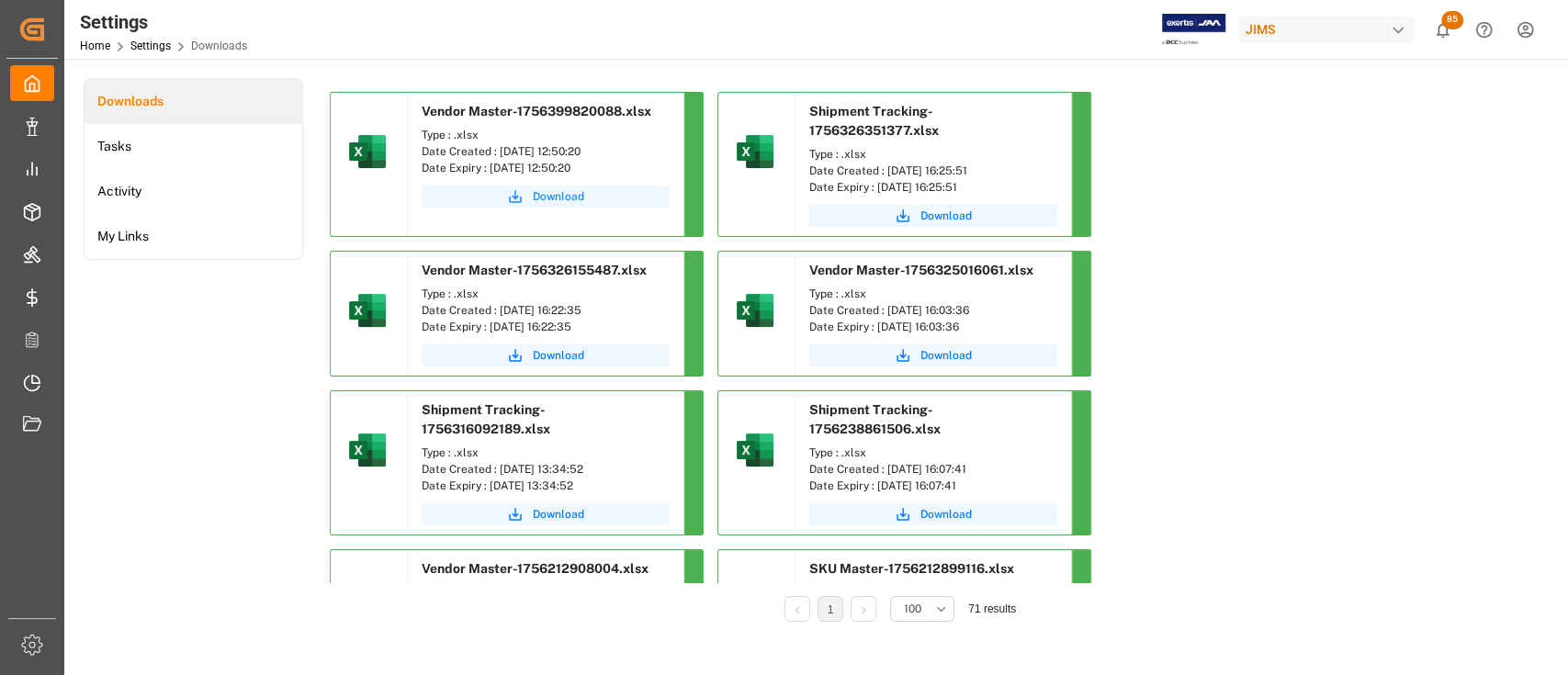
click at [574, 195] on span "Download" at bounding box center [558, 196] width 52 height 16
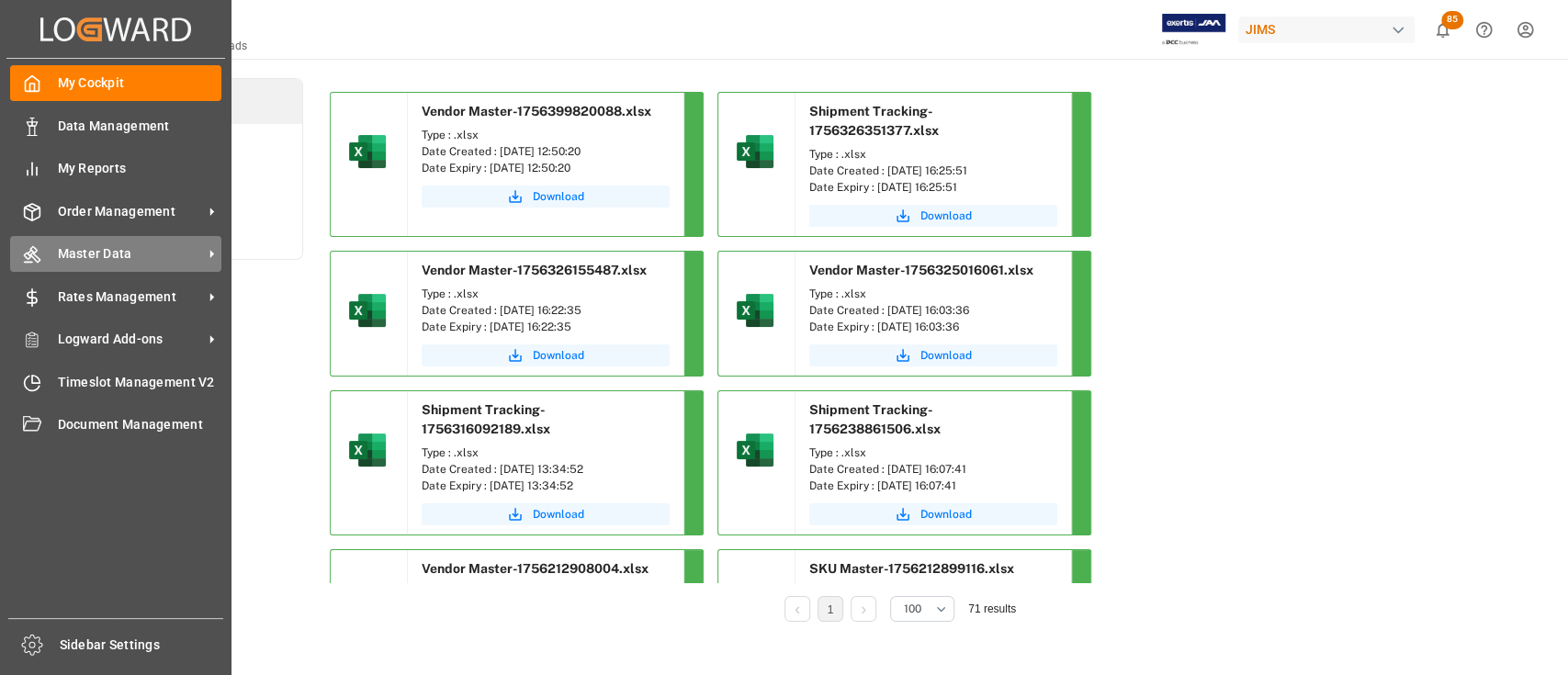
click at [91, 247] on span "Master Data" at bounding box center [131, 254] width 145 height 19
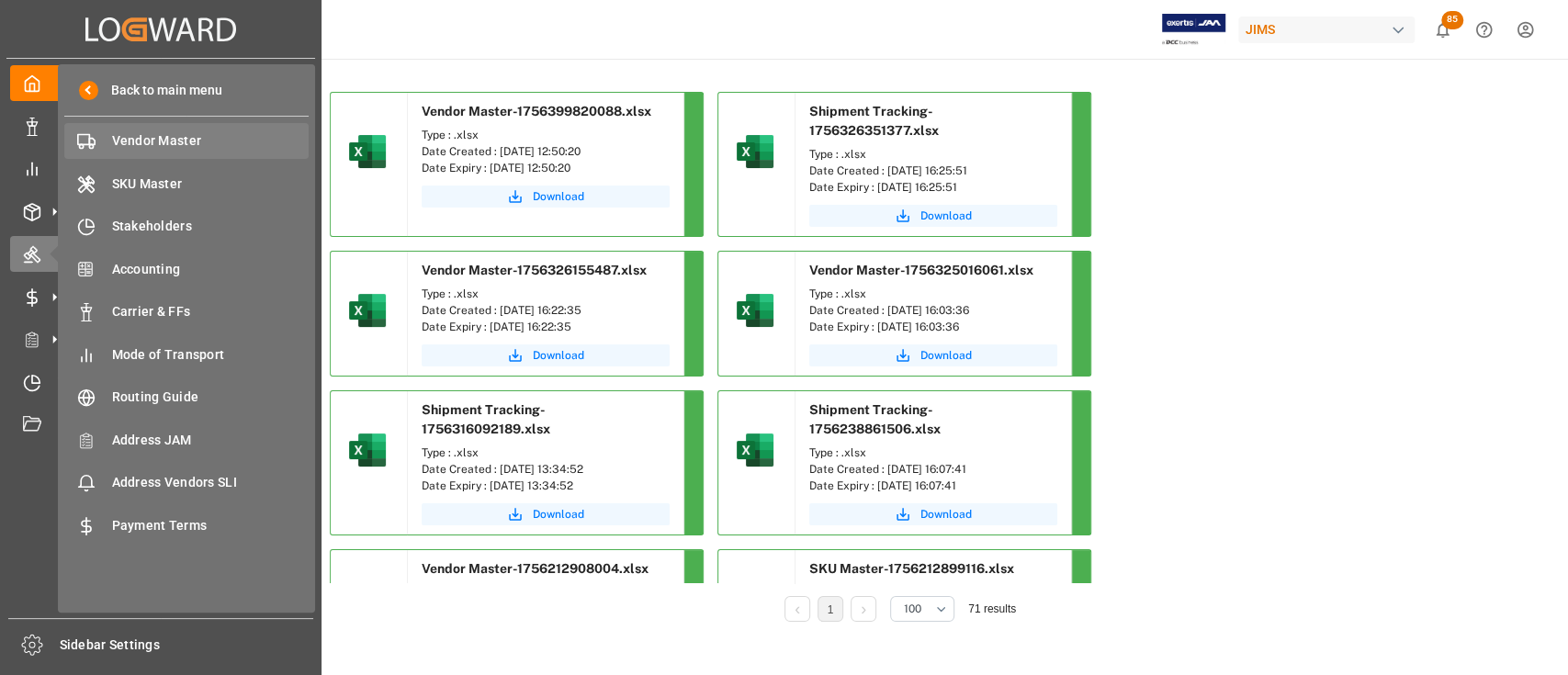
click at [149, 141] on span "Vendor Master" at bounding box center [210, 141] width 198 height 19
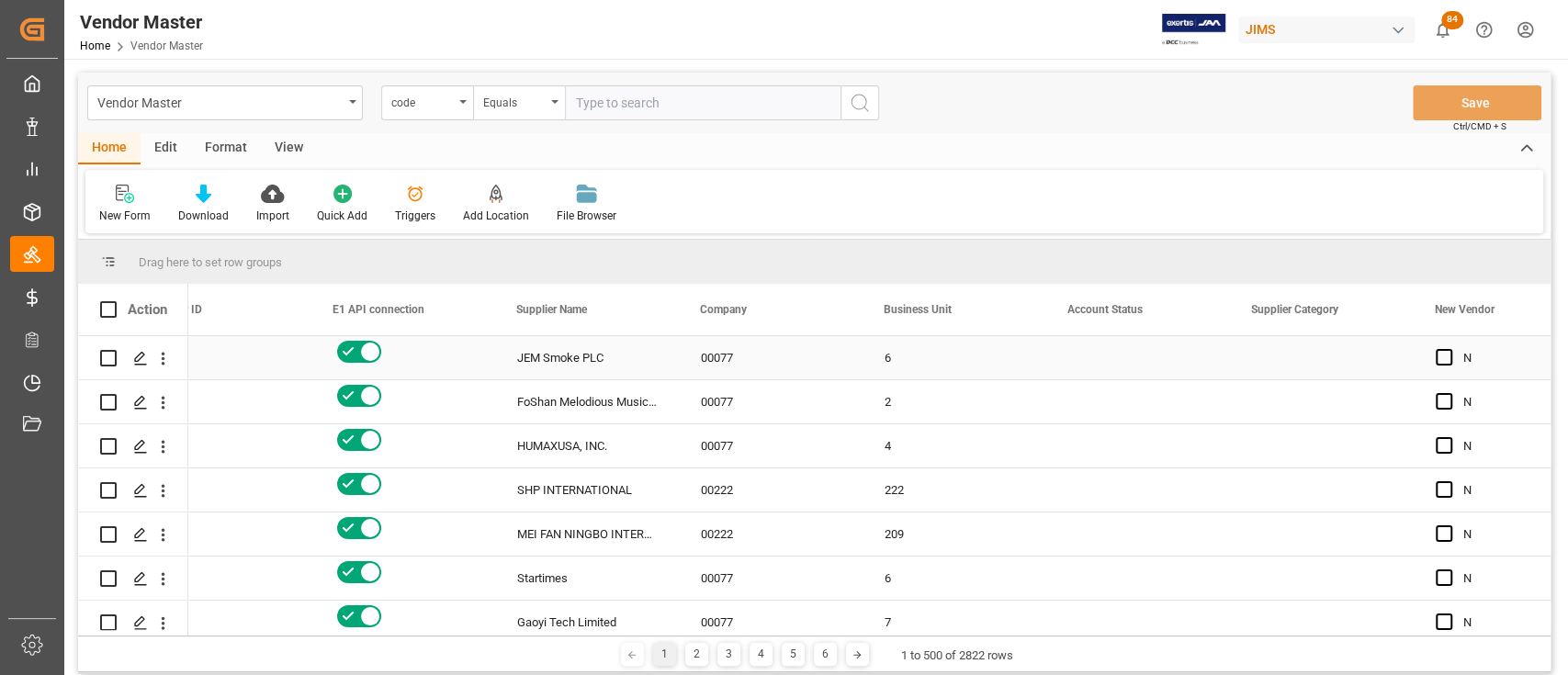
scroll to position [0, 245]
click at [1083, 304] on span "Account Status" at bounding box center [1104, 309] width 76 height 12
click at [1087, 304] on span "Account Status" at bounding box center [1104, 309] width 76 height 12
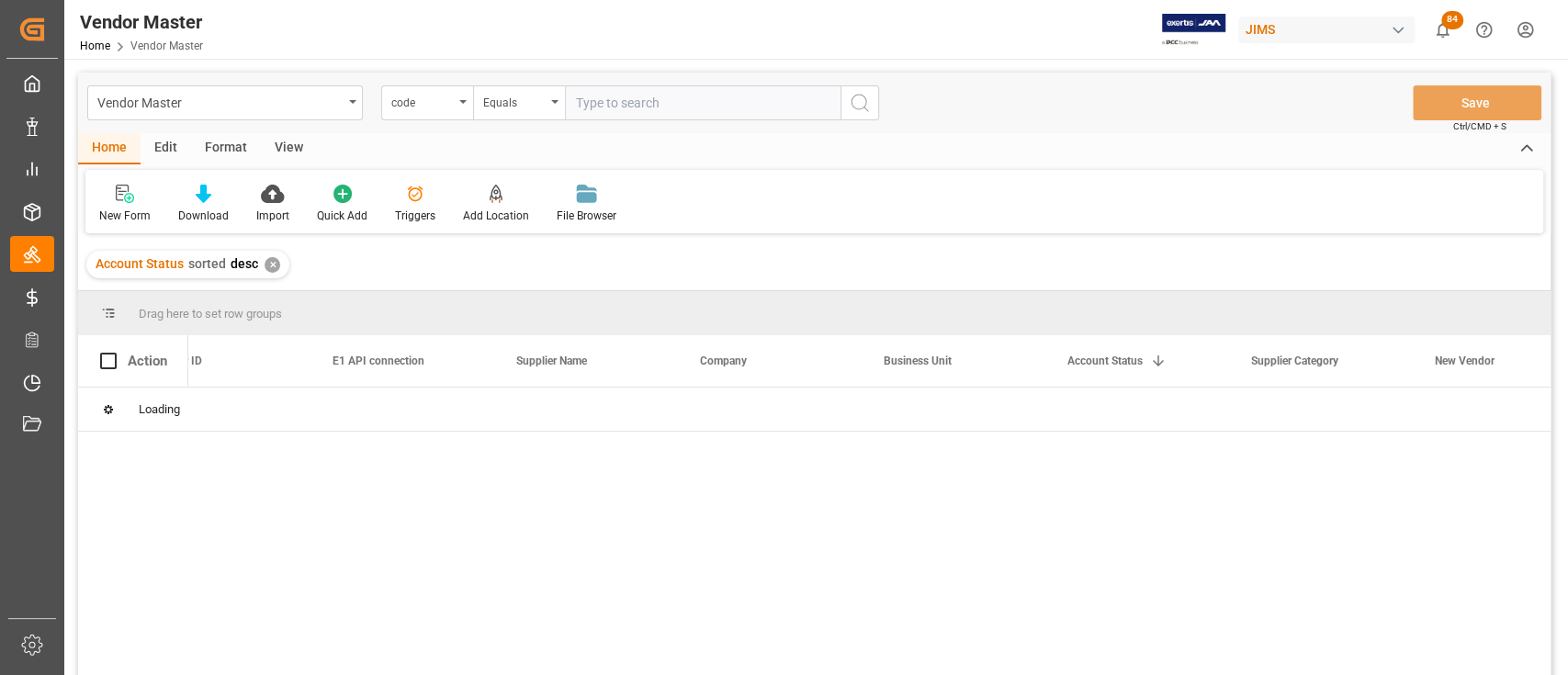
drag, startPoint x: 1104, startPoint y: 314, endPoint x: 1080, endPoint y: 363, distance: 54.6
click at [1080, 363] on span "Account Status" at bounding box center [1104, 360] width 76 height 12
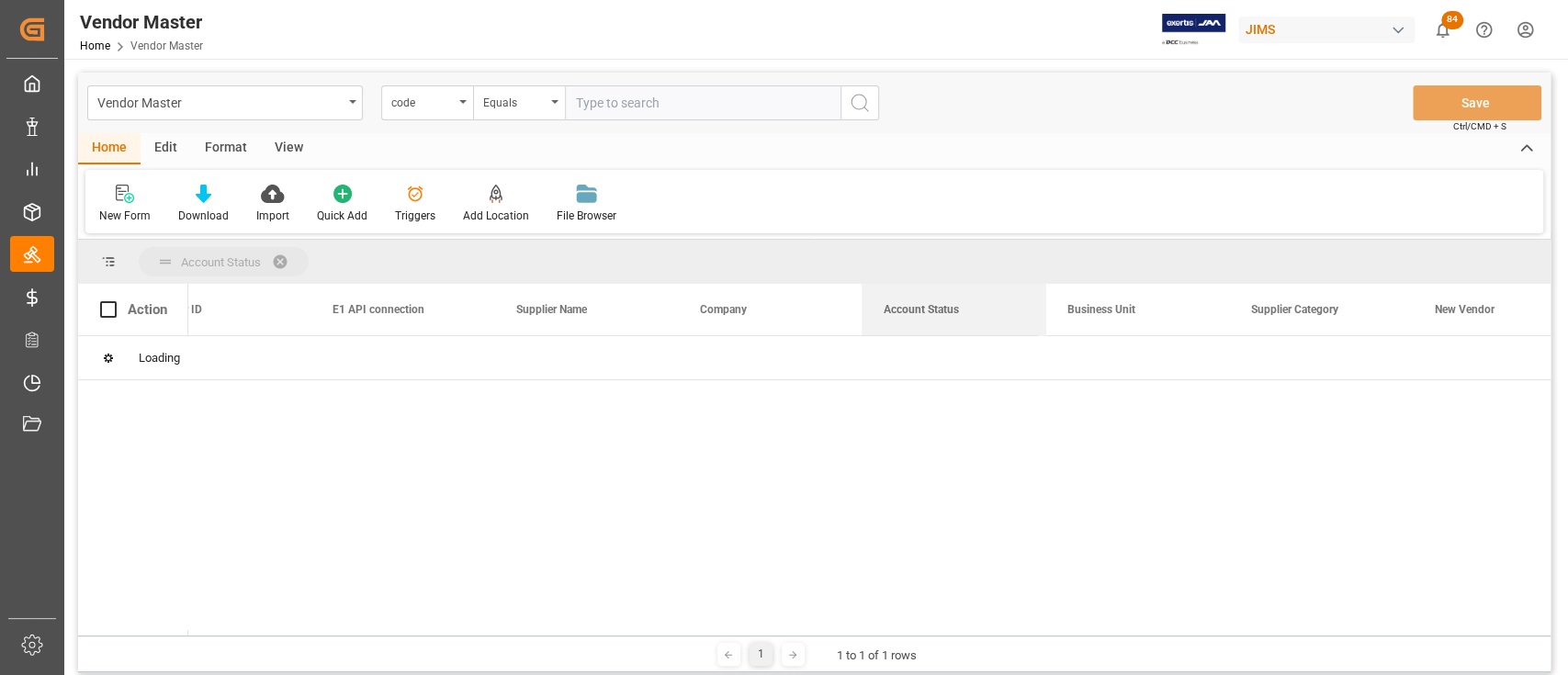
drag, startPoint x: 1102, startPoint y: 316, endPoint x: 946, endPoint y: 272, distance: 162.1
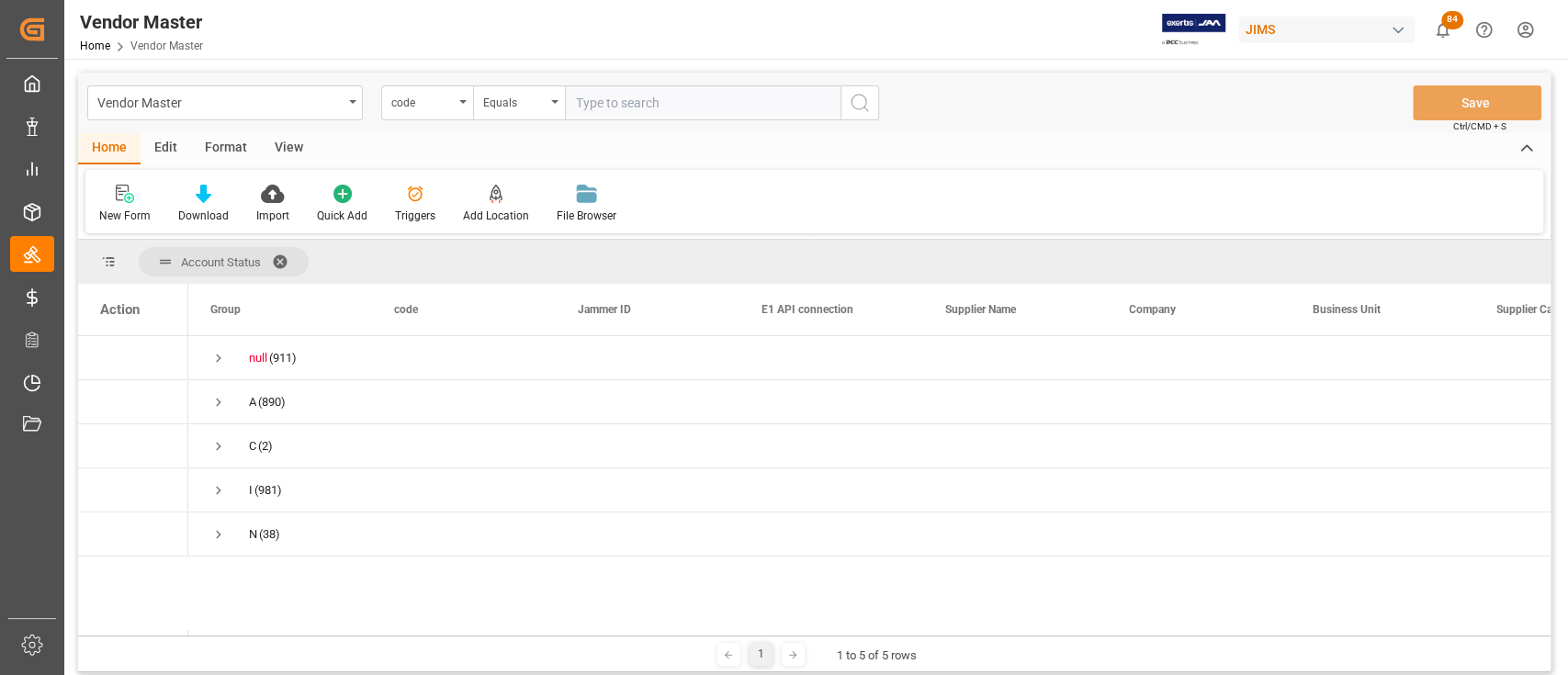
click at [222, 258] on span "Account Status" at bounding box center [221, 262] width 80 height 13
drag, startPoint x: 223, startPoint y: 264, endPoint x: 1056, endPoint y: 21, distance: 867.7
click at [1056, 21] on div "Vendor Master Home Vendor Master JIMS 84 Notifications Only show unread All Wat…" at bounding box center [810, 29] width 1516 height 58
click at [275, 199] on icon at bounding box center [272, 193] width 23 height 18
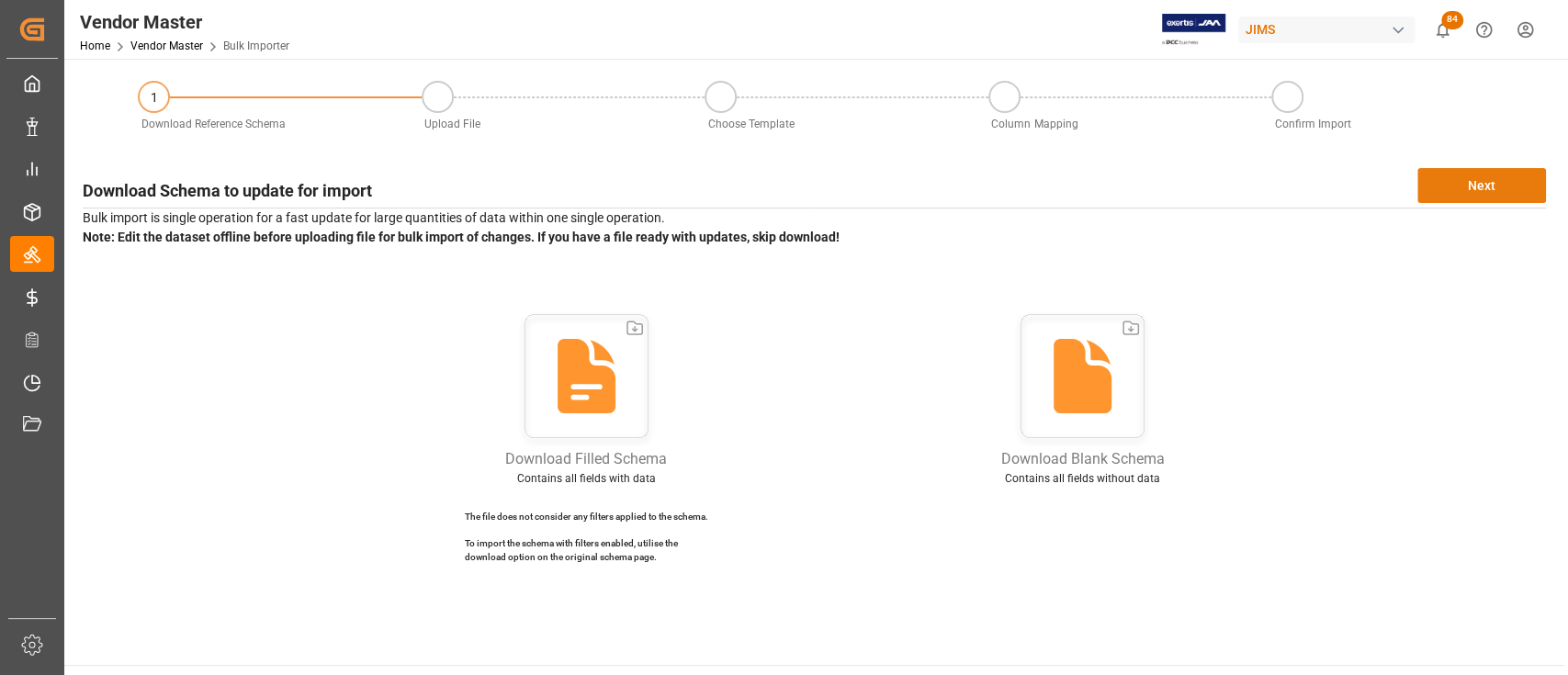
click at [1452, 187] on button "Next" at bounding box center [1481, 185] width 129 height 35
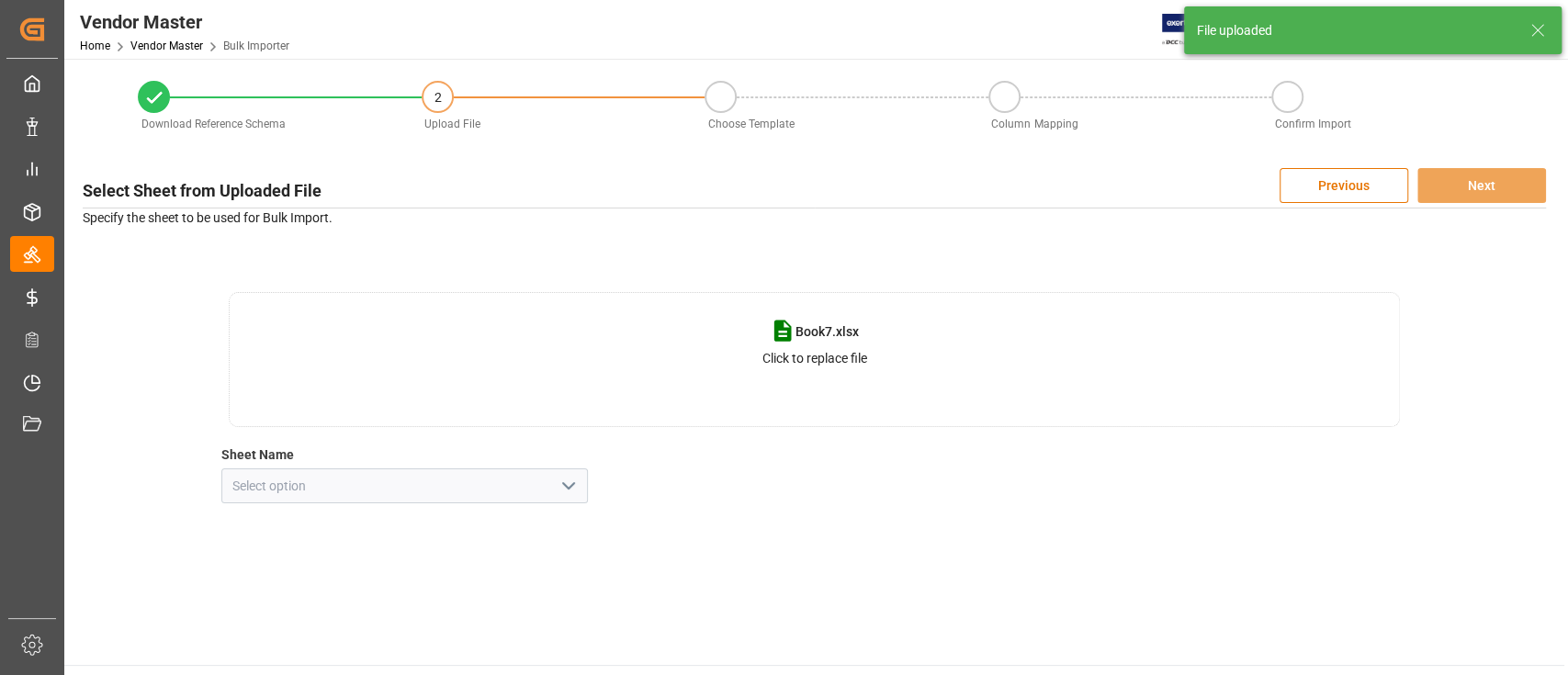
click at [560, 490] on icon "open menu" at bounding box center [568, 486] width 22 height 22
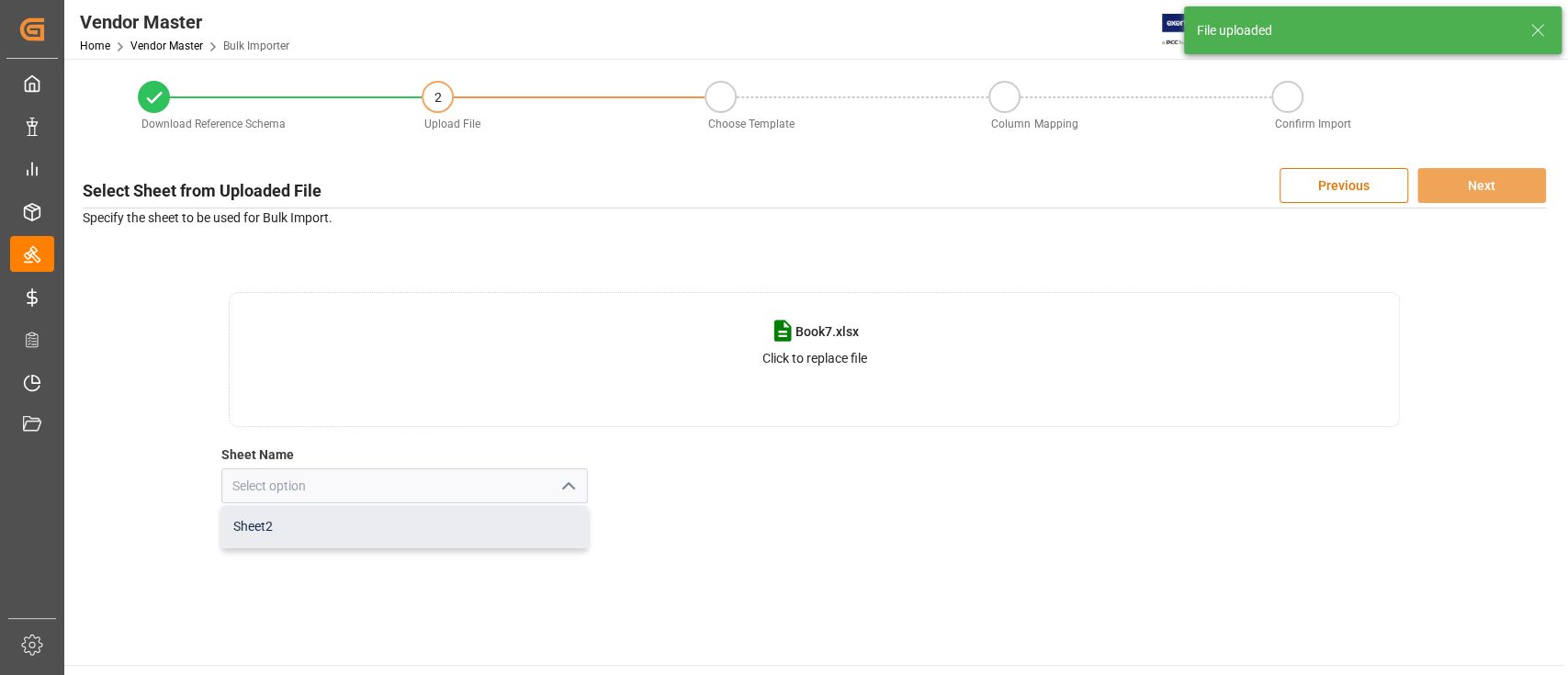
click at [309, 527] on div "Sheet2" at bounding box center [404, 526] width 363 height 41
type input "Sheet2"
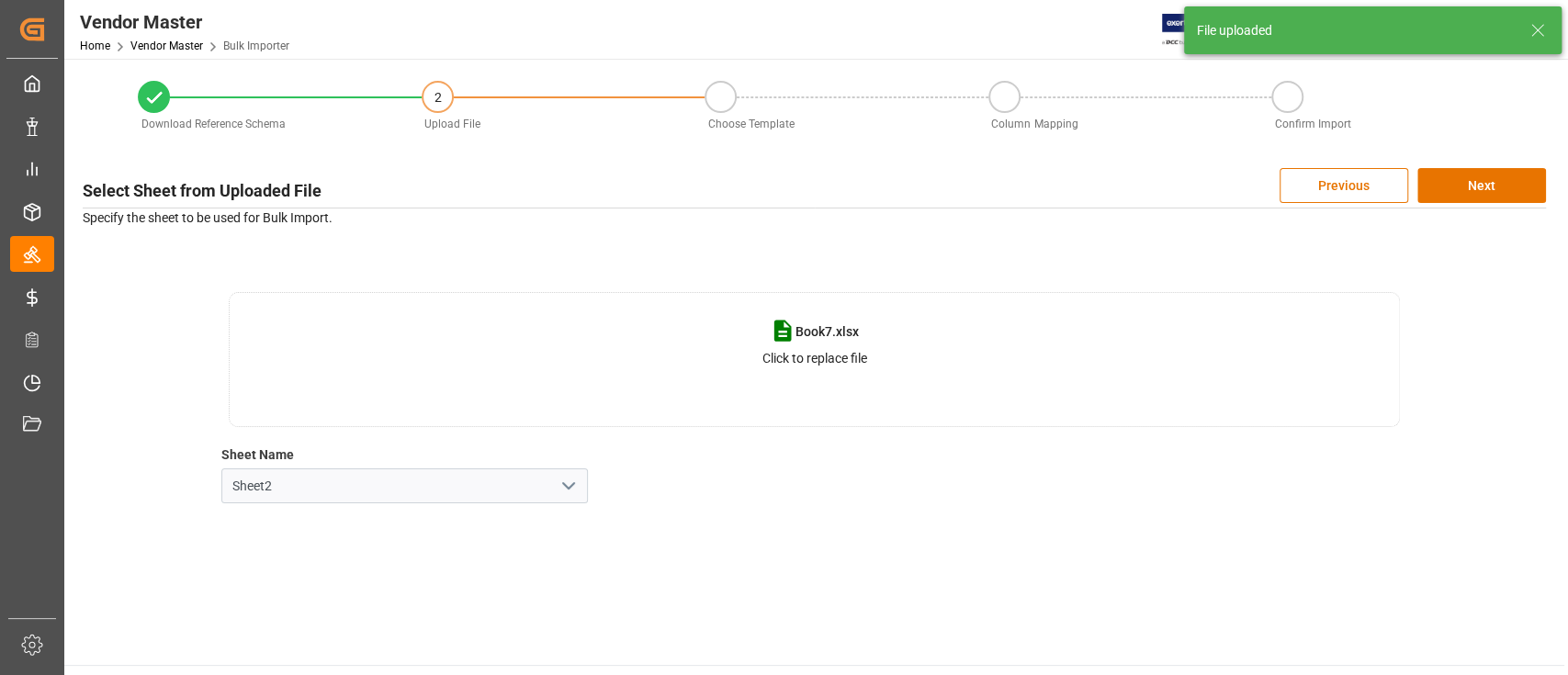
click at [991, 598] on main "Download Reference Schema 2 Upload File Choose Template Column Mapping Confirm …" at bounding box center [814, 361] width 1500 height 606
click at [1494, 190] on button "Next" at bounding box center [1481, 185] width 129 height 35
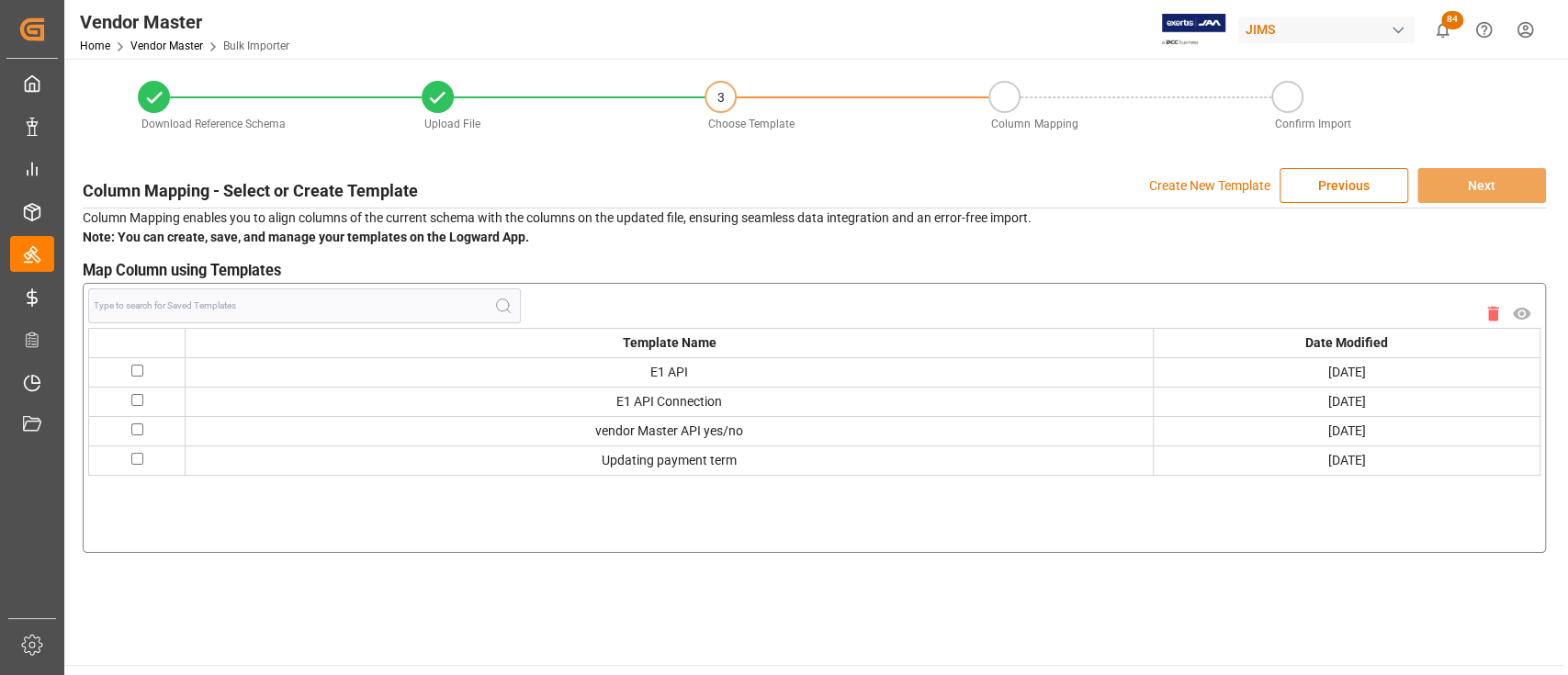
click at [1176, 189] on p "Create New Template" at bounding box center [1209, 185] width 121 height 35
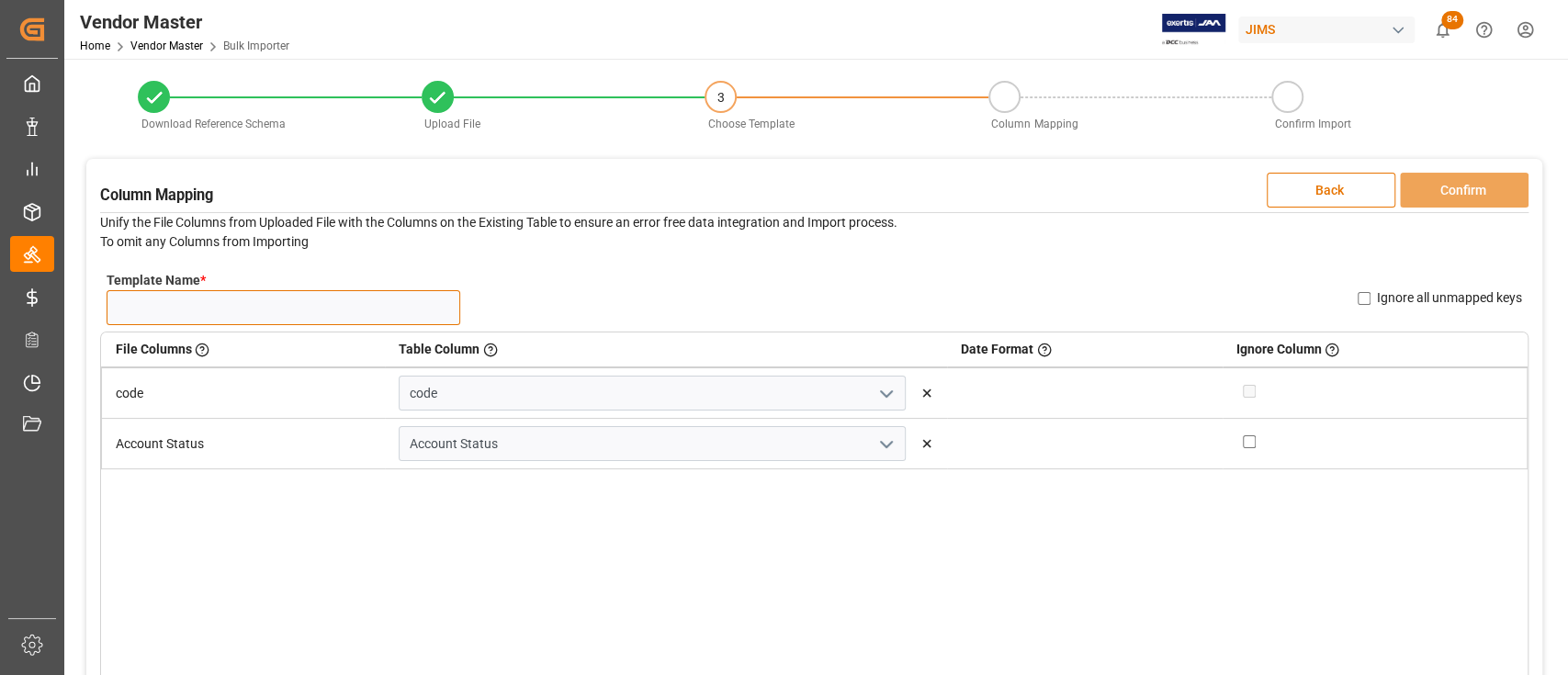
click at [280, 304] on input "Template Name *" at bounding box center [283, 308] width 354 height 35
type input "Acc Status"
click at [1456, 186] on button "Confirm" at bounding box center [1464, 190] width 129 height 35
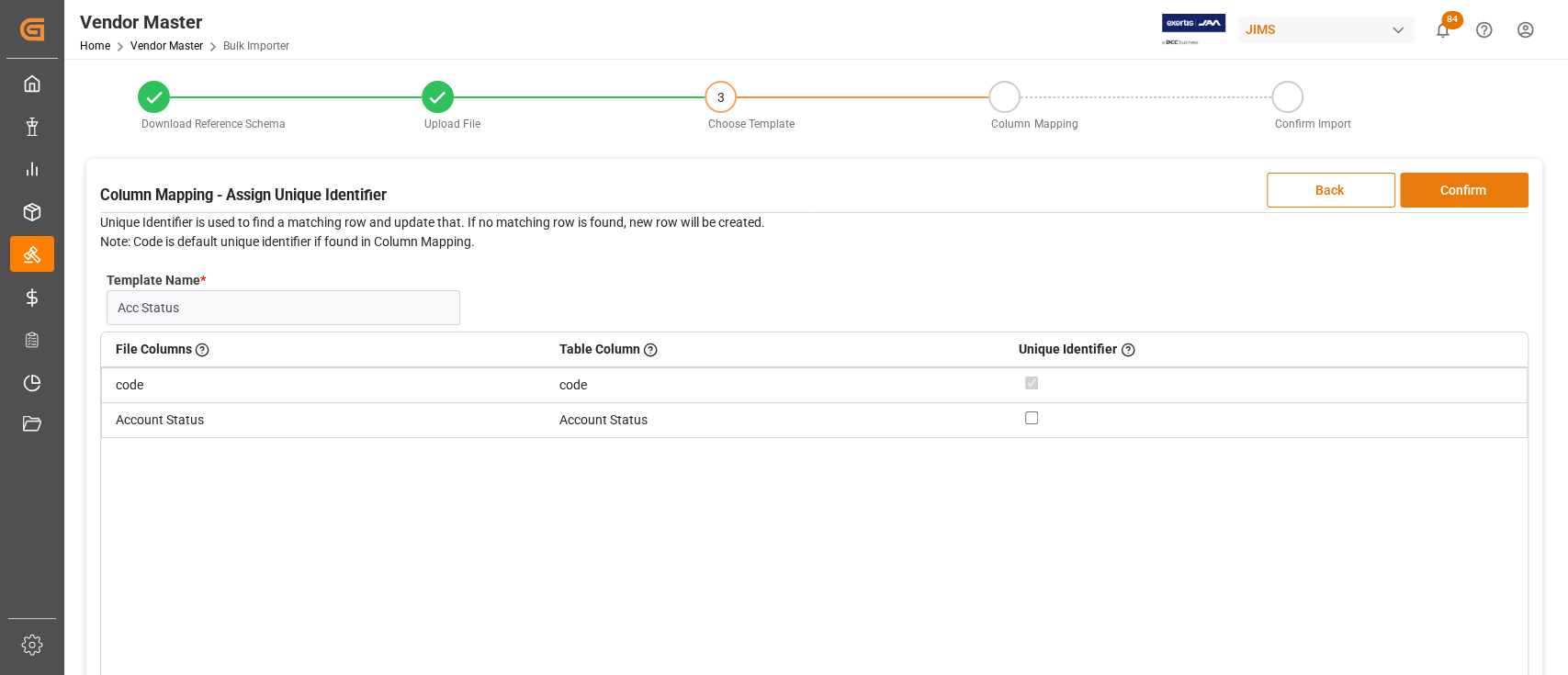
click at [1433, 195] on button "Confirm" at bounding box center [1464, 190] width 129 height 35
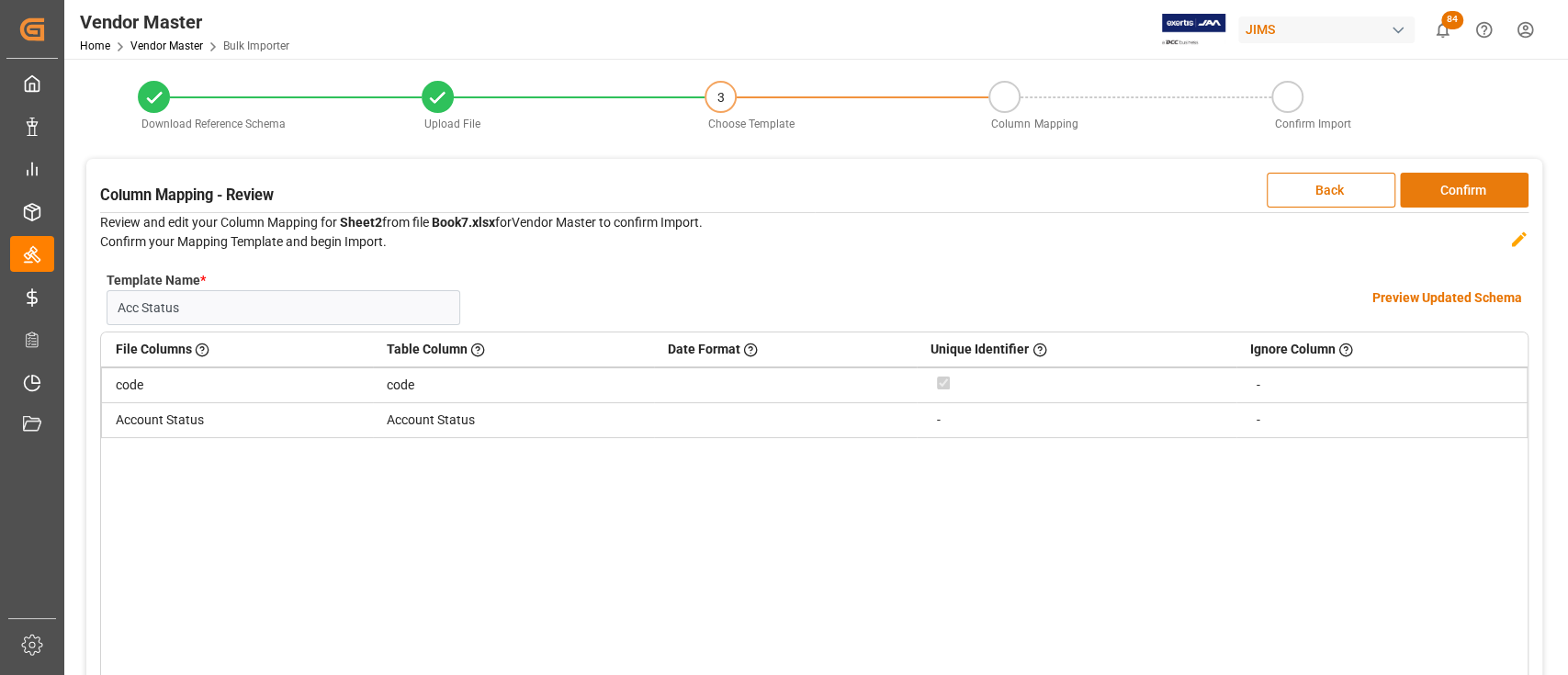
click at [1442, 195] on button "Confirm" at bounding box center [1464, 190] width 129 height 35
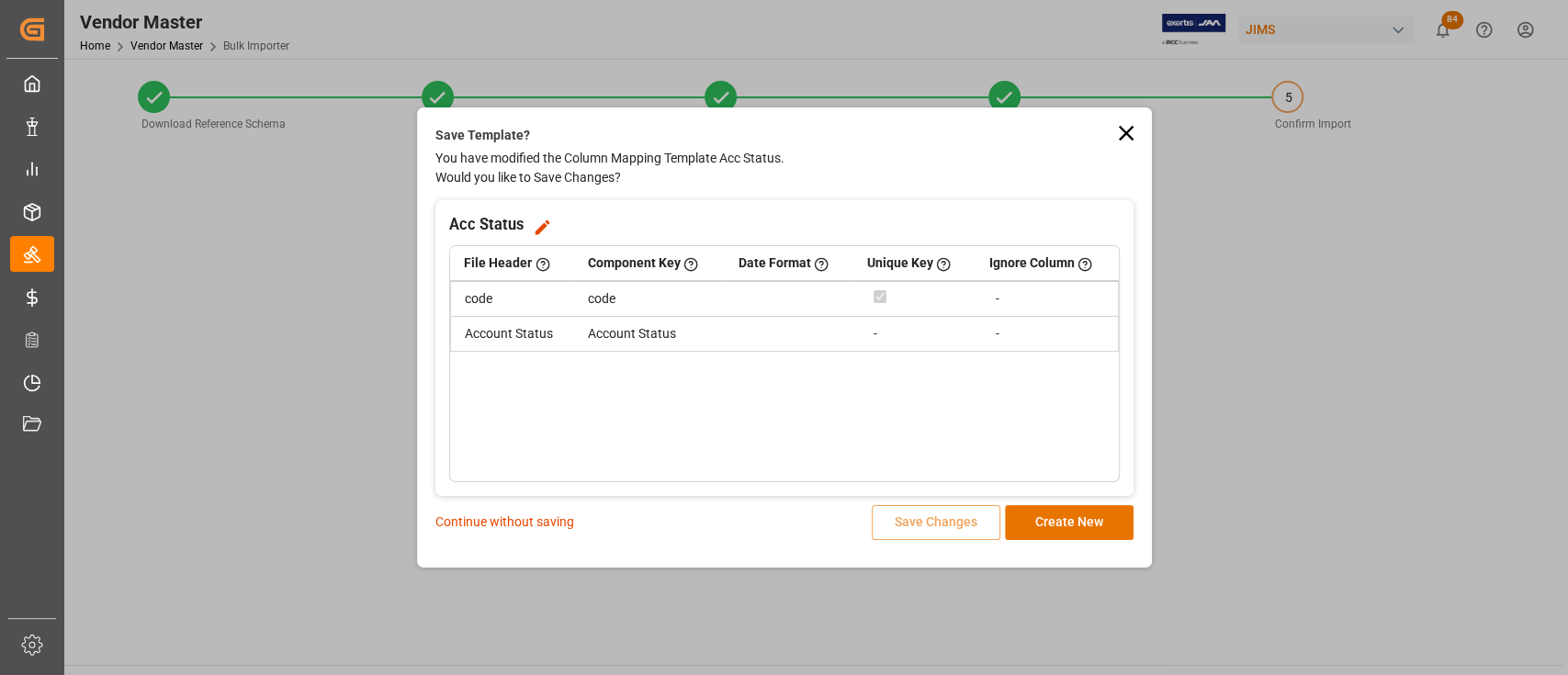
click at [479, 517] on p "Continue without saving" at bounding box center [504, 522] width 139 height 19
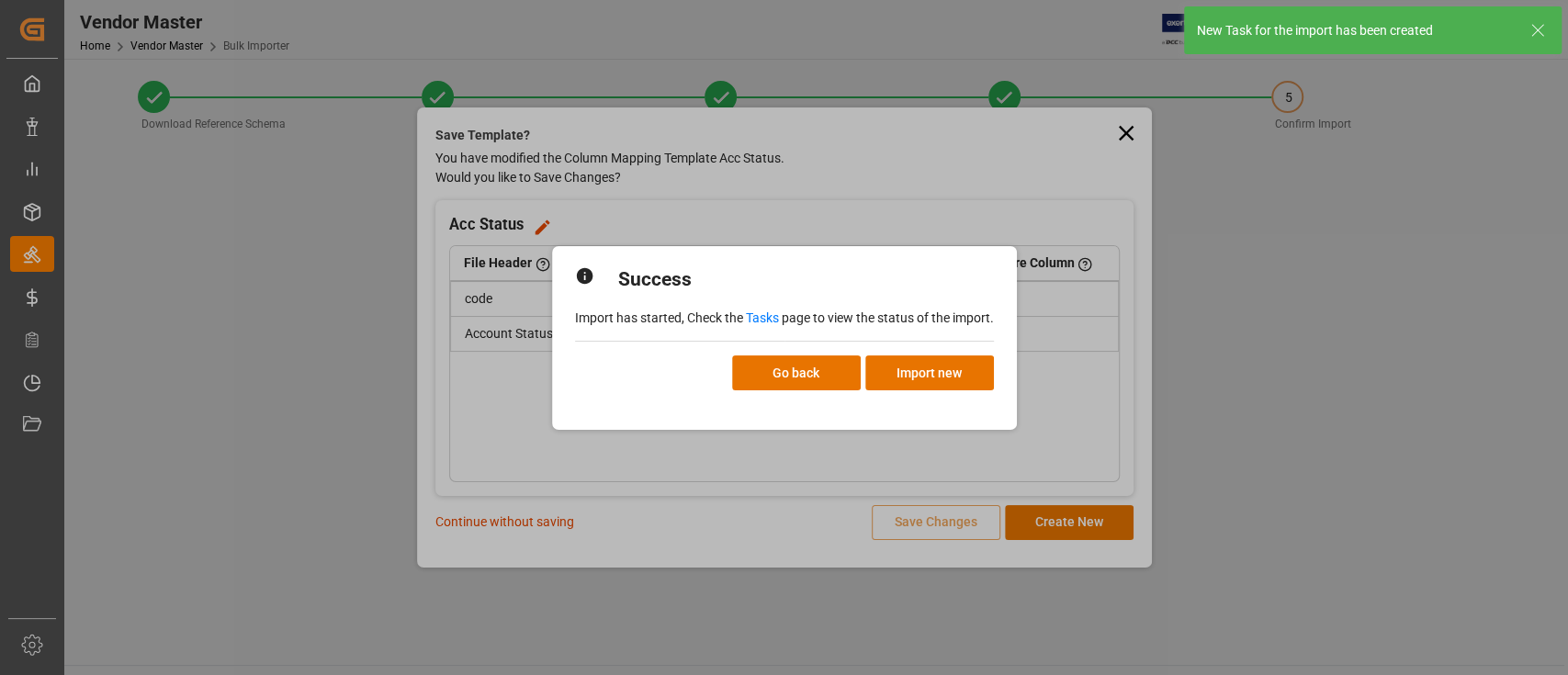
click at [758, 315] on link "Tasks" at bounding box center [762, 317] width 33 height 14
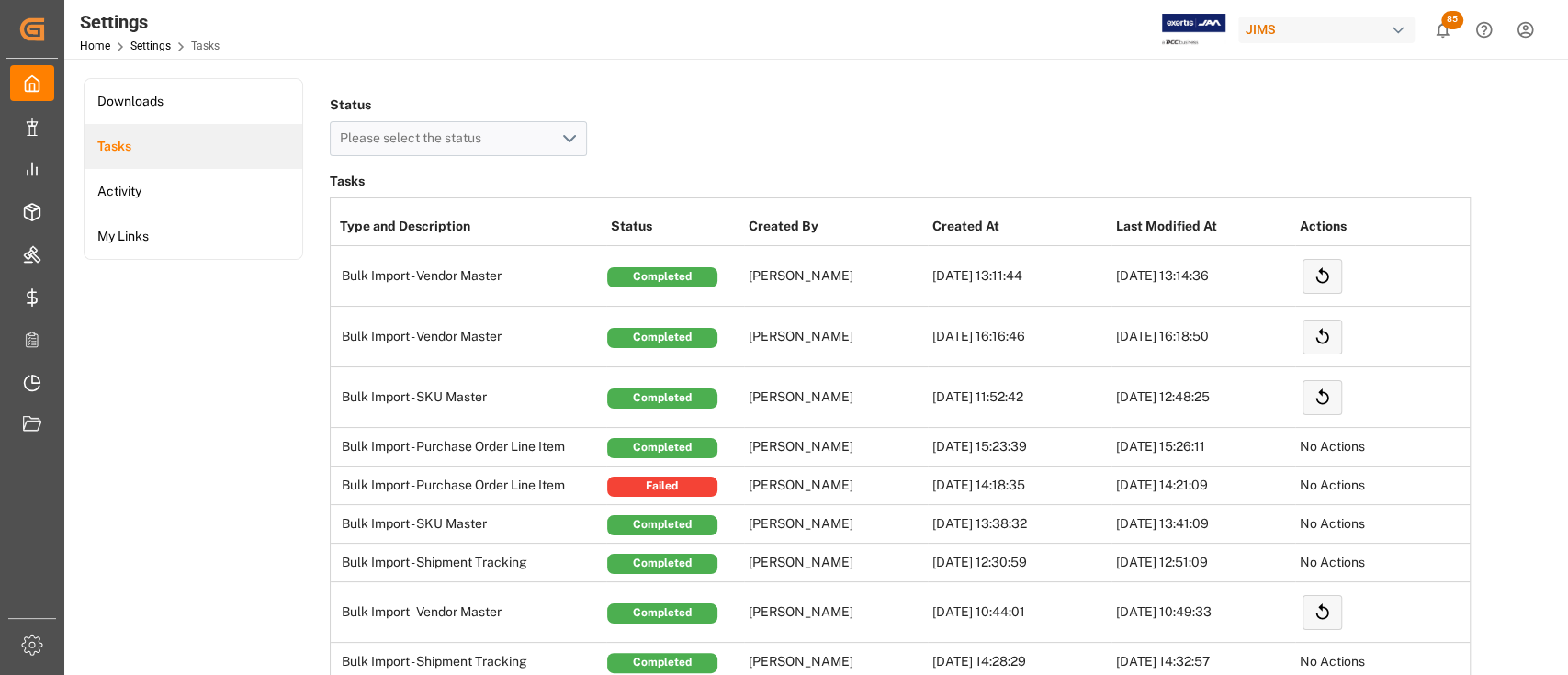
click at [863, 92] on div "Status Please select the status" at bounding box center [901, 123] width 1142 height 64
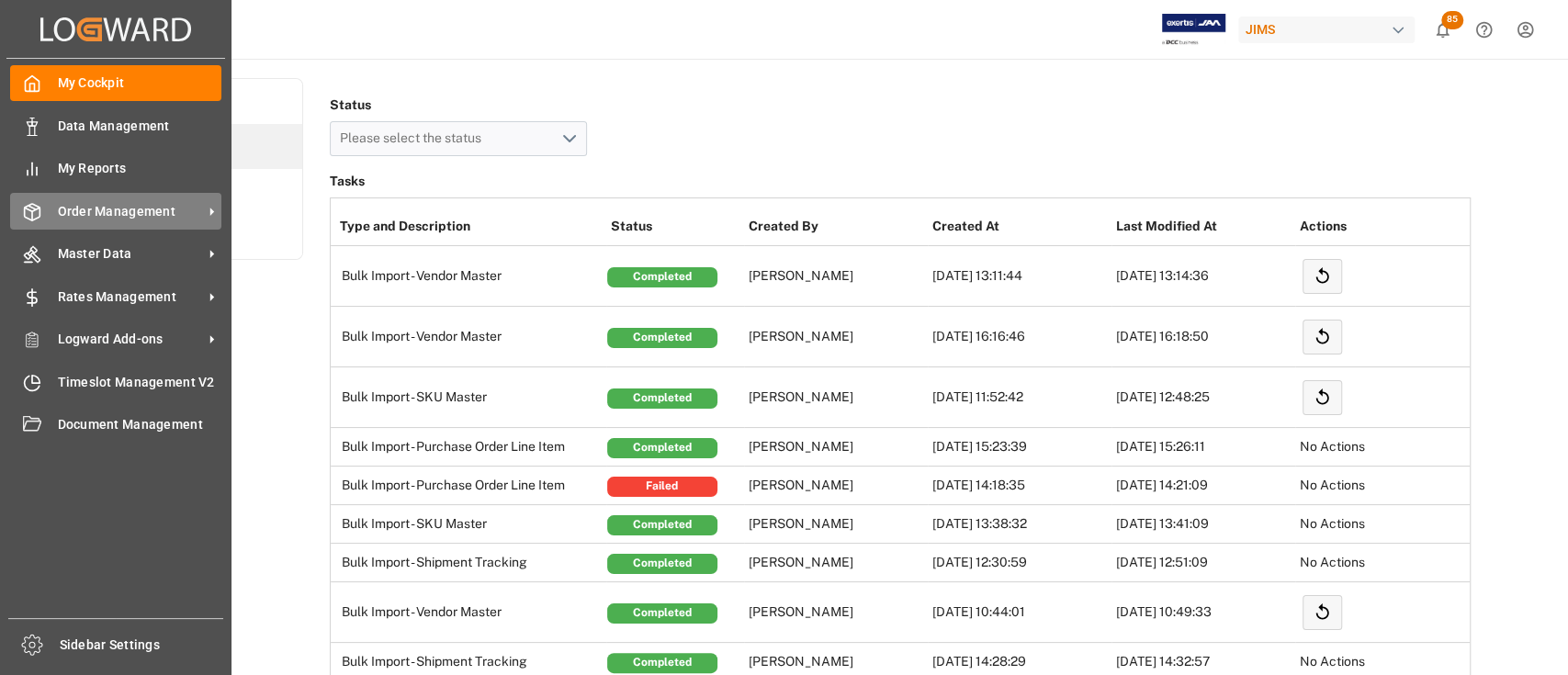
click at [104, 215] on span "Order Management" at bounding box center [131, 211] width 145 height 19
